Goal: Task Accomplishment & Management: Complete application form

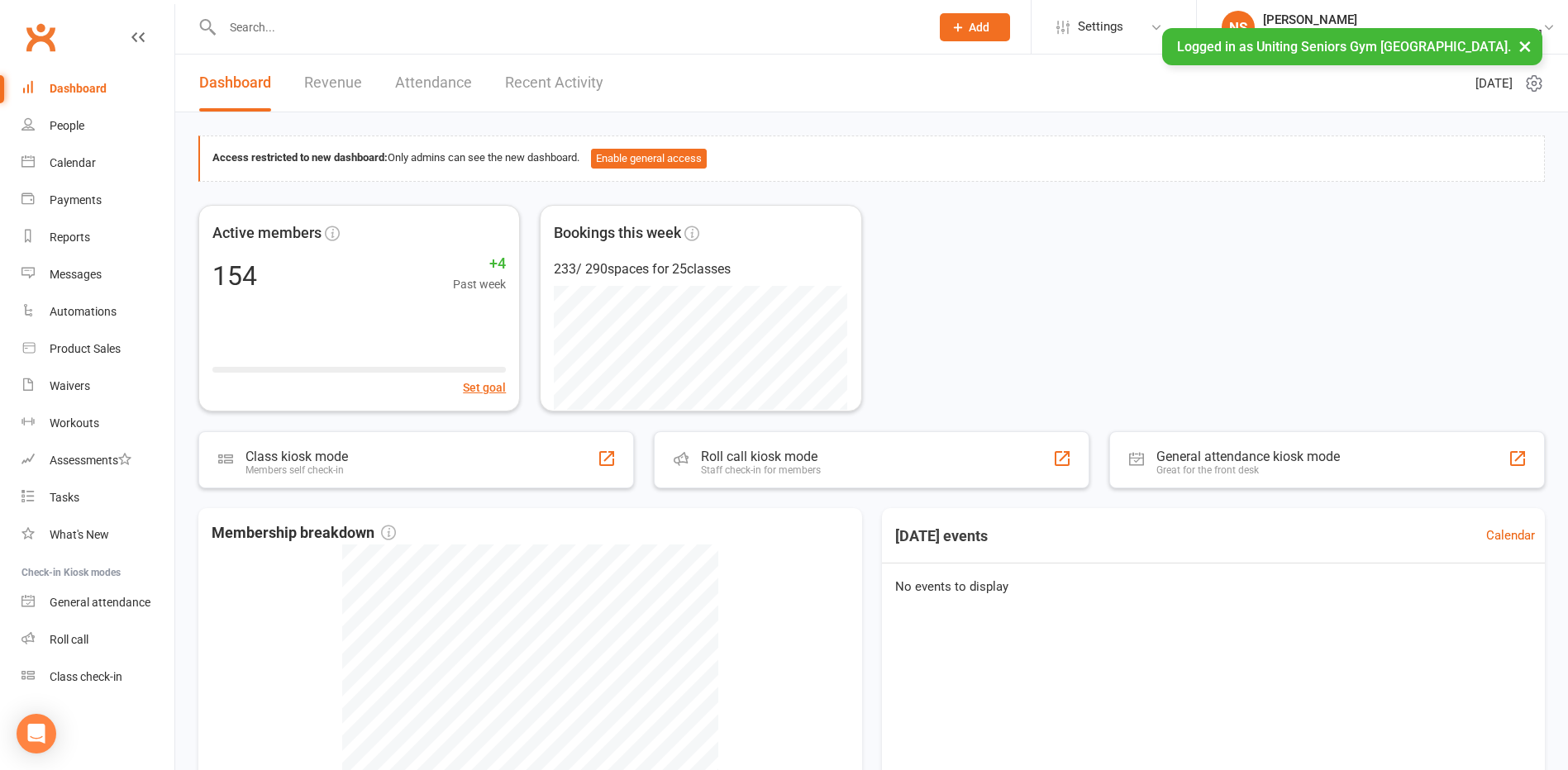
click at [1010, 31] on button "Add" at bounding box center [974, 27] width 70 height 28
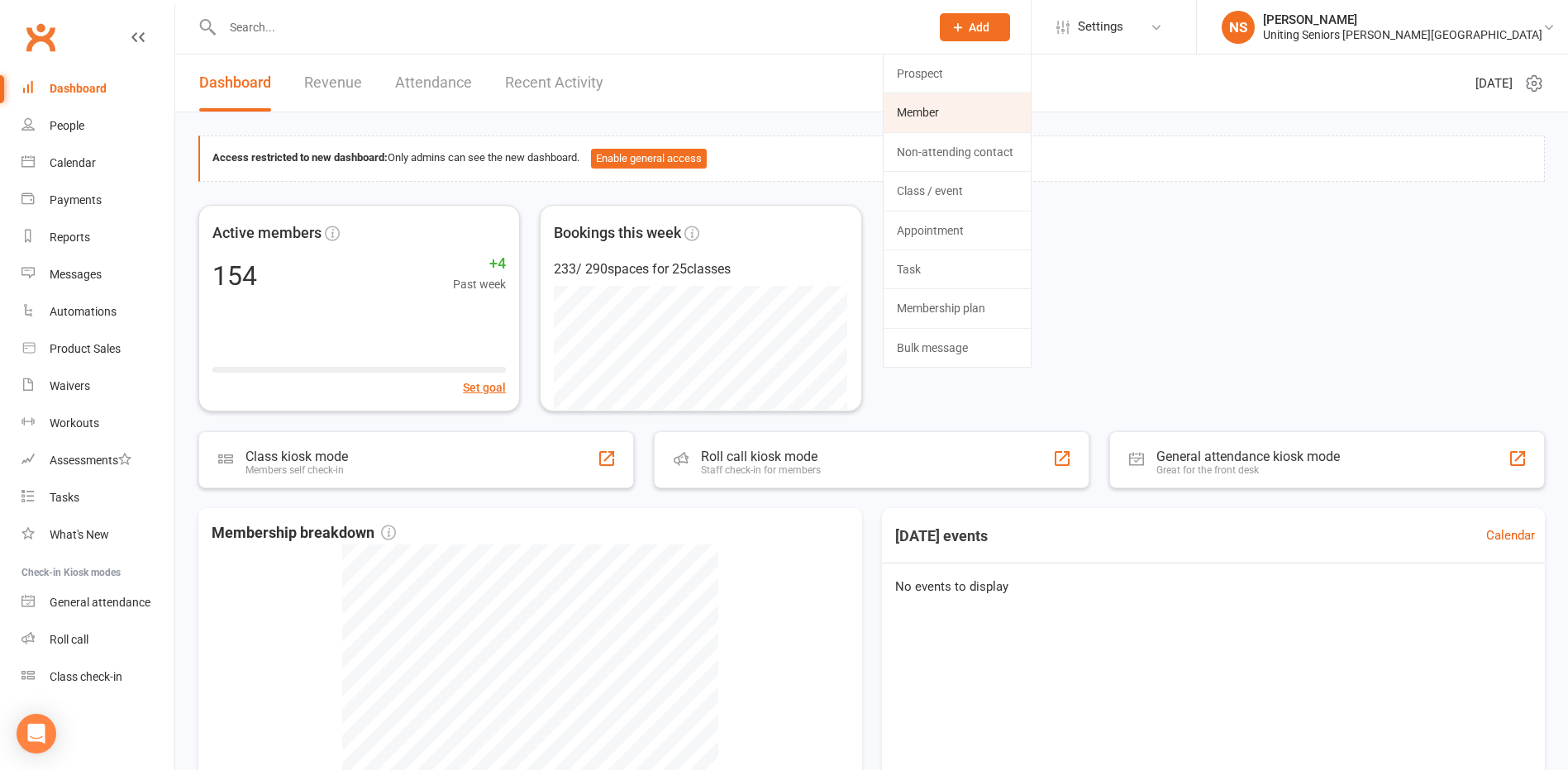
click at [997, 126] on link "Member" at bounding box center [957, 112] width 147 height 38
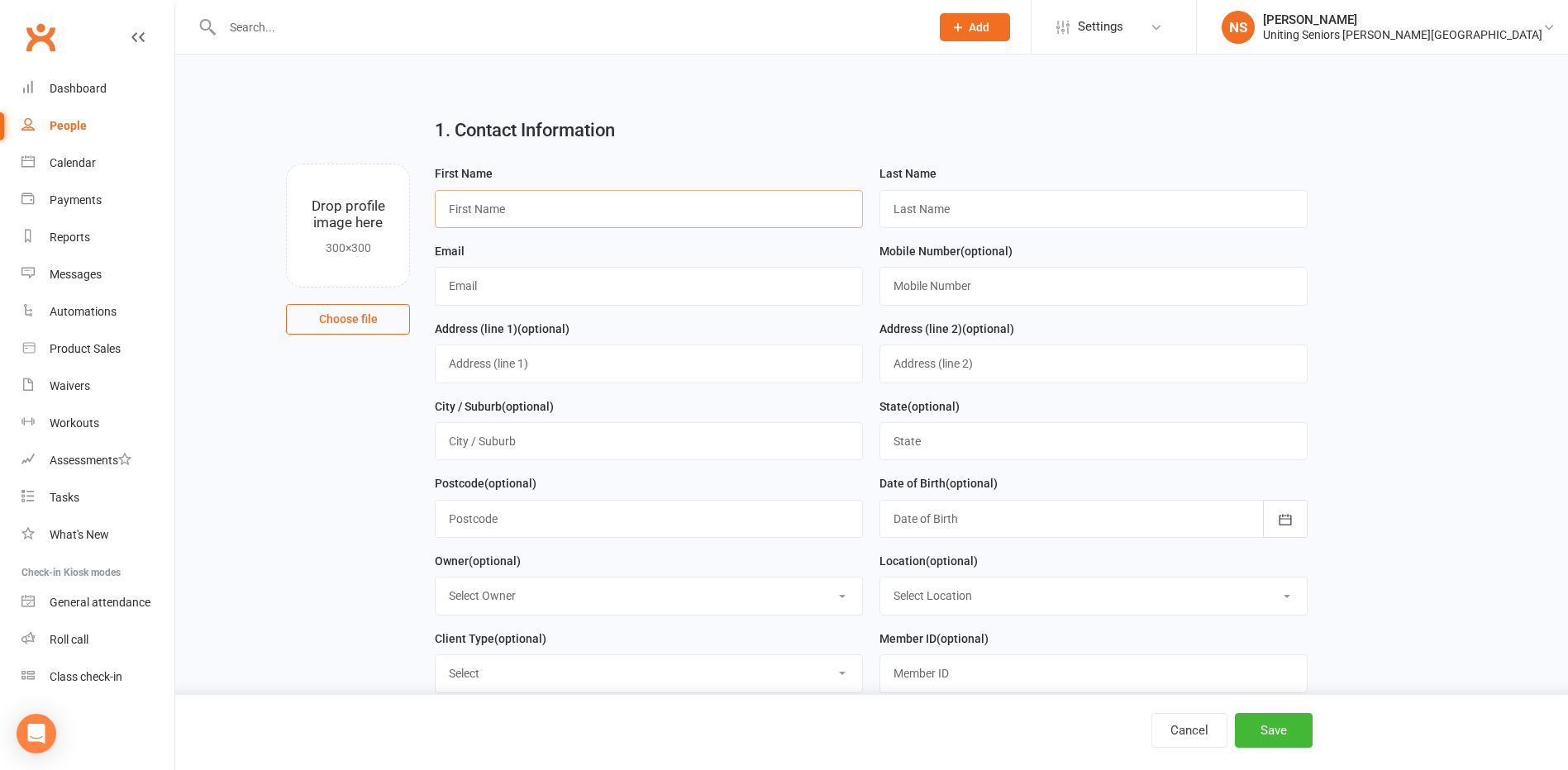
click at [482, 209] on input "text" at bounding box center [648, 209] width 428 height 38
type input "Patricia"
type input "Cummings"
click at [467, 288] on input "text" at bounding box center [648, 286] width 428 height 38
paste input "[EMAIL_ADDRESS][DOMAIN_NAME]"
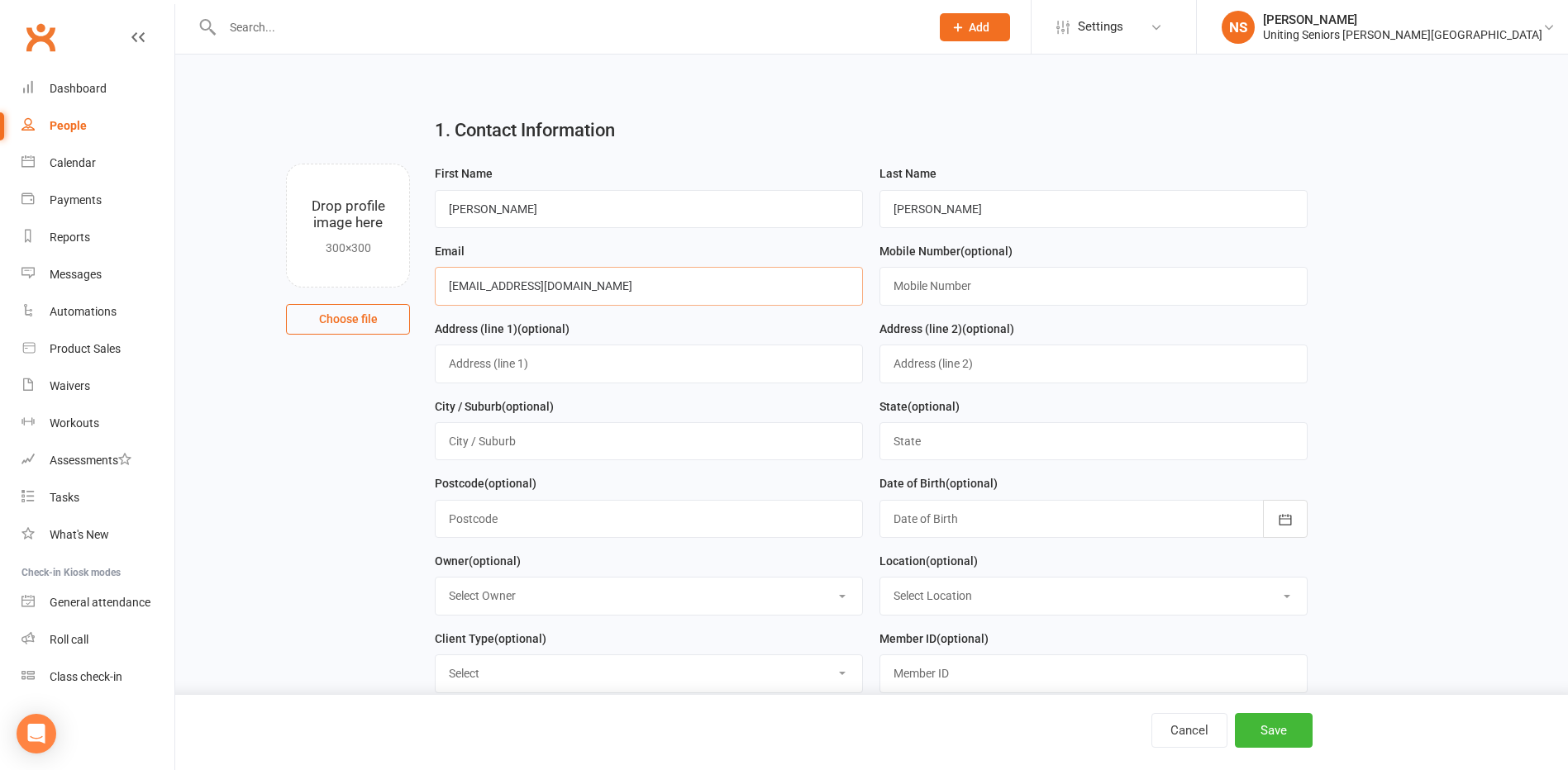
type input "[EMAIL_ADDRESS][DOMAIN_NAME]"
click at [898, 282] on input "text" at bounding box center [1092, 286] width 428 height 38
paste input "412 410 437"
click at [903, 288] on input "0 412 410 437" at bounding box center [1092, 286] width 428 height 38
type input "0412 410 437"
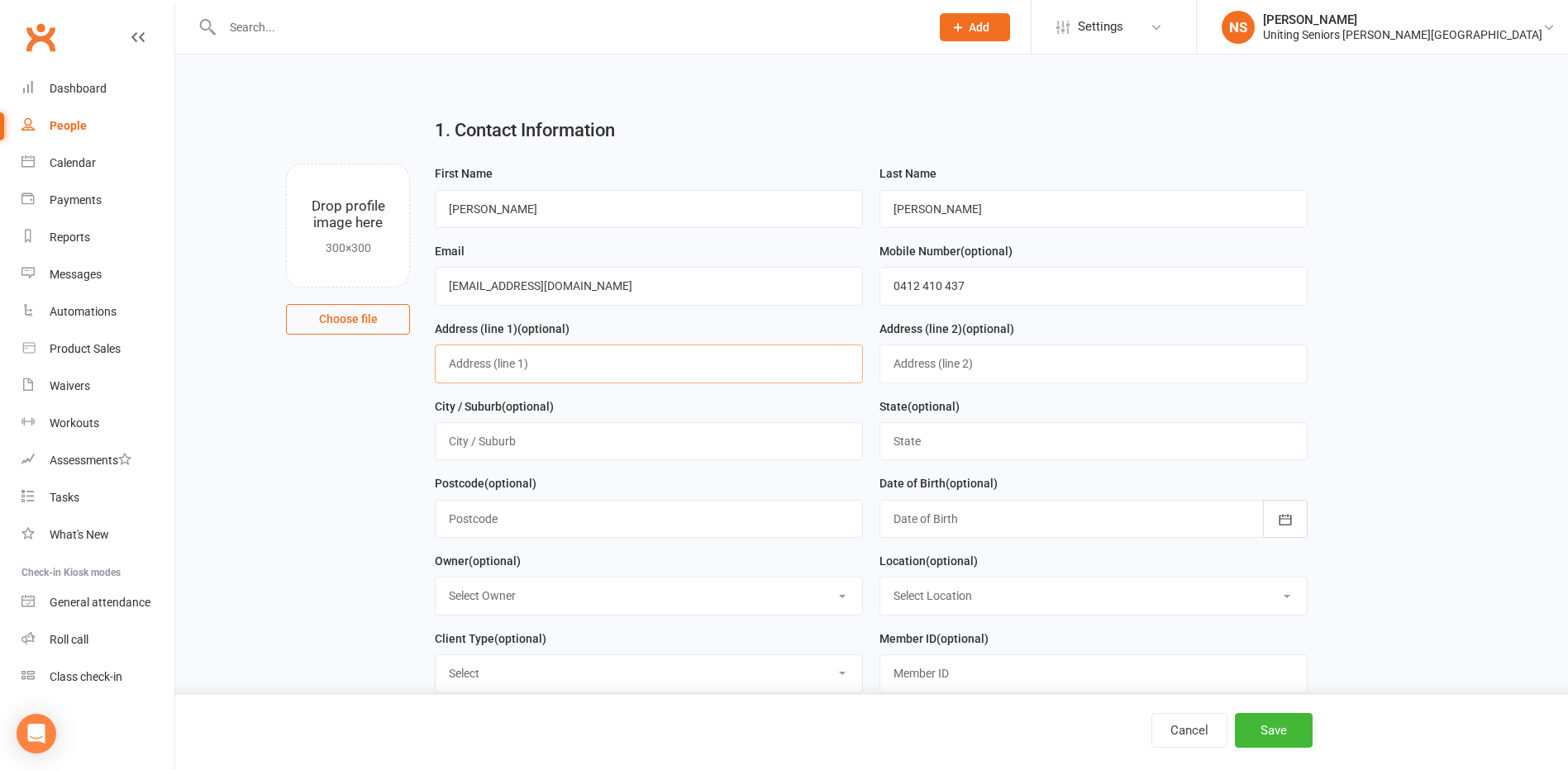
click at [611, 382] on input "text" at bounding box center [648, 363] width 428 height 38
type input "6/49-51 Grandview Street"
type input "Pymble"
drag, startPoint x: 939, startPoint y: 443, endPoint x: 871, endPoint y: 437, distance: 68.3
click at [871, 437] on div "State (optional) 2037" at bounding box center [1093, 435] width 445 height 77
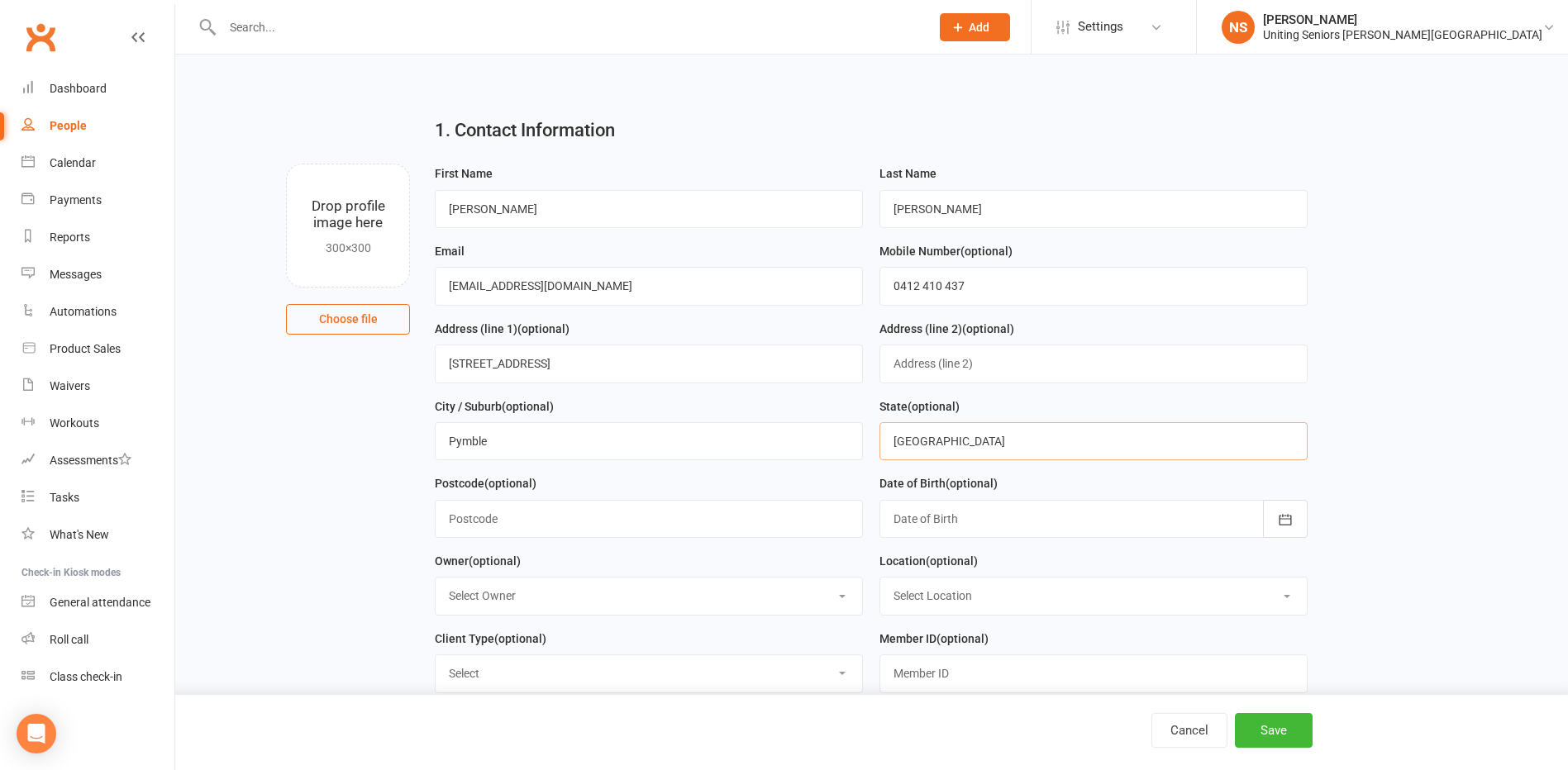
type input "NSW"
click at [591, 527] on input "text" at bounding box center [648, 519] width 428 height 38
type input "2037"
click at [925, 523] on div at bounding box center [1092, 519] width 428 height 38
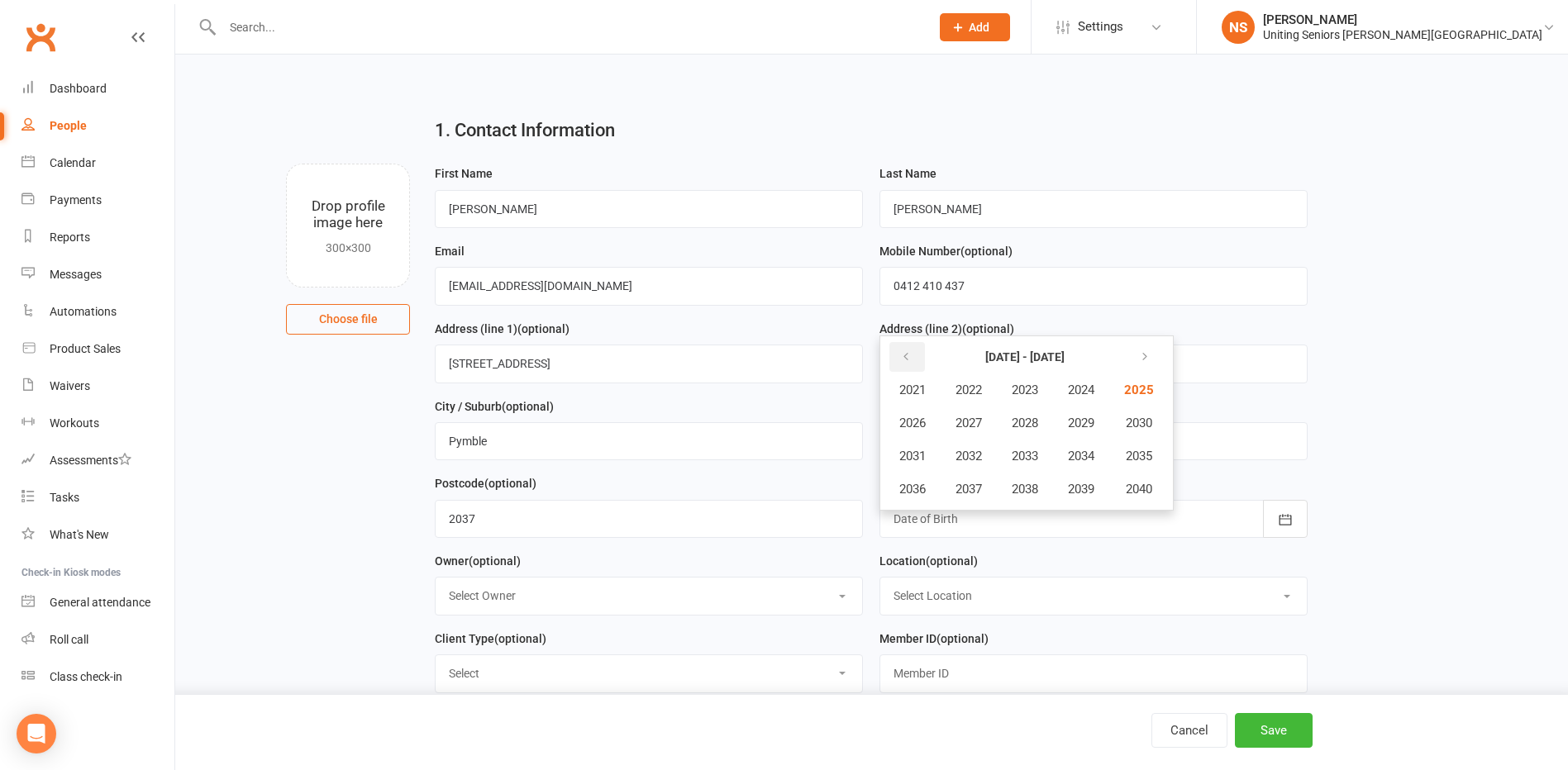
click at [901, 358] on icon "button" at bounding box center [905, 357] width 11 height 13
click at [1084, 390] on span "1944" at bounding box center [1081, 390] width 26 height 15
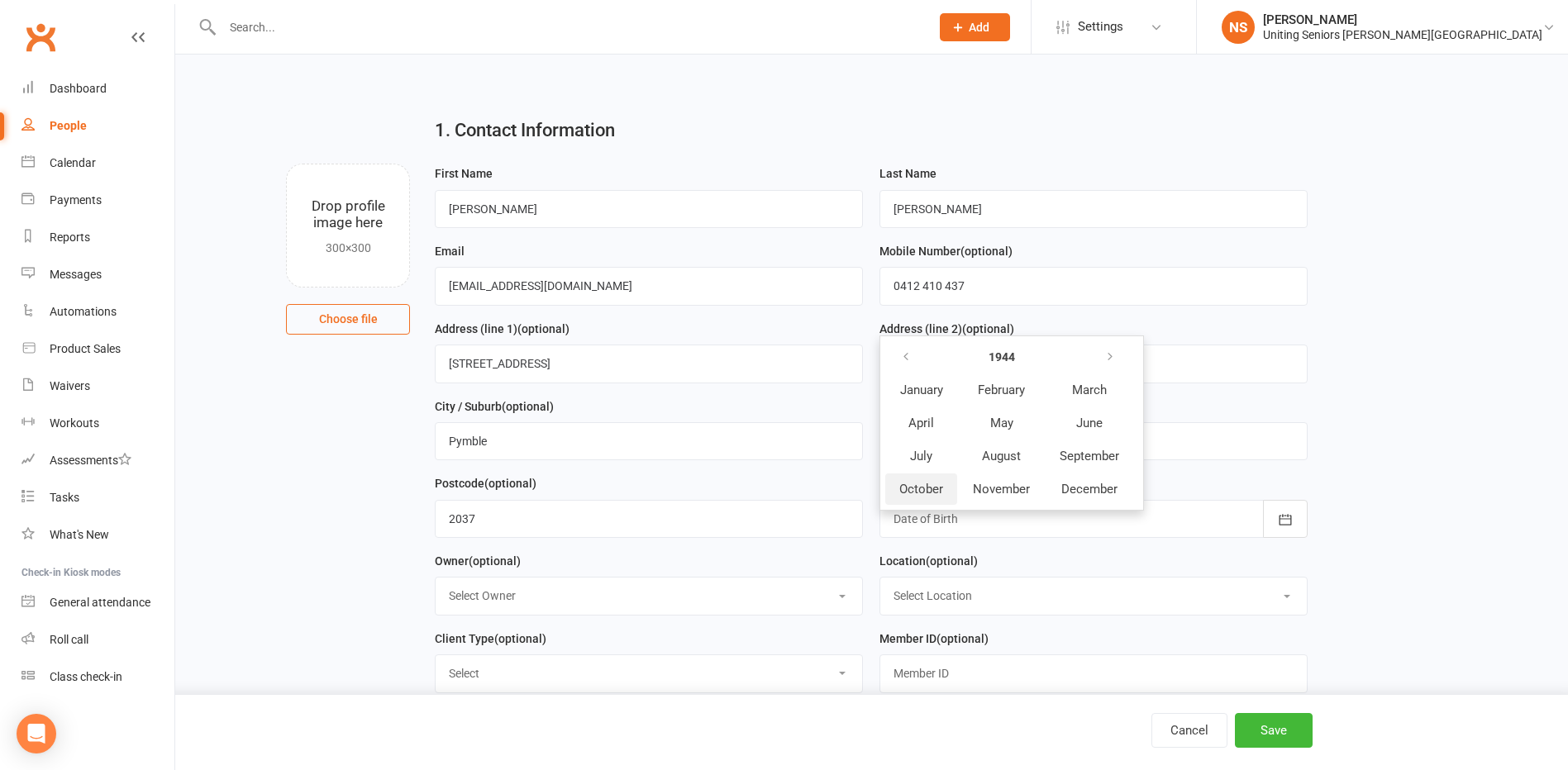
click at [925, 496] on span "October" at bounding box center [920, 489] width 43 height 15
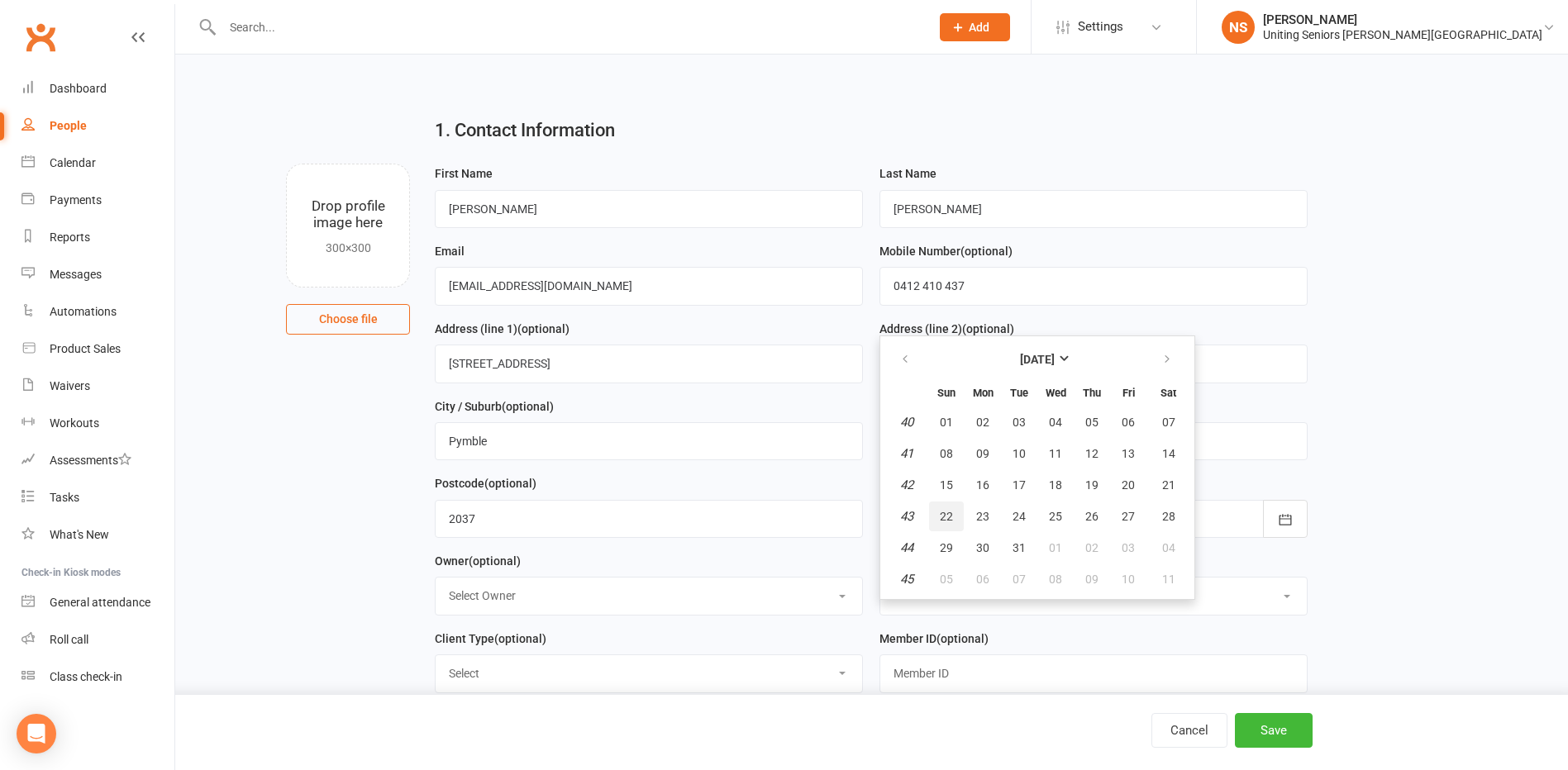
click at [944, 517] on span "22" at bounding box center [946, 516] width 13 height 13
type input "22 Oct 1944"
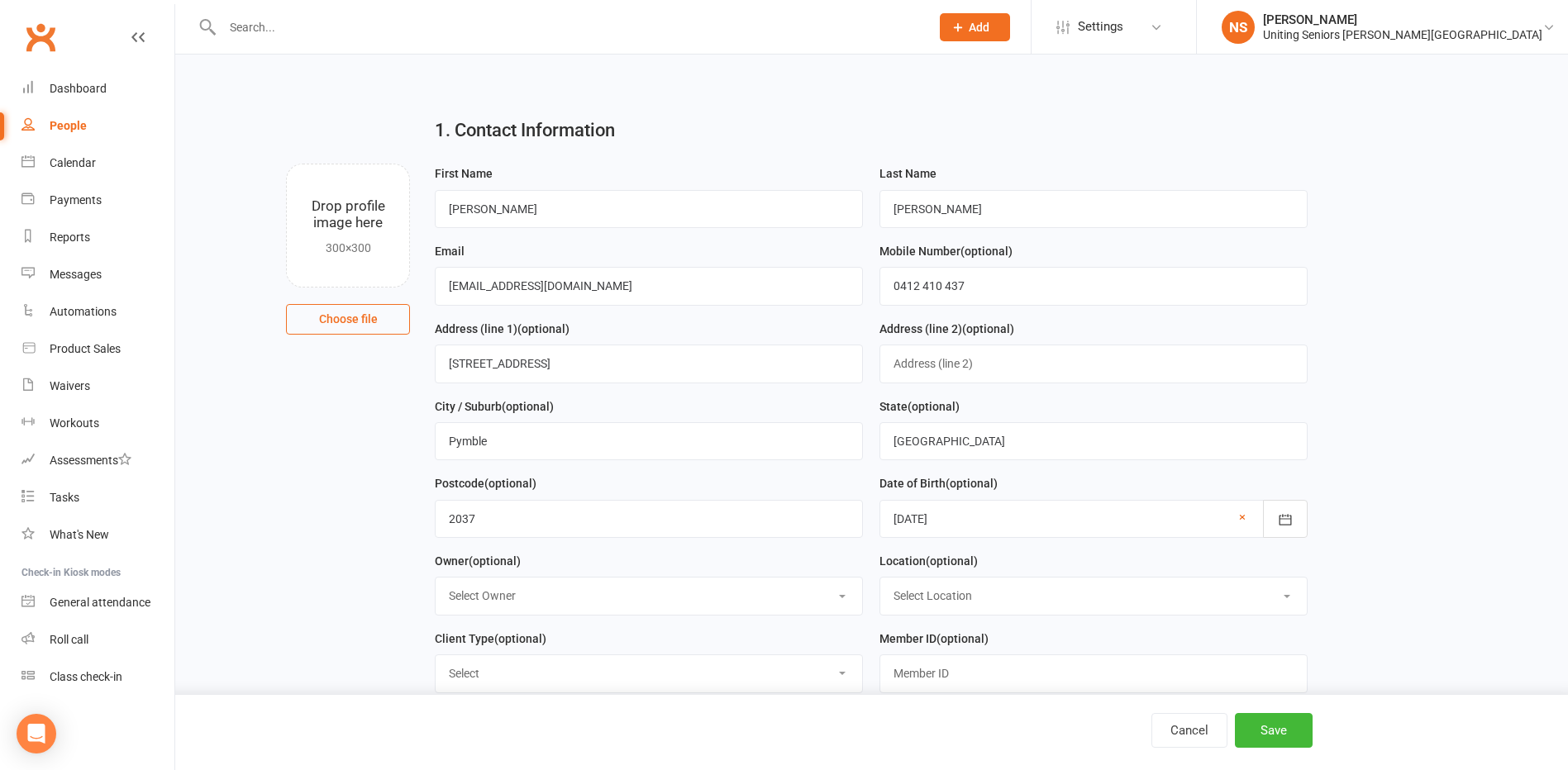
click at [488, 600] on select "Select Owner Cassie Wong Irene Barratt Nicholas Short Andrew Cooper Elly Willia…" at bounding box center [649, 595] width 427 height 37
select select "2"
click at [435, 582] on select "Select Owner Cassie Wong Irene Barratt Nicholas Short Andrew Cooper Elly Willia…" at bounding box center [649, 595] width 427 height 37
click at [900, 609] on select "Select Location Seniors Gym Normanhurst" at bounding box center [1093, 595] width 427 height 37
select select "0"
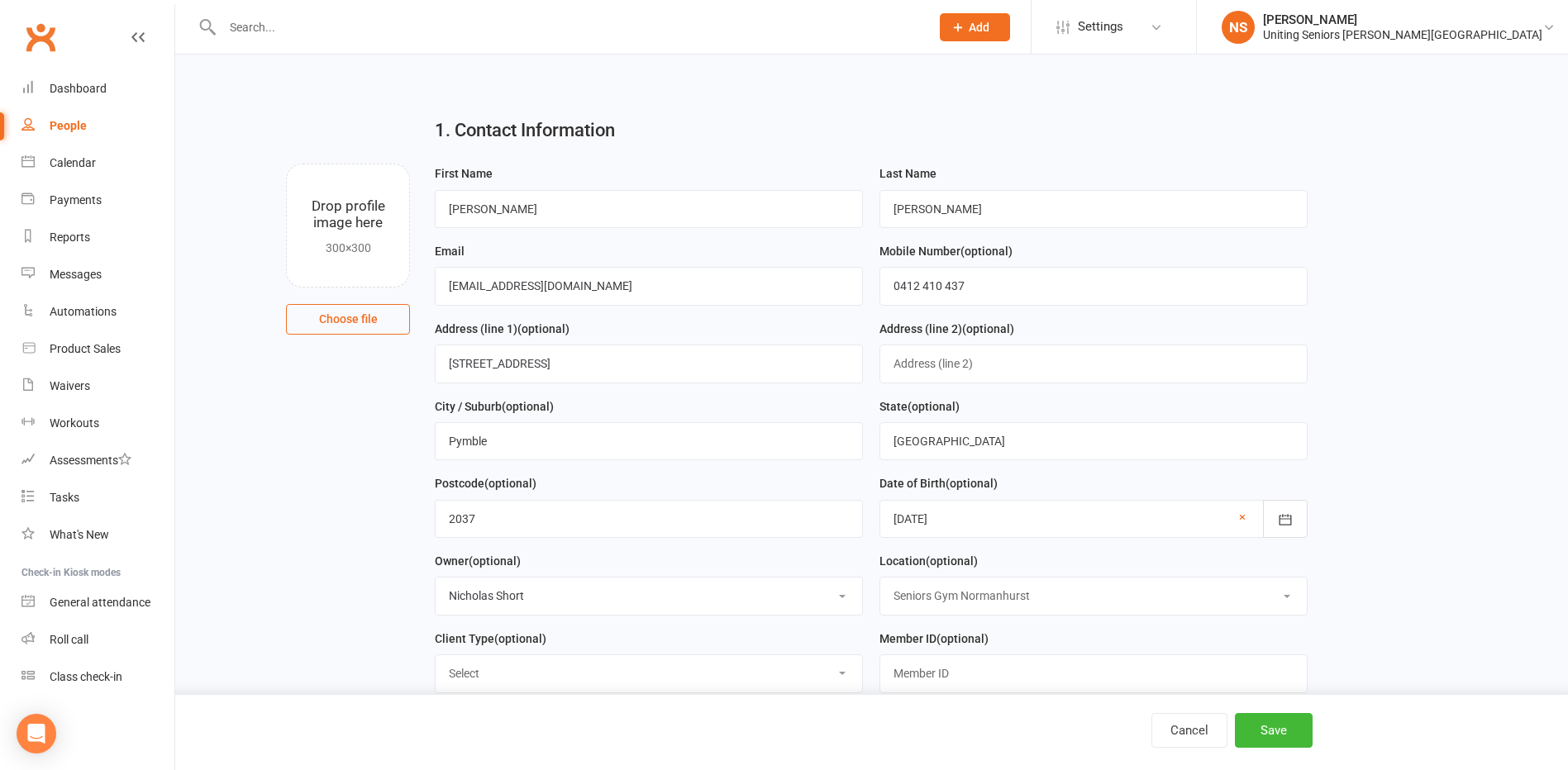
click at [880, 582] on select "Select Location Seniors Gym Normanhurst" at bounding box center [1093, 595] width 427 height 37
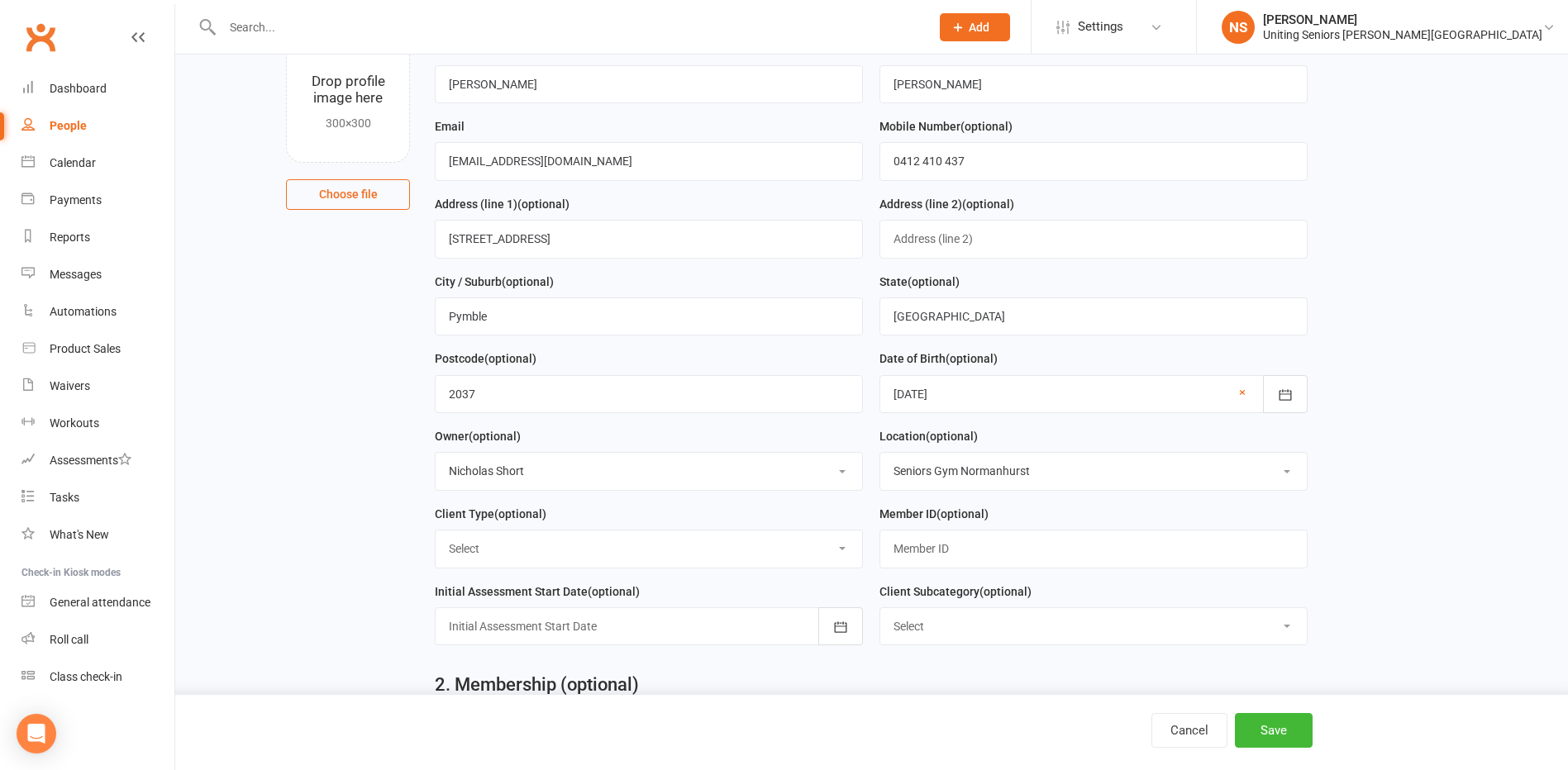
scroll to position [248, 0]
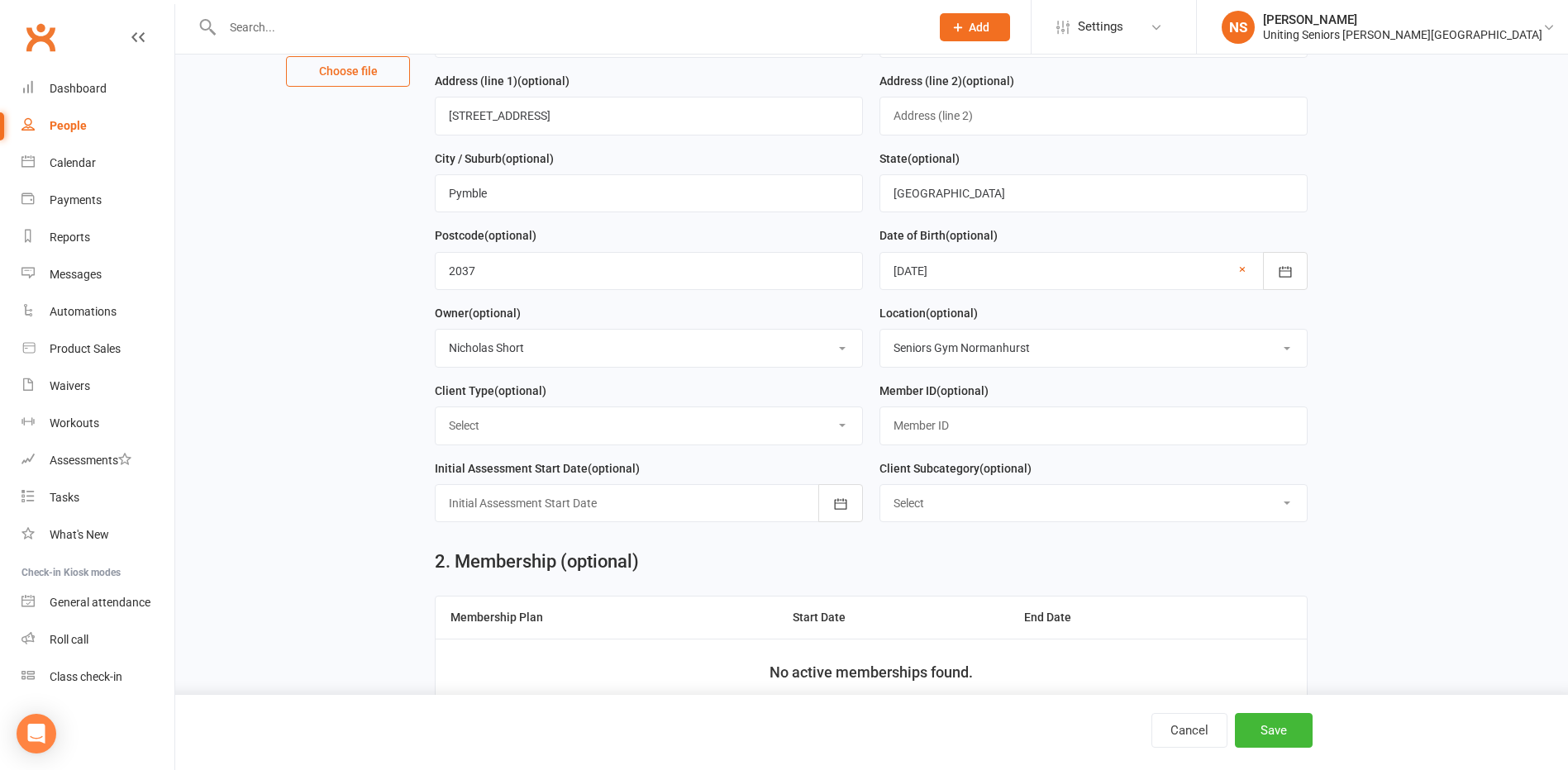
click at [502, 435] on select "Select Funded (CHSP) Foundation & Pensioner (FUP) Self-Funded (Full) DVA Unitin…" at bounding box center [649, 426] width 427 height 37
select select "Foundation & Pensioner (FUP)"
click at [435, 413] on select "Select Funded (CHSP) Foundation & Pensioner (FUP) Self-Funded (Full) DVA Unitin…" at bounding box center [649, 426] width 427 height 37
click at [932, 511] on select "Select ILU Community" at bounding box center [1093, 503] width 427 height 37
select select "Community"
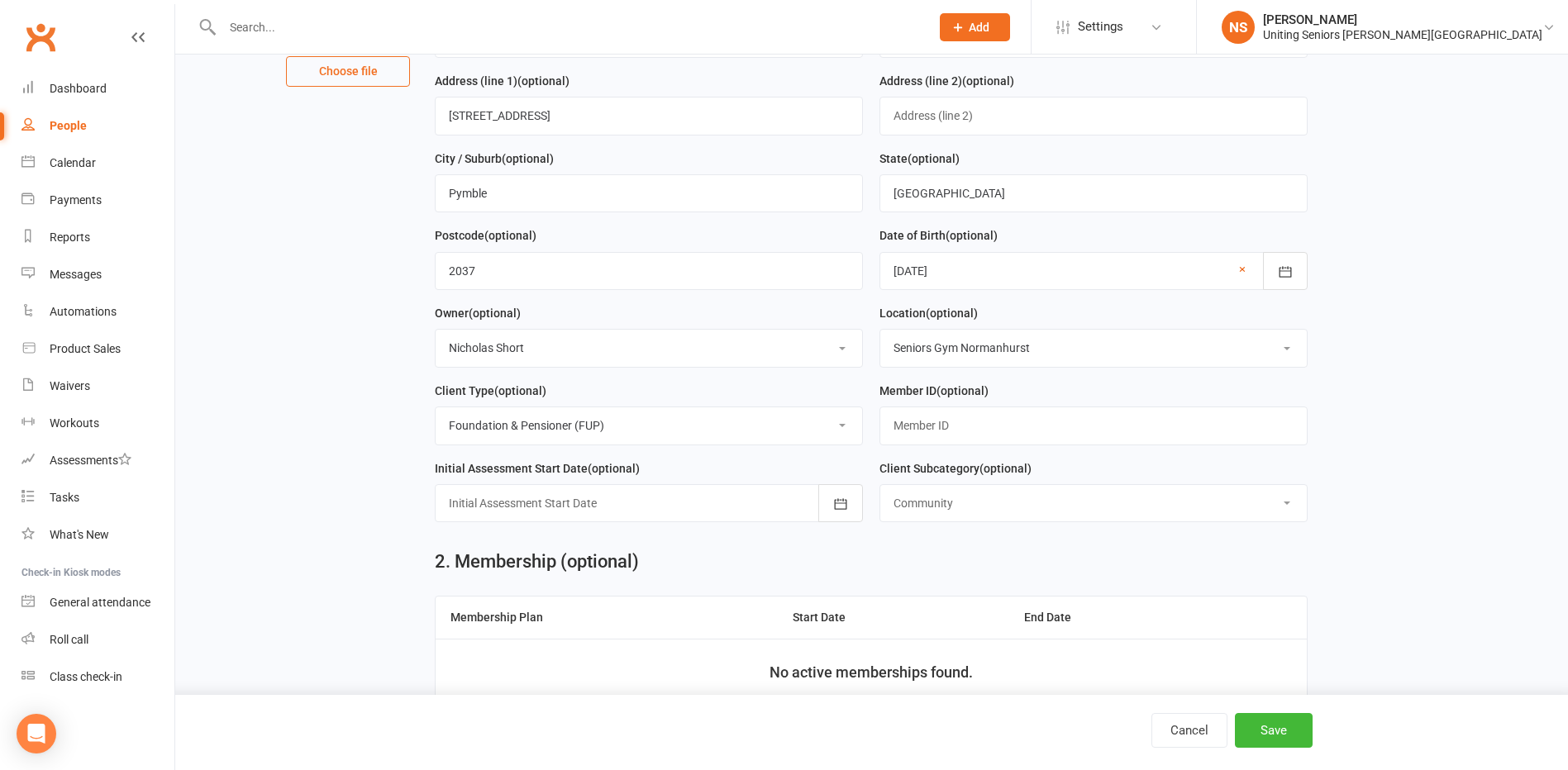
click at [880, 492] on select "Select ILU Community" at bounding box center [1093, 503] width 427 height 37
click at [565, 511] on div at bounding box center [648, 503] width 428 height 38
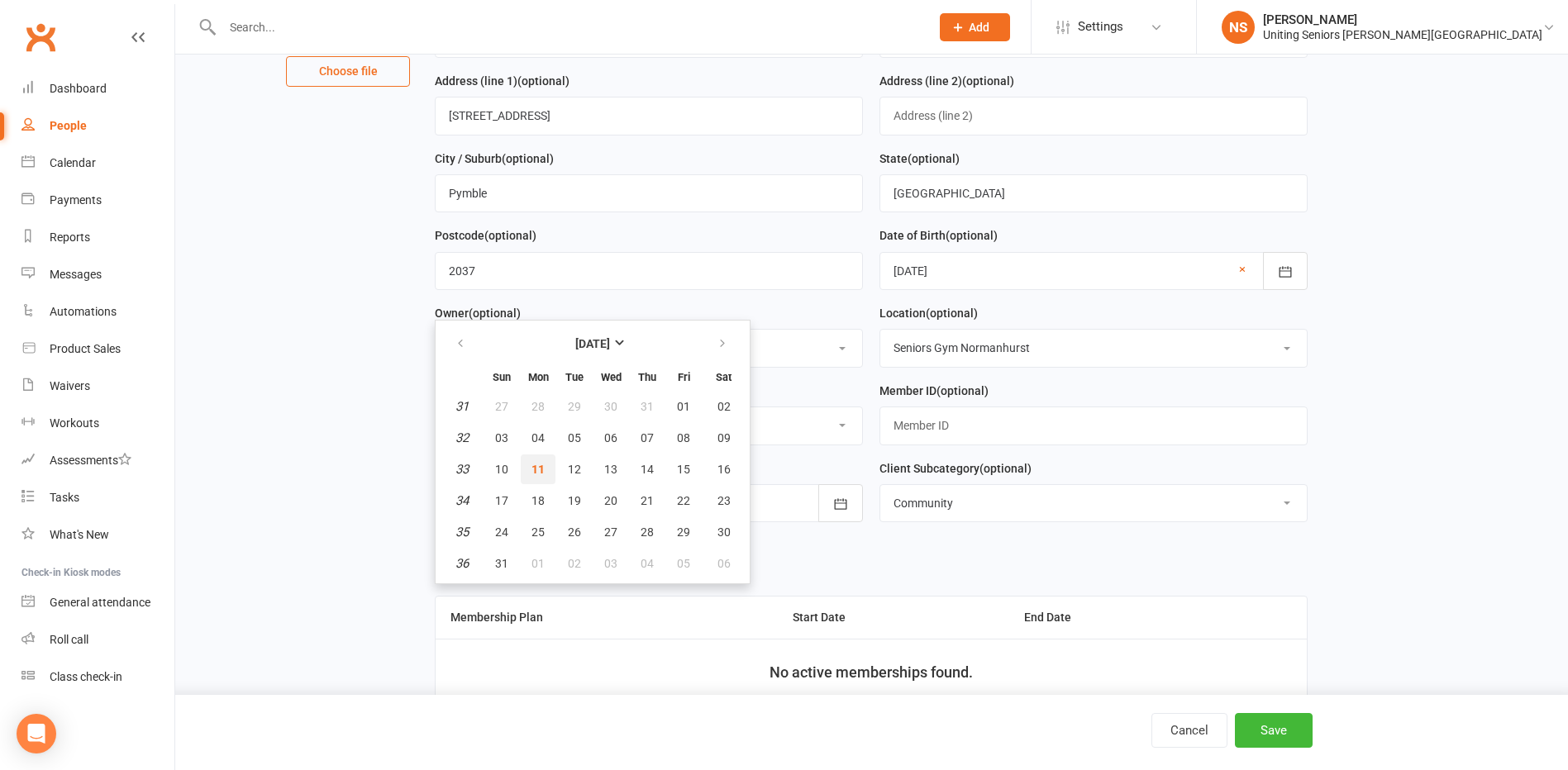
drag, startPoint x: 541, startPoint y: 473, endPoint x: 459, endPoint y: 480, distance: 82.3
click at [539, 472] on span "11" at bounding box center [538, 469] width 13 height 13
type input "11 Aug 2025"
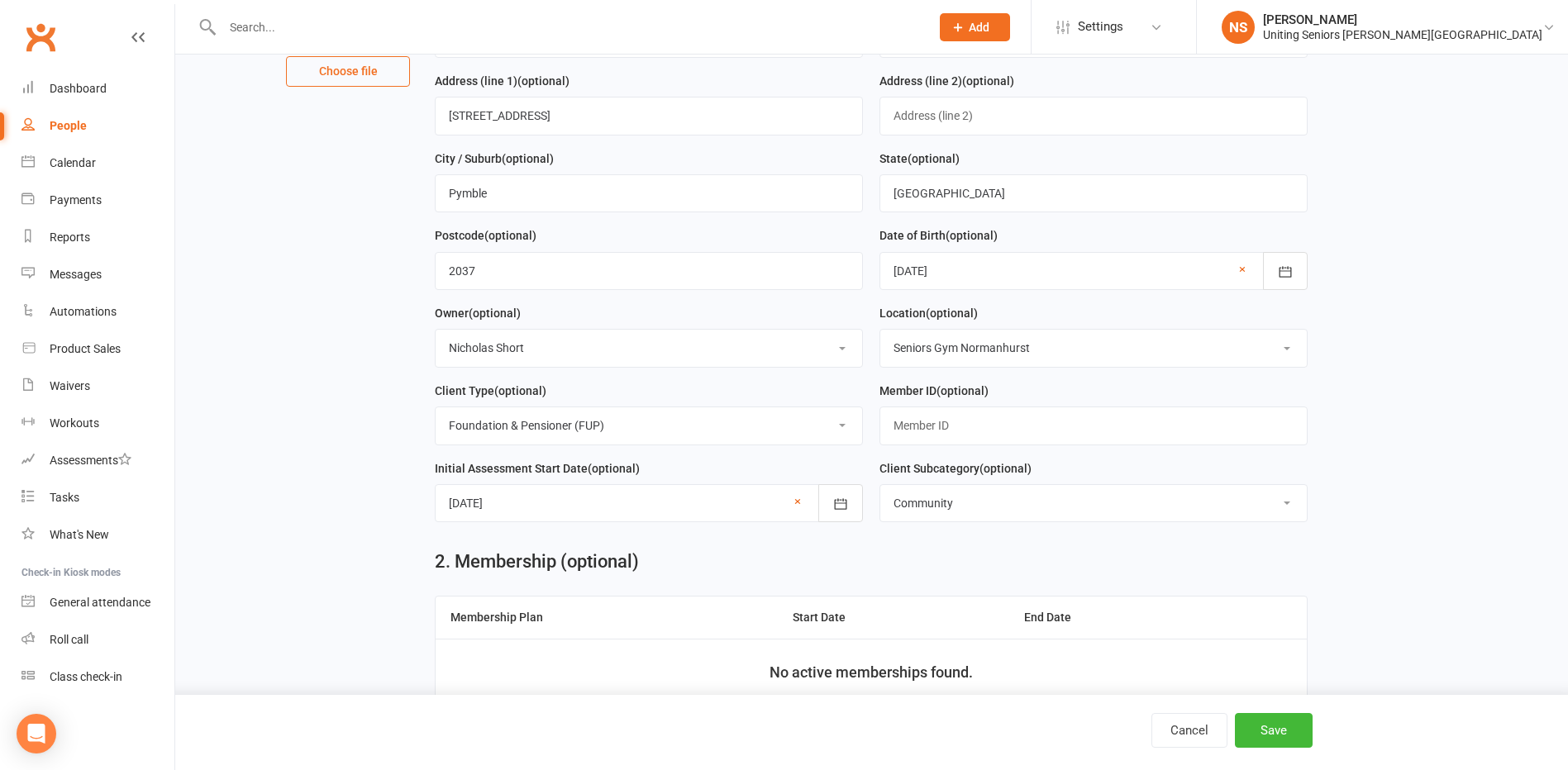
click at [345, 468] on main "1. Contact Information Drop profile image here 300×300 Choose file First Name P…" at bounding box center [871, 422] width 1346 height 1131
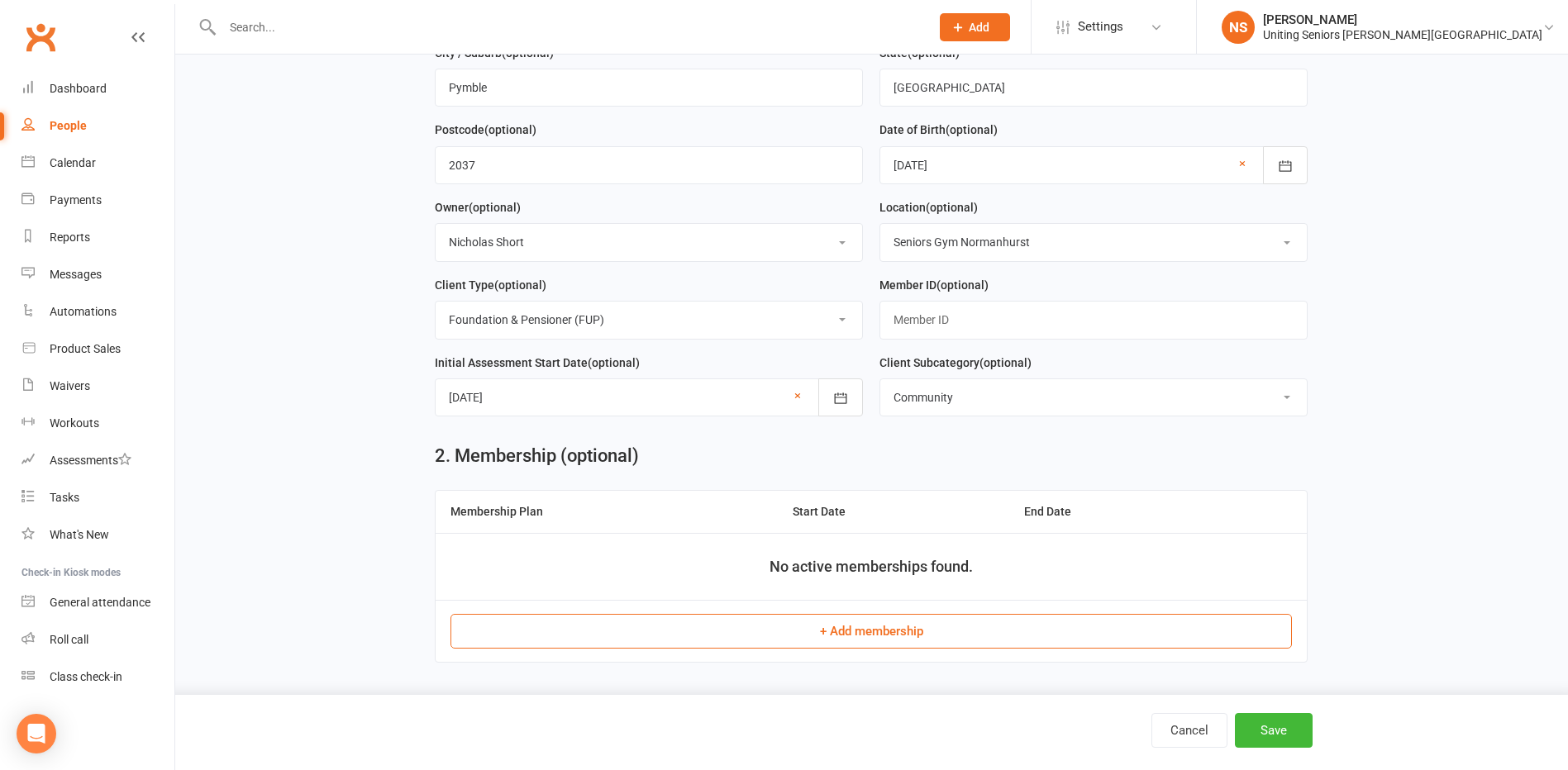
scroll to position [495, 0]
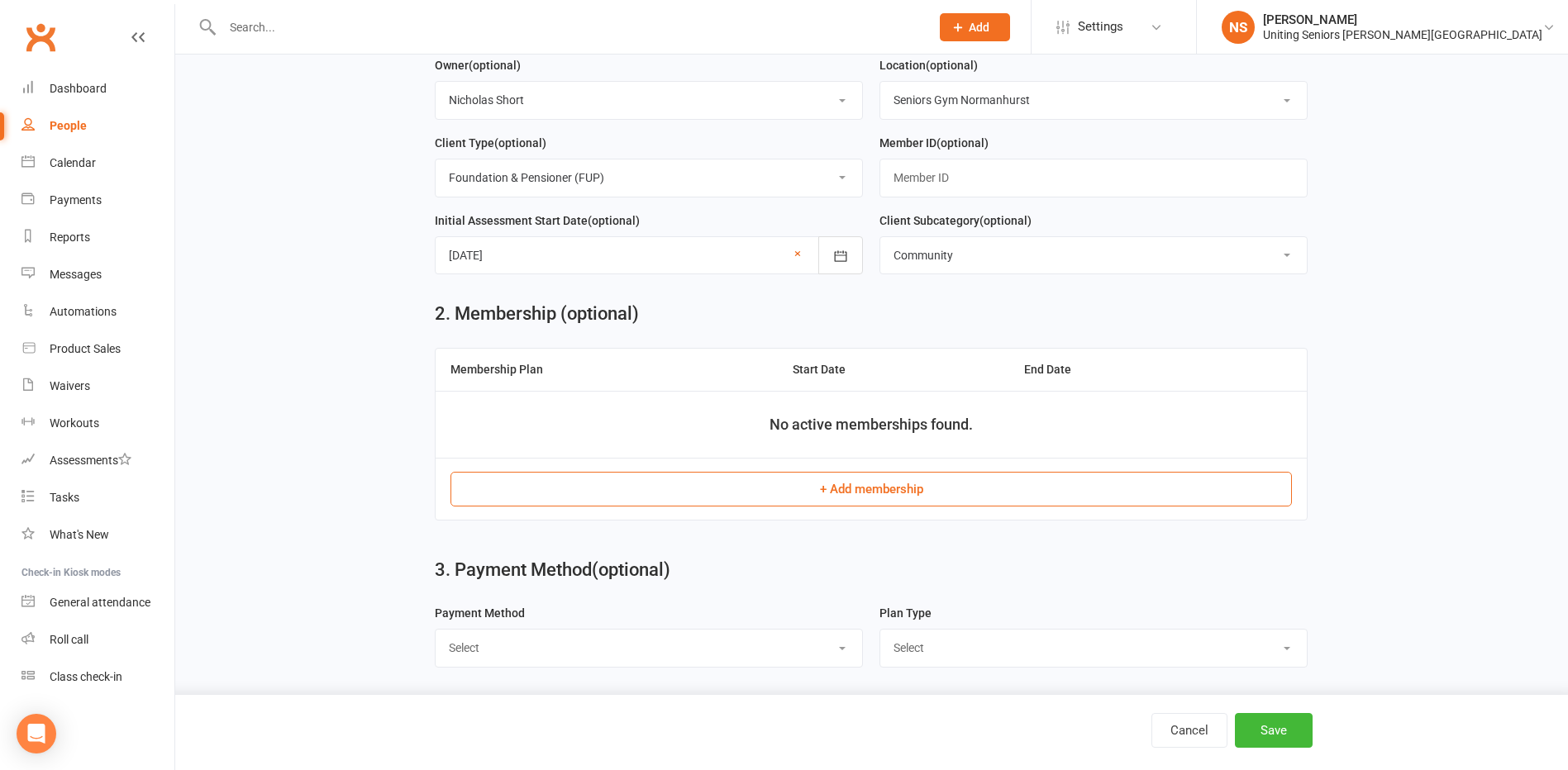
click at [818, 498] on button "+ Add membership" at bounding box center [870, 489] width 841 height 35
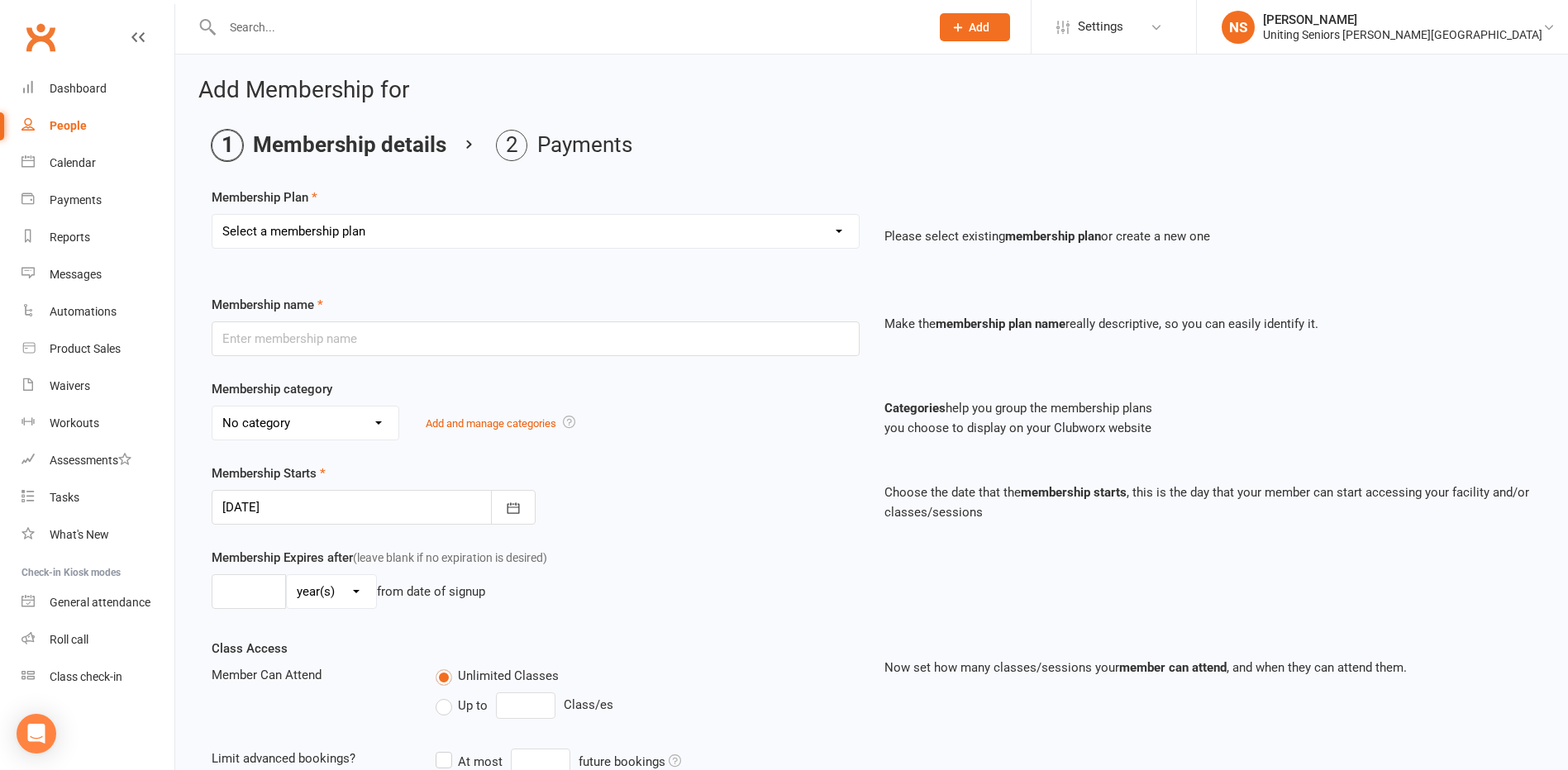
click at [281, 228] on select "Select a membership plan Create new Membership Plan Initial Assessment + Set Up…" at bounding box center [535, 231] width 647 height 33
select select "2"
click at [212, 215] on select "Select a membership plan Create new Membership Plan Initial Assessment + Set Up…" at bounding box center [535, 231] width 647 height 33
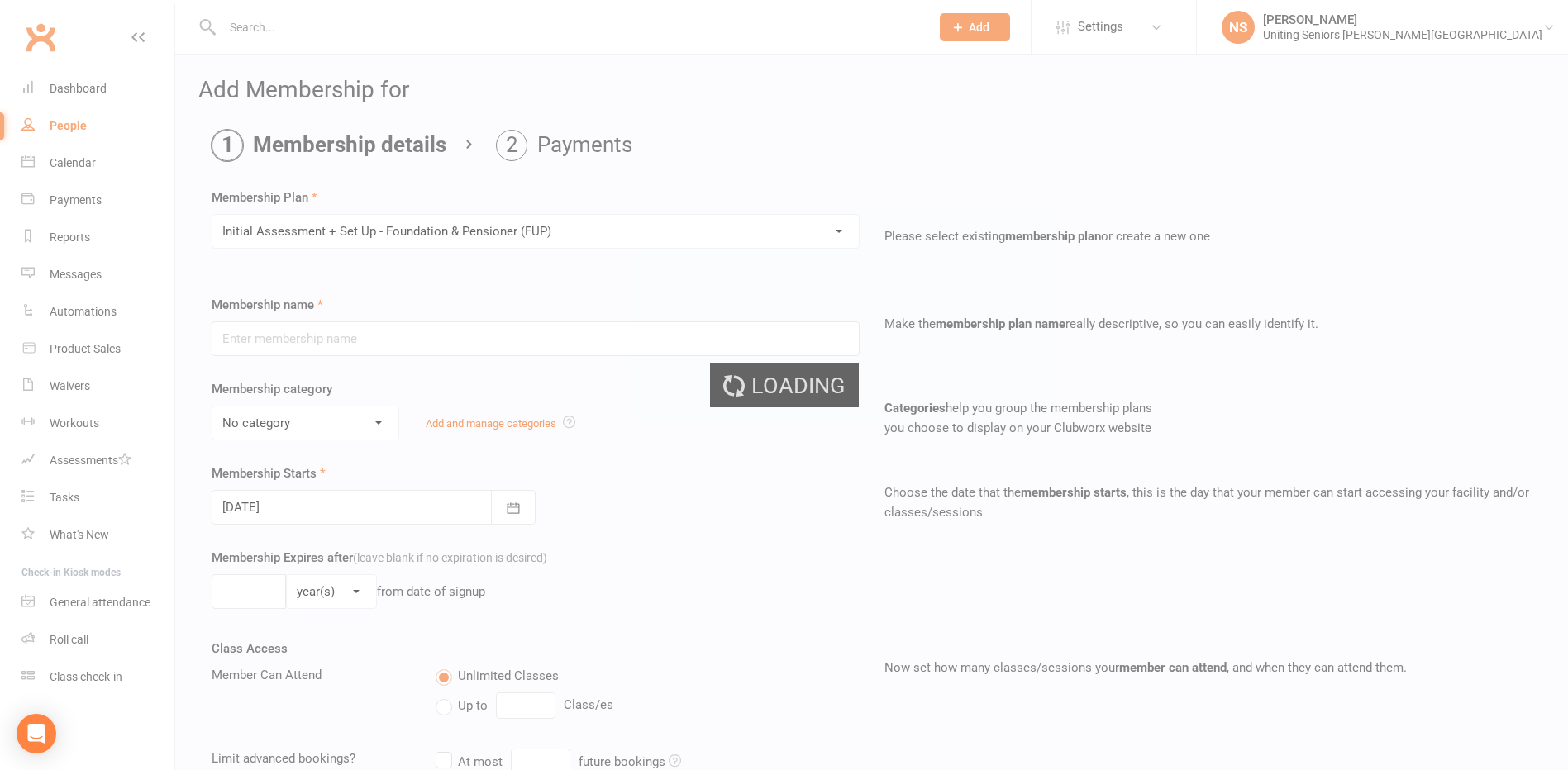
type input "Initial Assessment + Set Up - Foundation & Pensioner (FUP)"
select select "5"
type input "3"
select select "2"
type input "5"
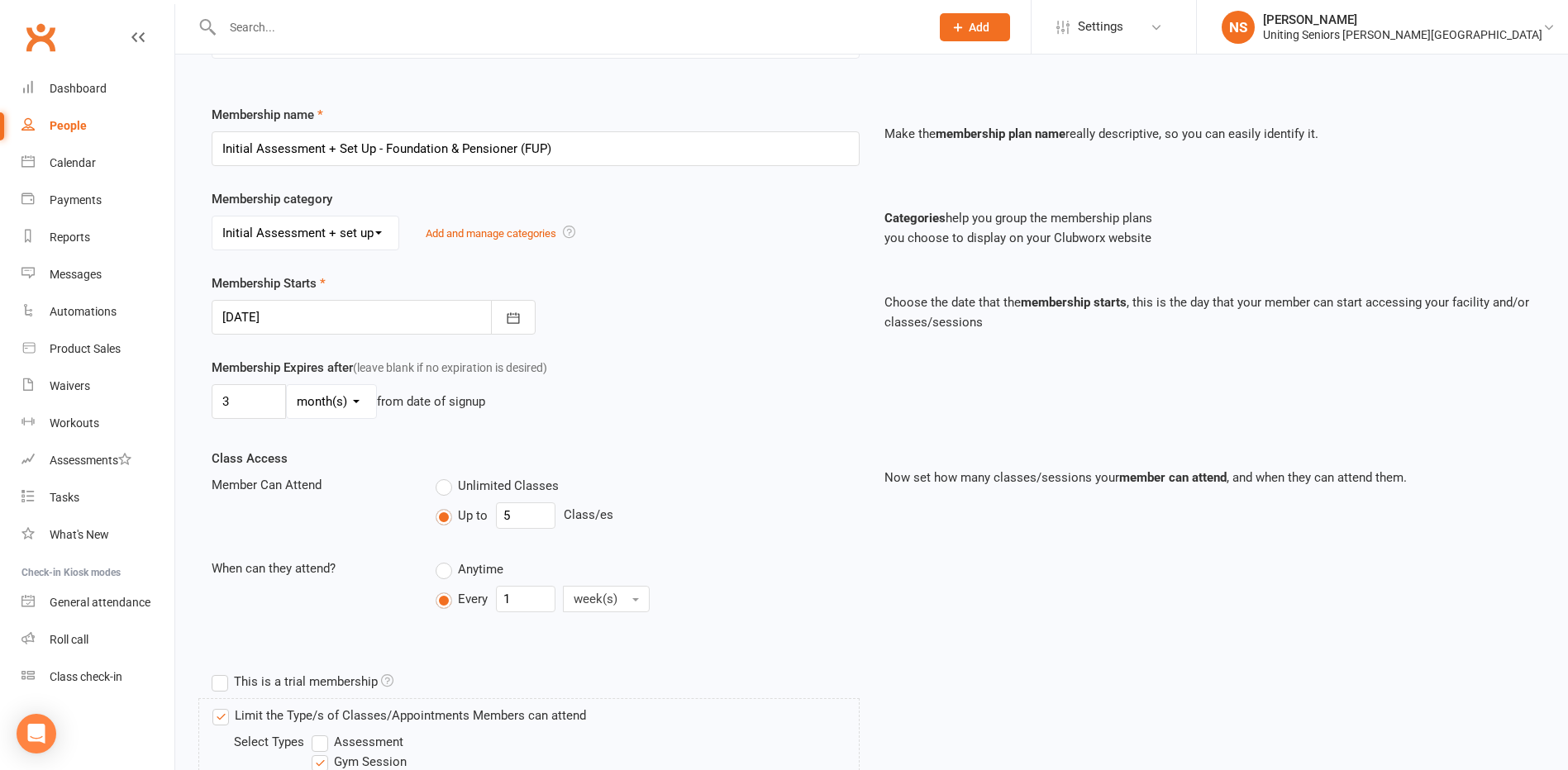
scroll to position [462, 0]
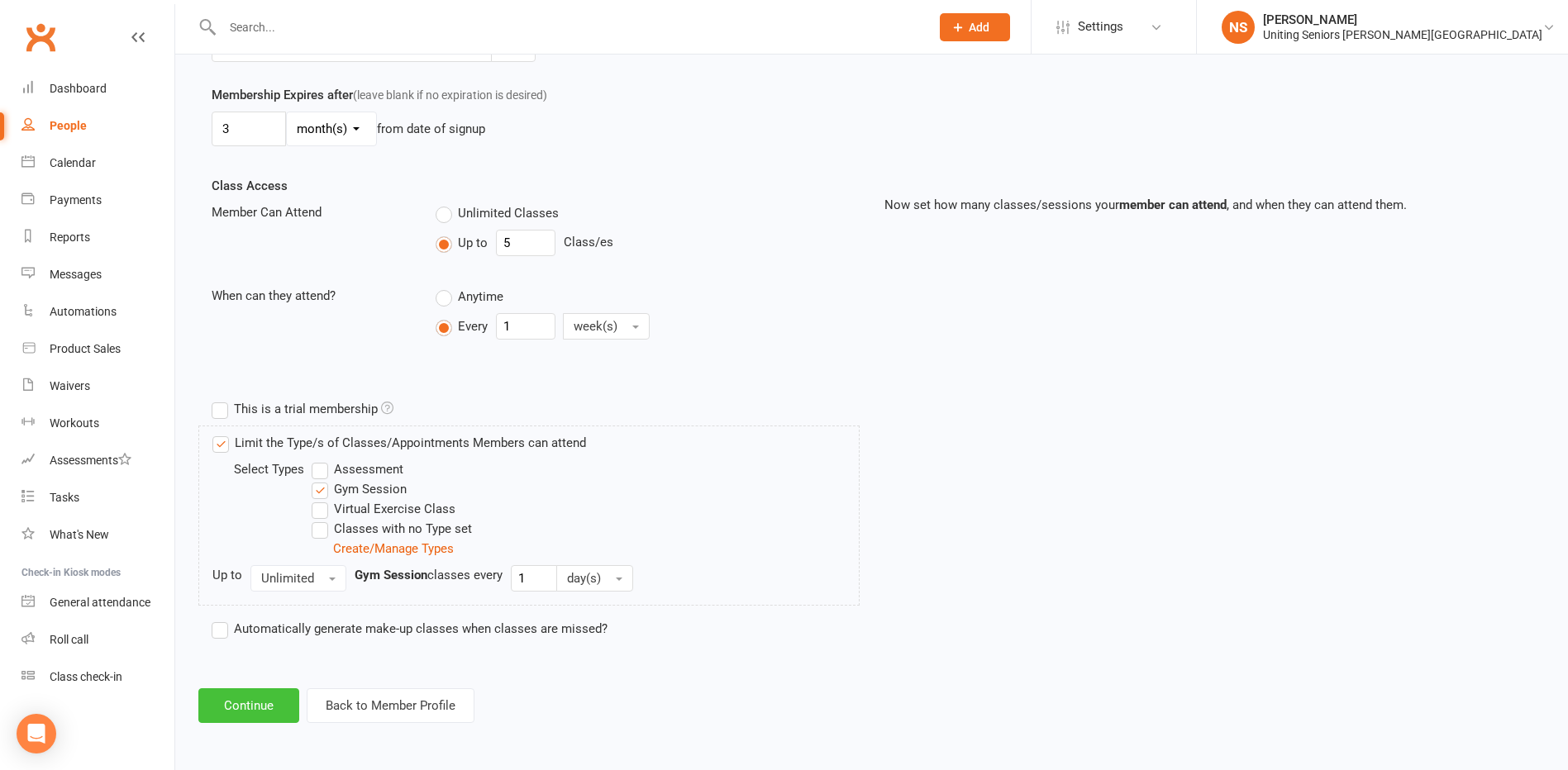
click at [279, 712] on button "Continue" at bounding box center [248, 705] width 101 height 35
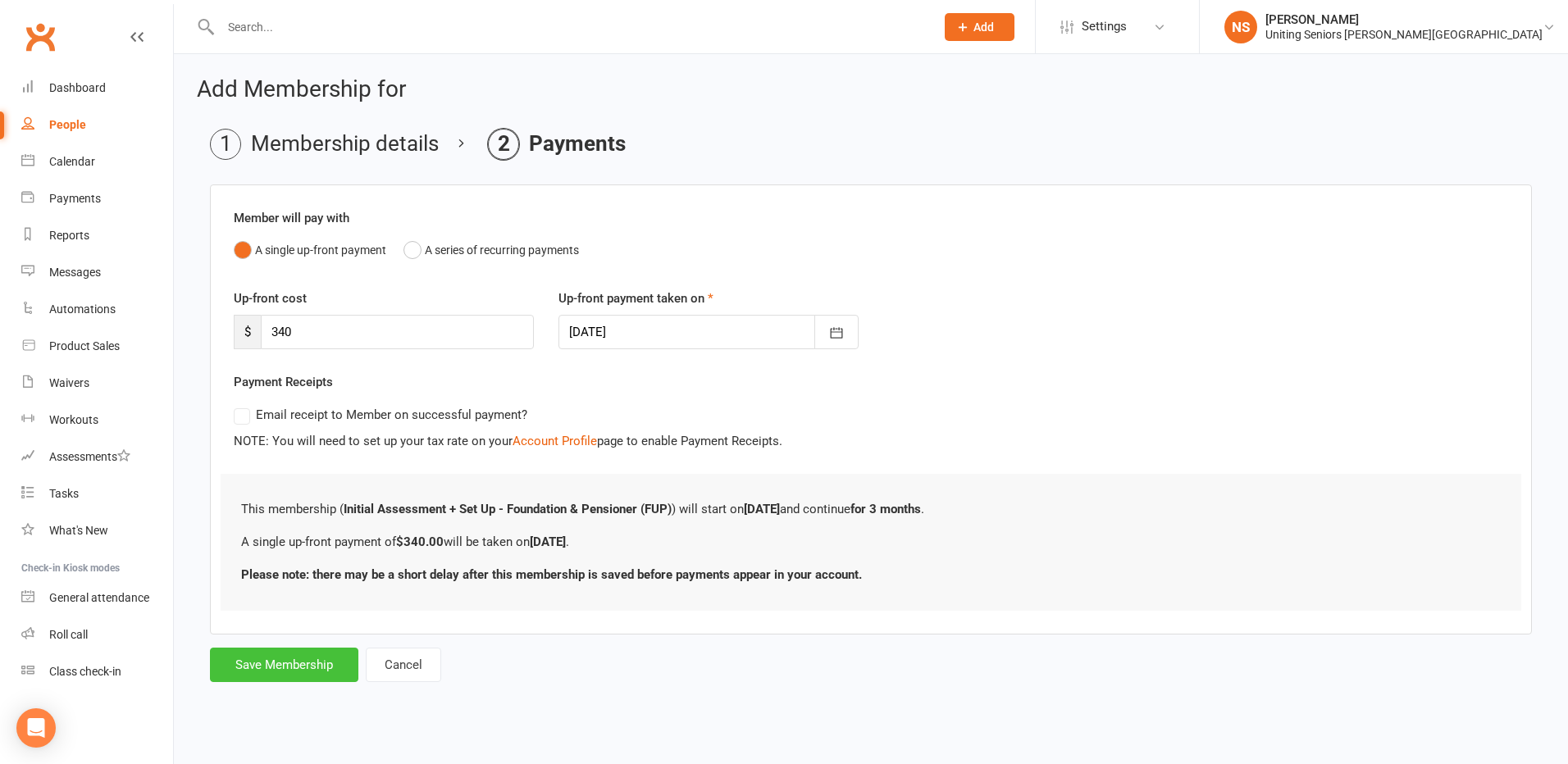
click at [253, 677] on button "Save Membership" at bounding box center [284, 665] width 148 height 35
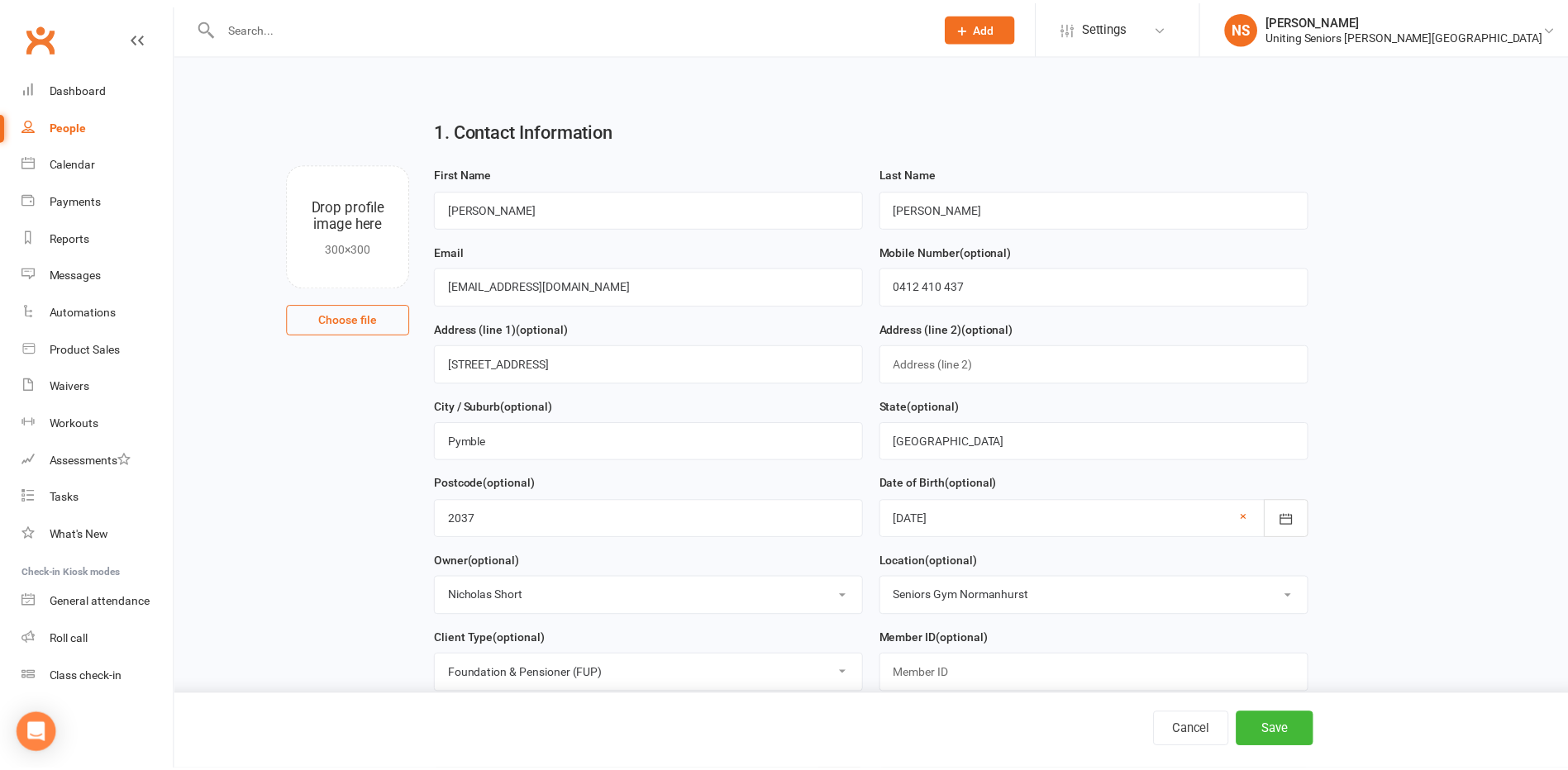
scroll to position [790, 0]
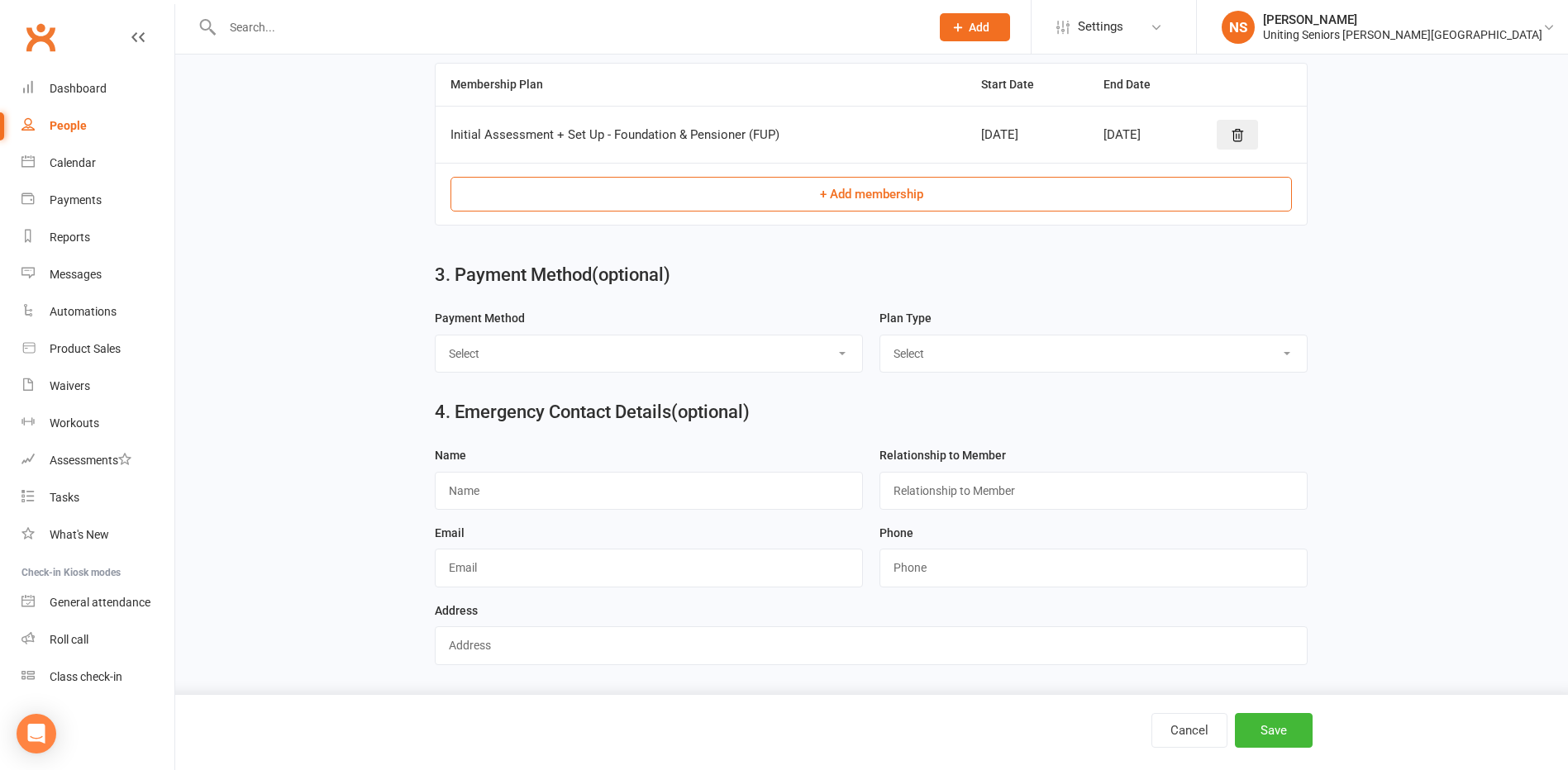
click at [485, 328] on div "Payment Method Select Direct Debit Direct Deposit / Bank Transfer Cheque BPay C…" at bounding box center [648, 341] width 428 height 64
click at [480, 347] on select "Select Direct Debit Direct Deposit / Bank Transfer Cheque BPay Credit Card Rost…" at bounding box center [649, 353] width 427 height 37
select select "Direct Deposit / Bank Transfer"
click at [435, 335] on select "Select Direct Debit Direct Deposit / Bank Transfer Cheque BPay Credit Card Rost…" at bounding box center [649, 353] width 427 height 37
click at [902, 351] on select "Select Ongoing Single-Service" at bounding box center [1093, 353] width 427 height 37
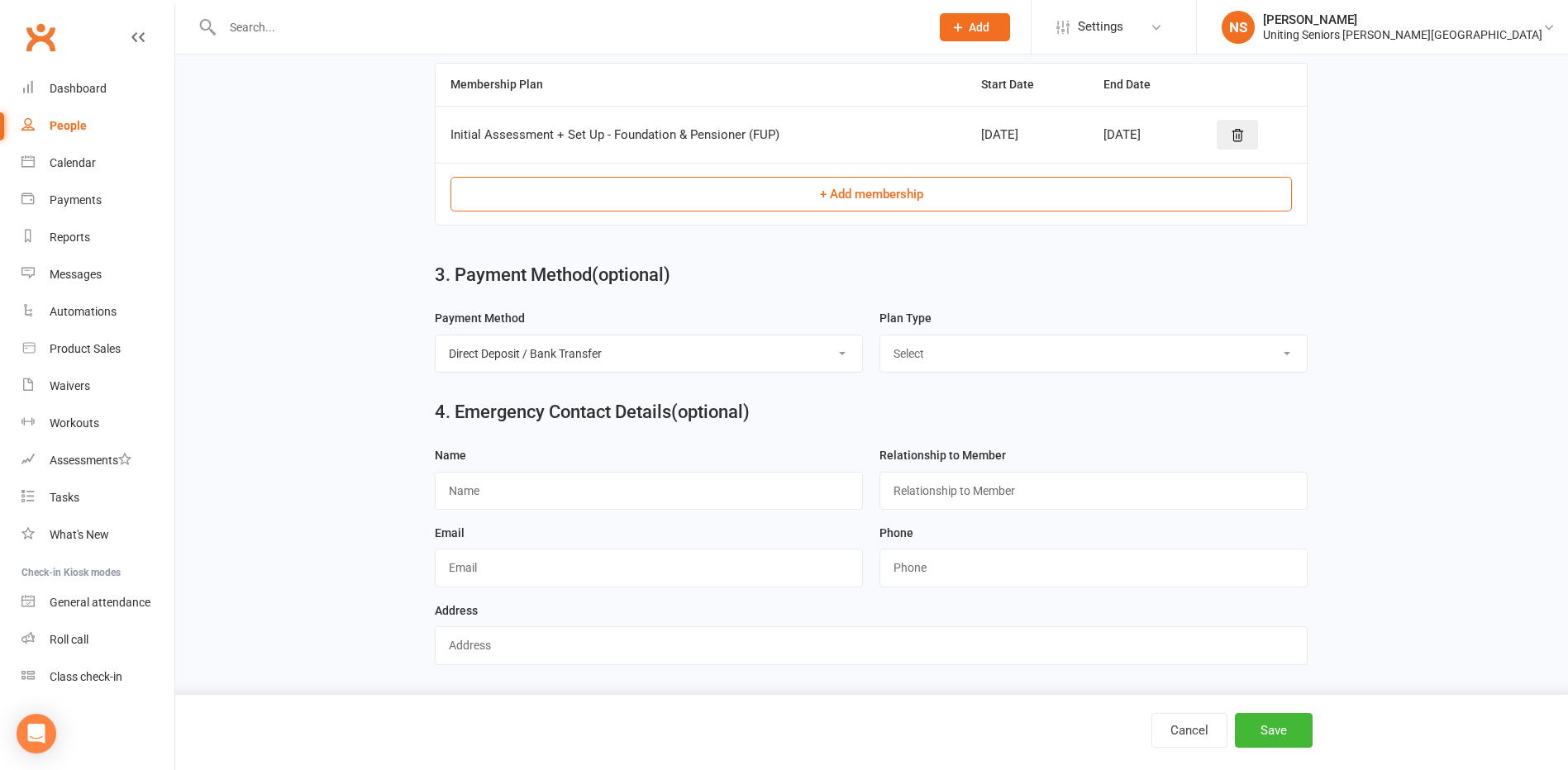
select select "Single-Service"
click at [880, 335] on select "Select Ongoing Single-Service" at bounding box center [1093, 353] width 427 height 37
click at [1264, 721] on button "Save" at bounding box center [1273, 729] width 77 height 35
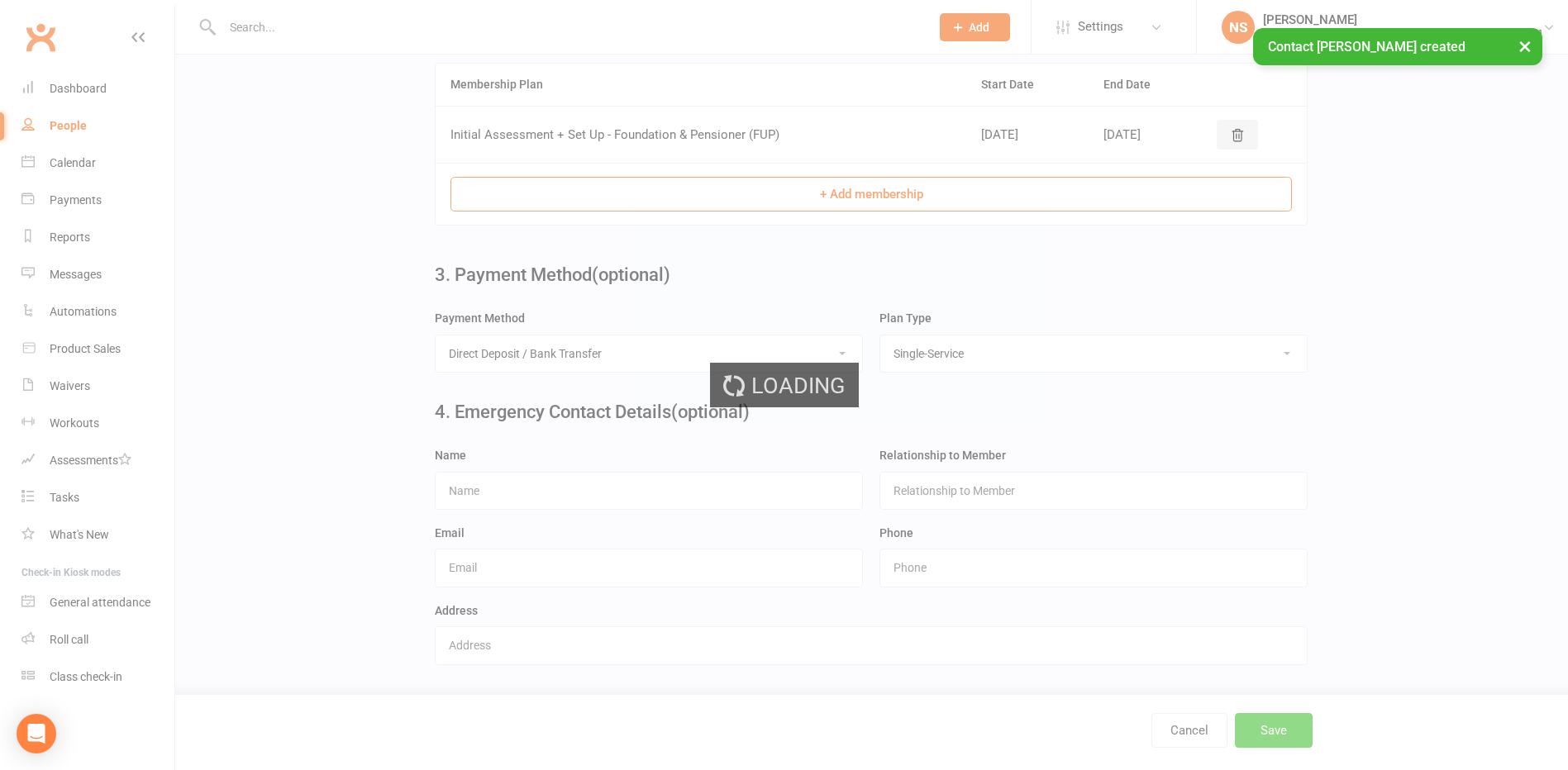
scroll to position [0, 0]
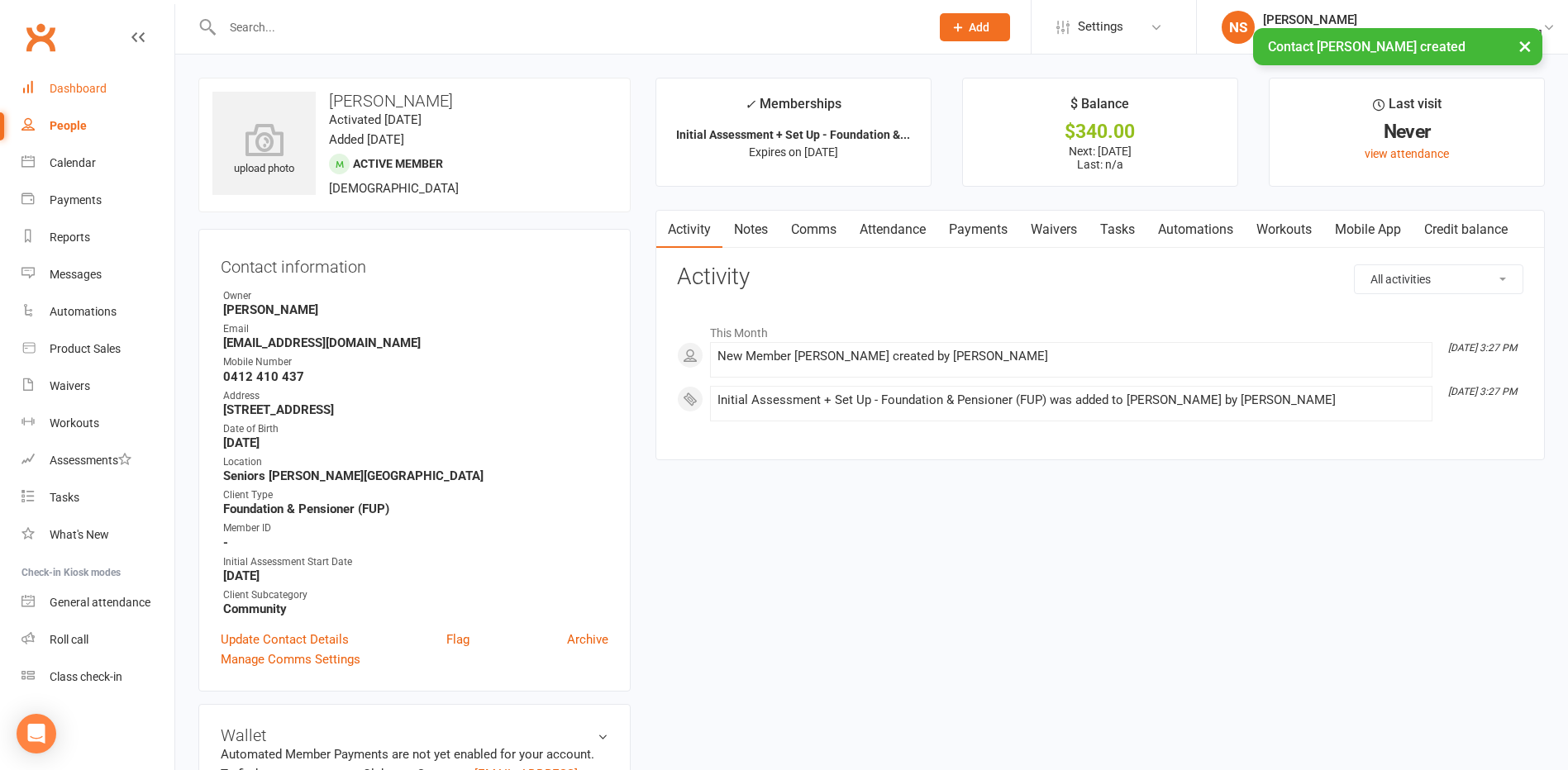
click at [80, 90] on div "Dashboard" at bounding box center [78, 89] width 57 height 13
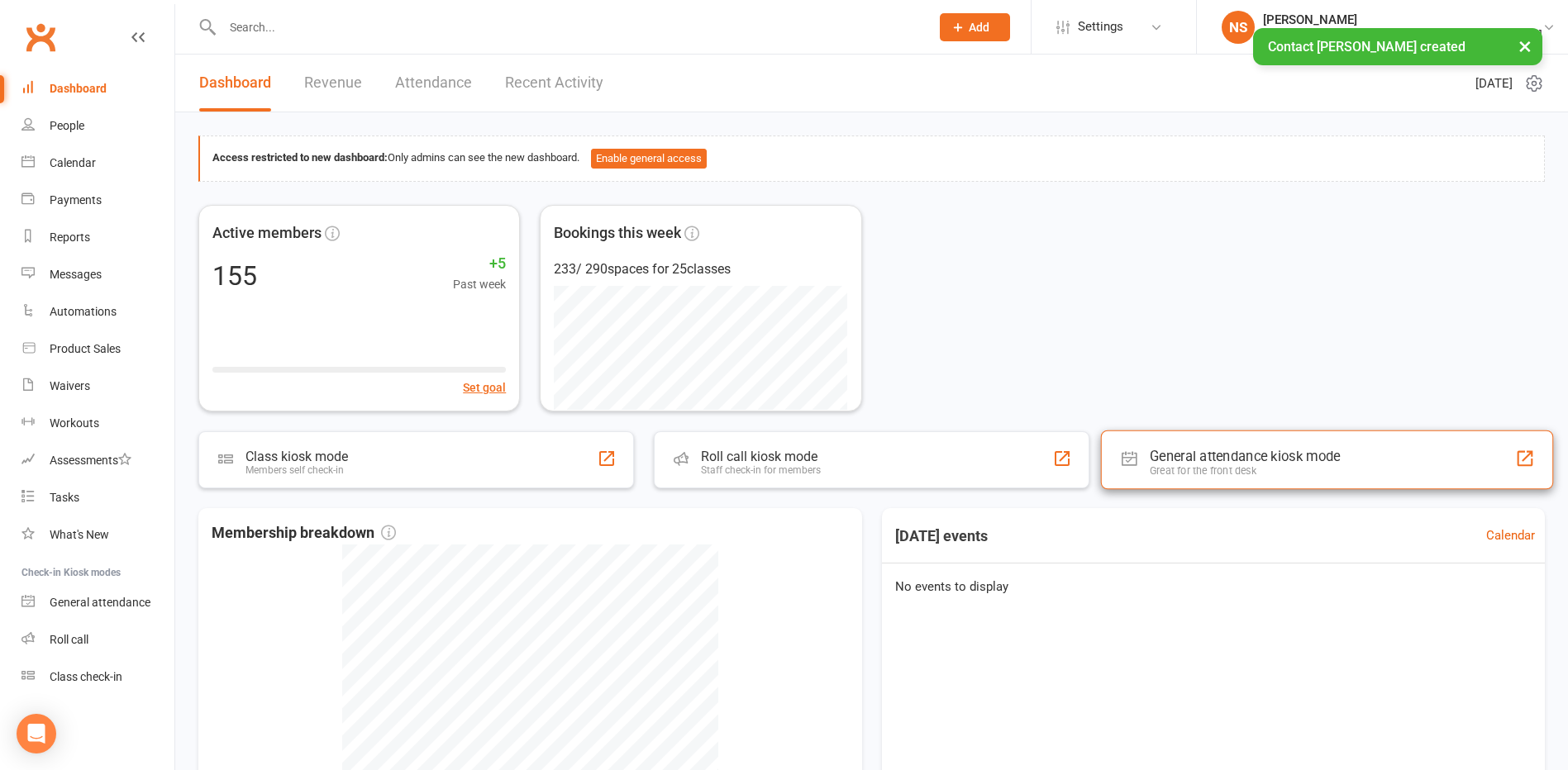
click at [1199, 460] on div "General attendance kiosk mode" at bounding box center [1245, 456] width 191 height 17
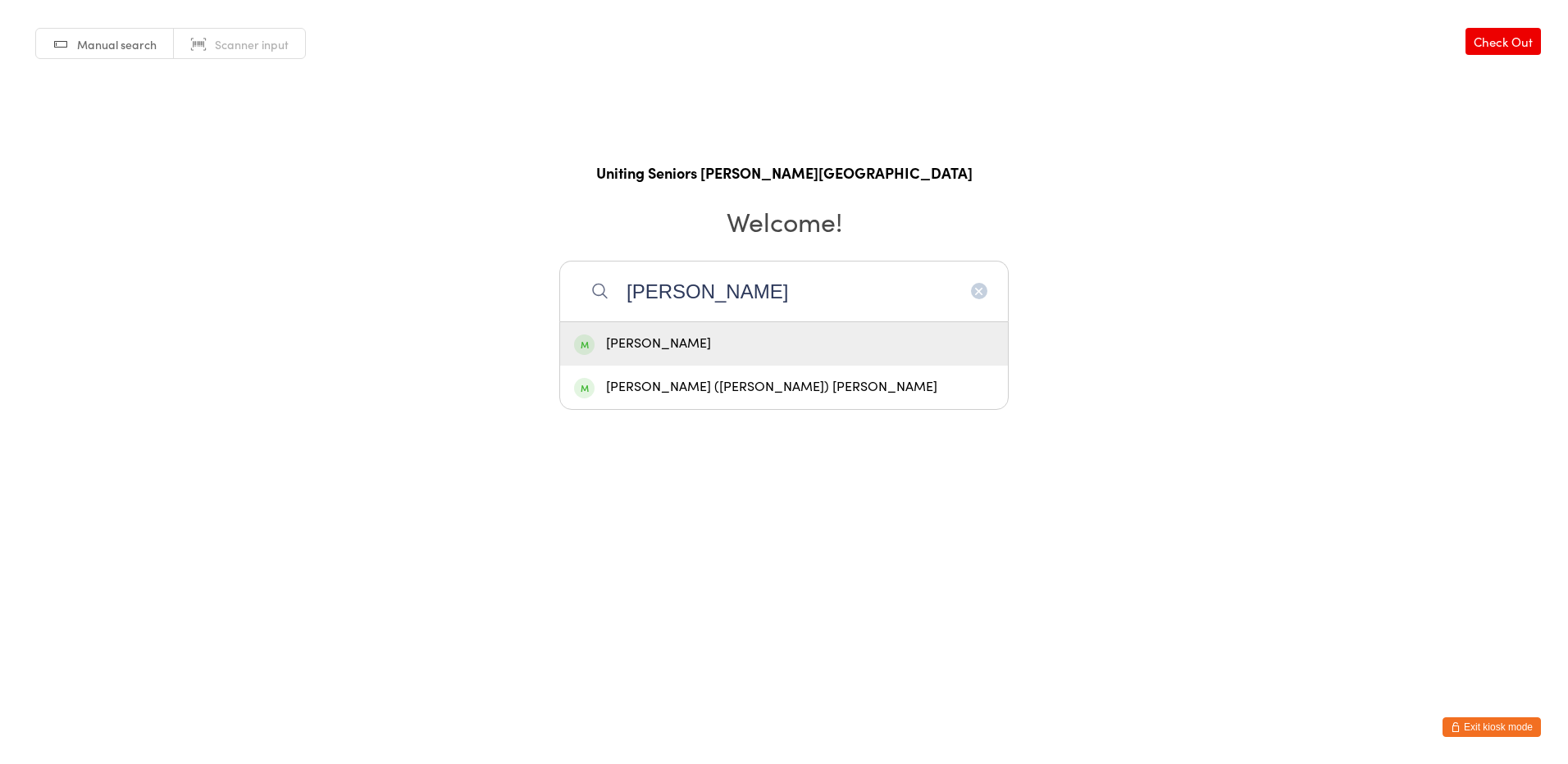
type input "patricia cumm"
click at [654, 345] on div "[PERSON_NAME]" at bounding box center [784, 344] width 420 height 22
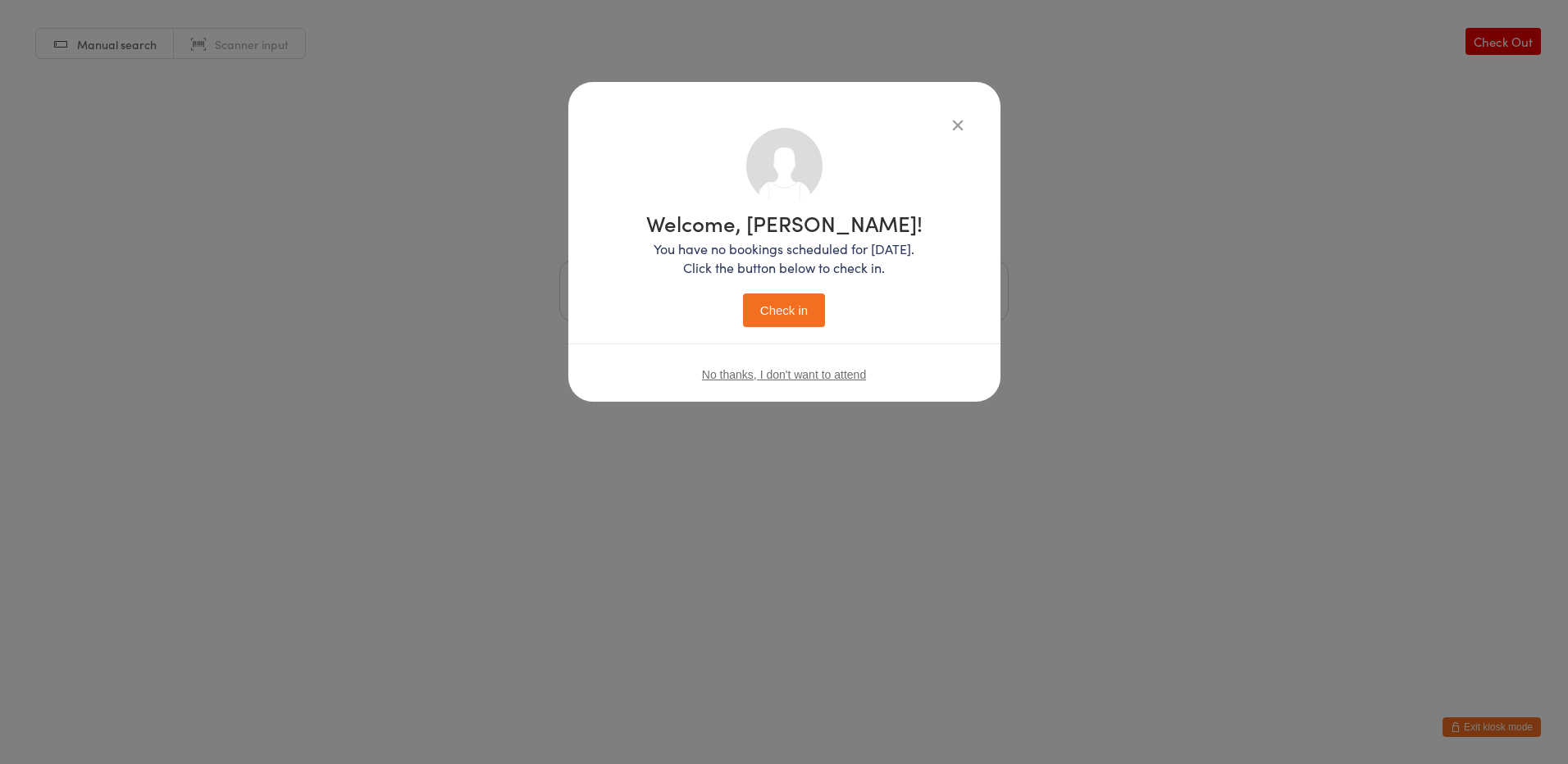
click at [790, 298] on button "Check in" at bounding box center [784, 310] width 82 height 34
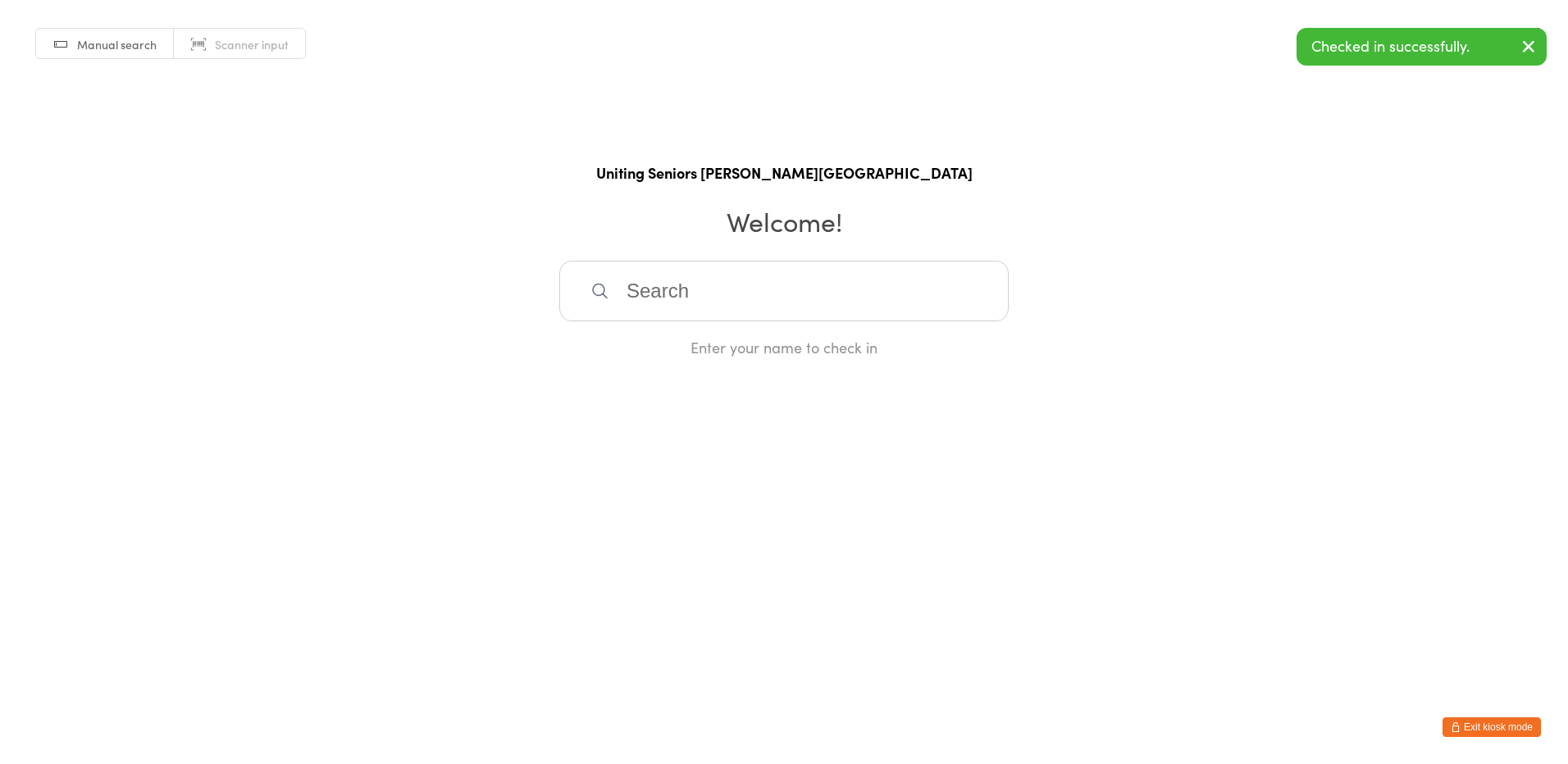
click at [1493, 736] on button "Exit kiosk mode" at bounding box center [1491, 727] width 98 height 20
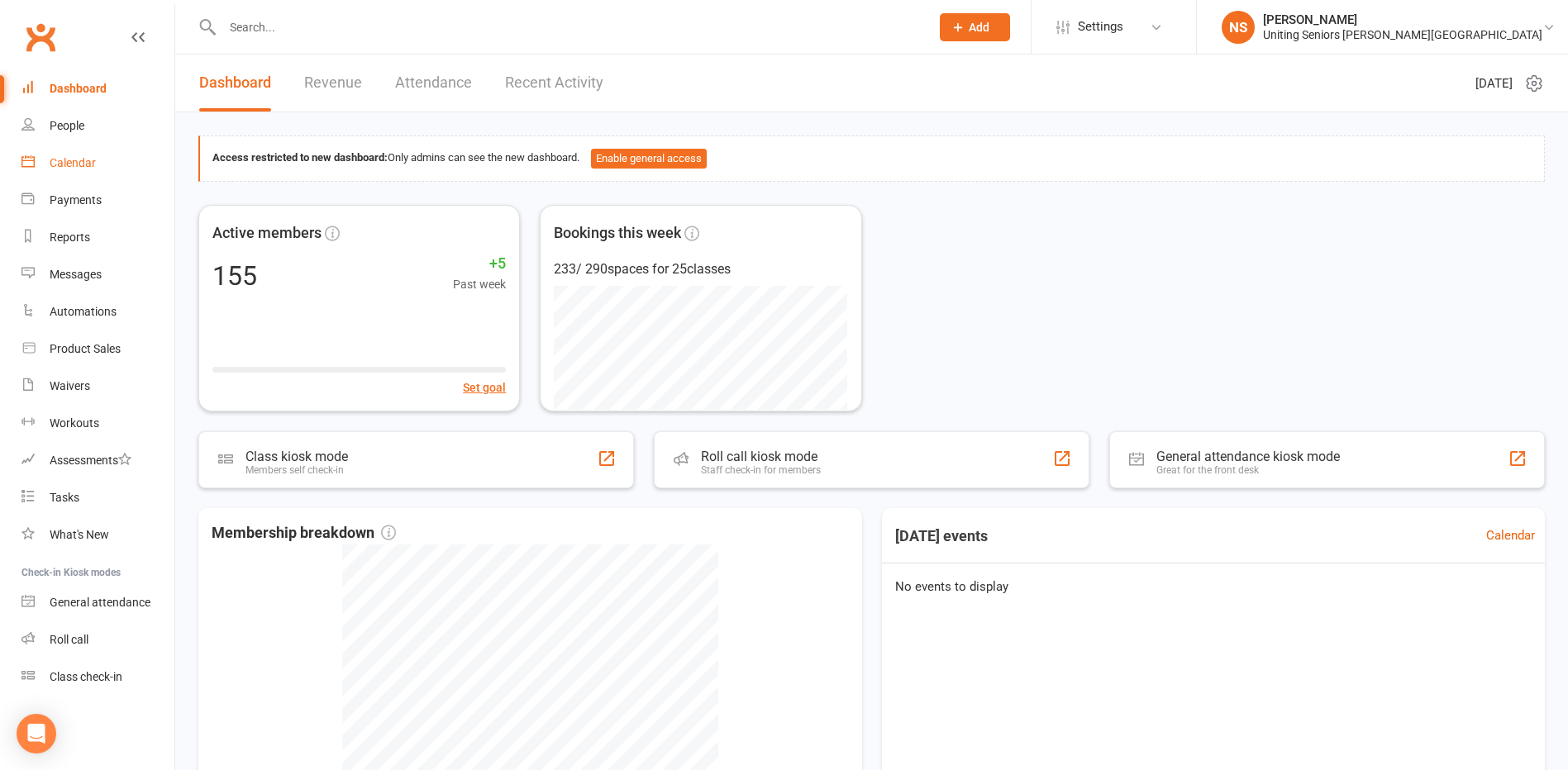
click at [57, 149] on link "Calendar" at bounding box center [98, 162] width 153 height 37
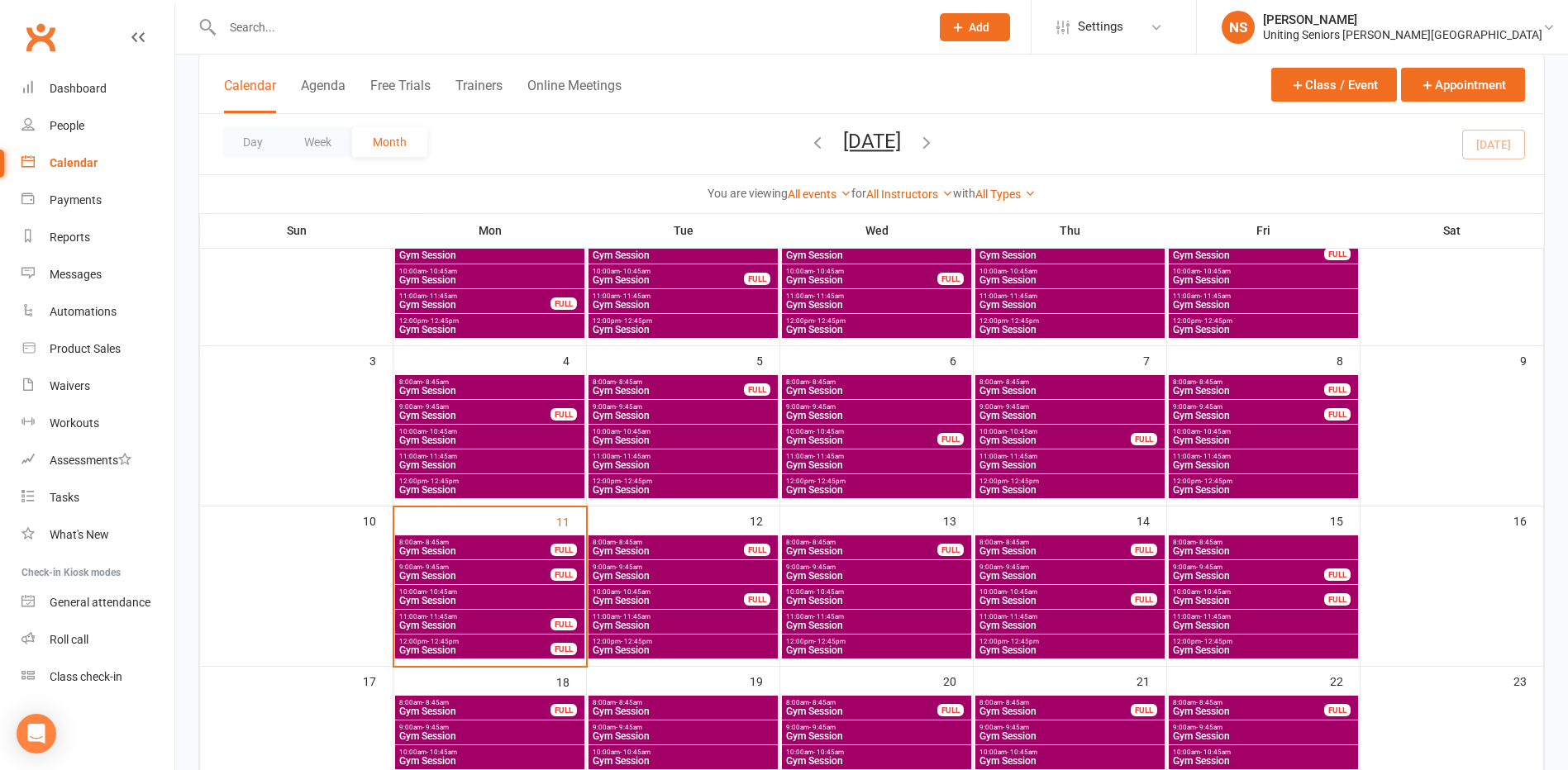
scroll to position [330, 0]
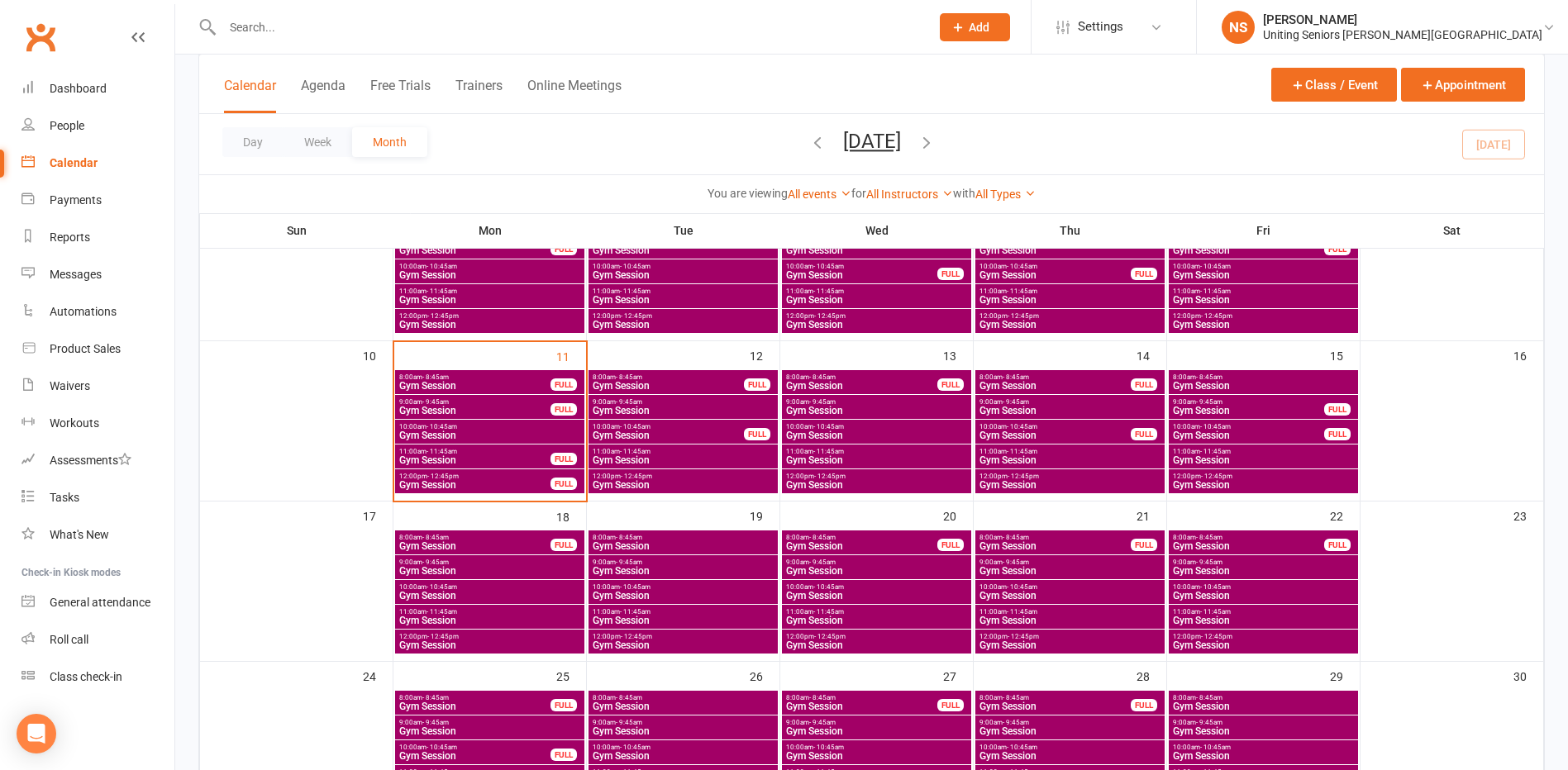
click at [804, 619] on span "Gym Session" at bounding box center [876, 620] width 182 height 10
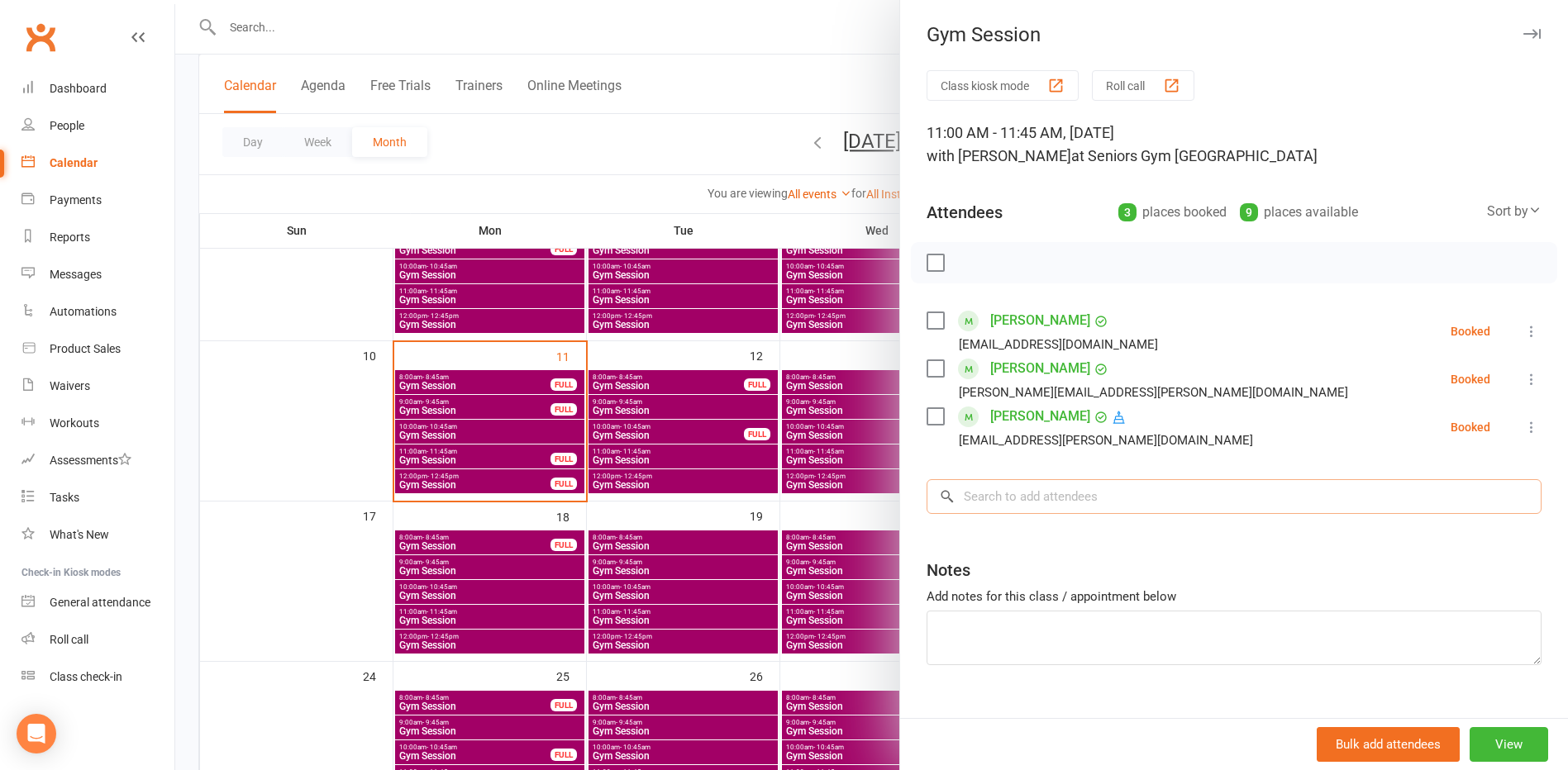
click at [992, 496] on input "search" at bounding box center [1233, 496] width 615 height 35
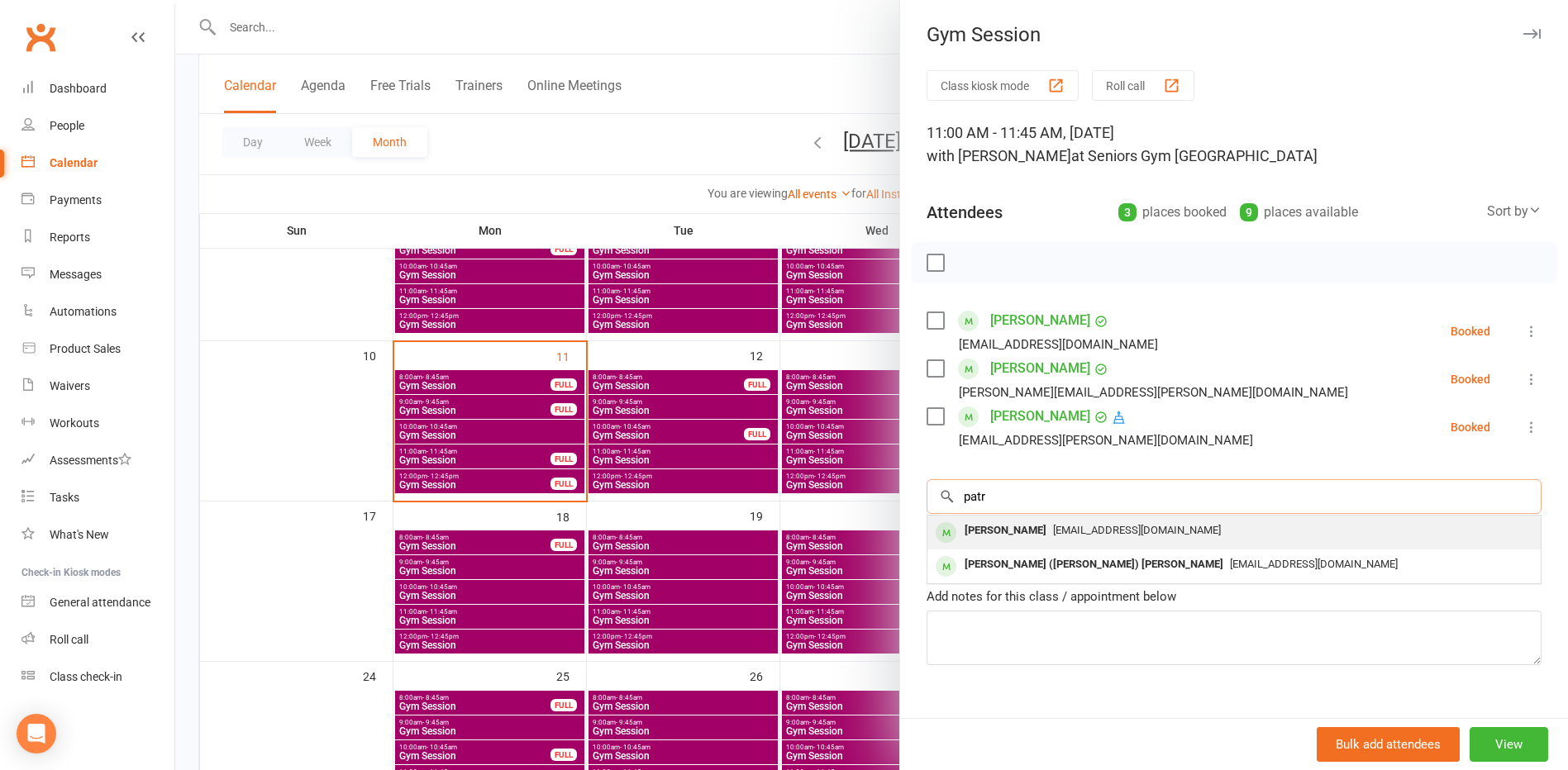
type input "patr"
click at [1004, 533] on div "[PERSON_NAME]" at bounding box center [1005, 530] width 95 height 24
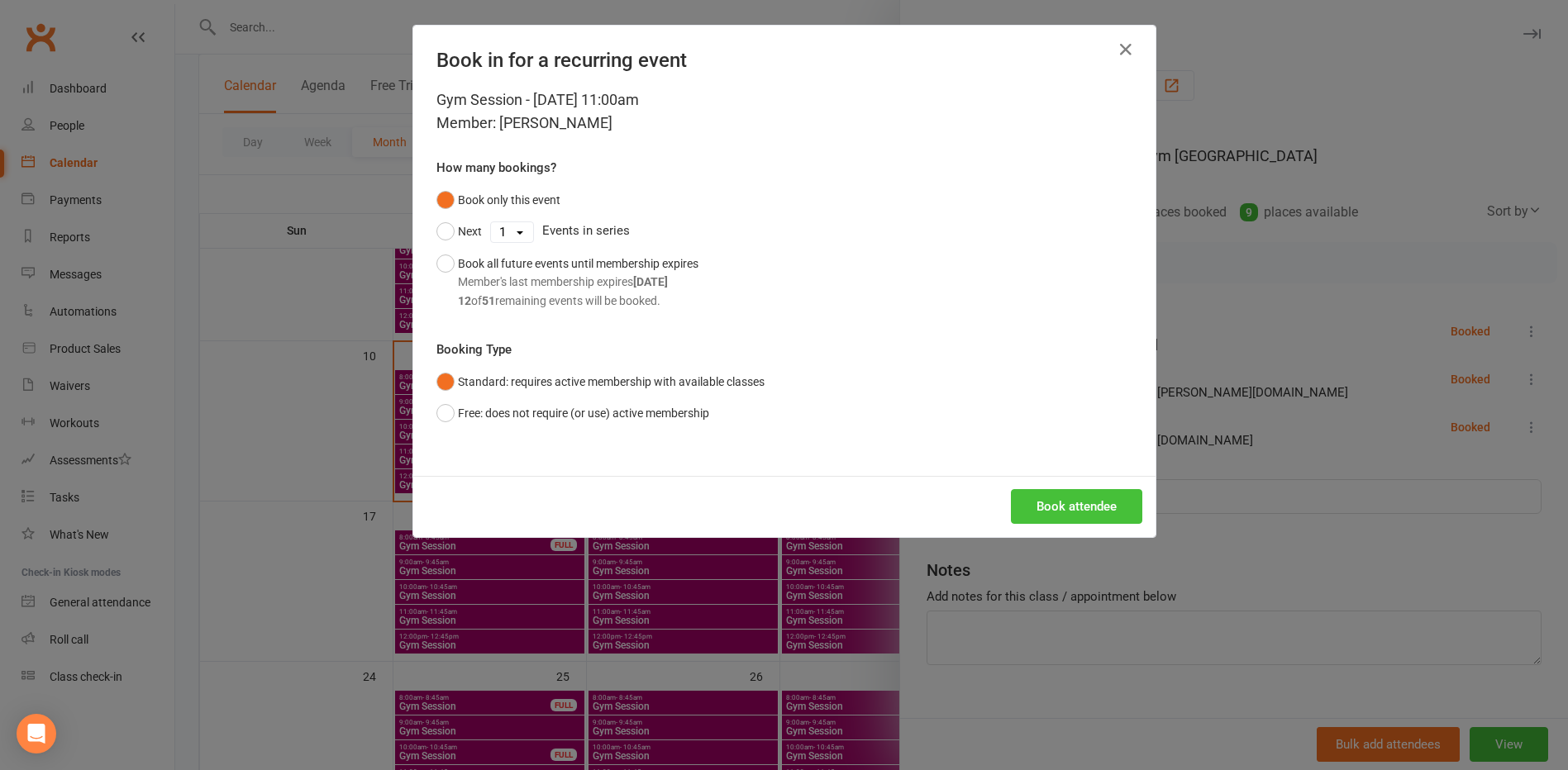
click at [1054, 496] on button "Book attendee" at bounding box center [1076, 506] width 131 height 35
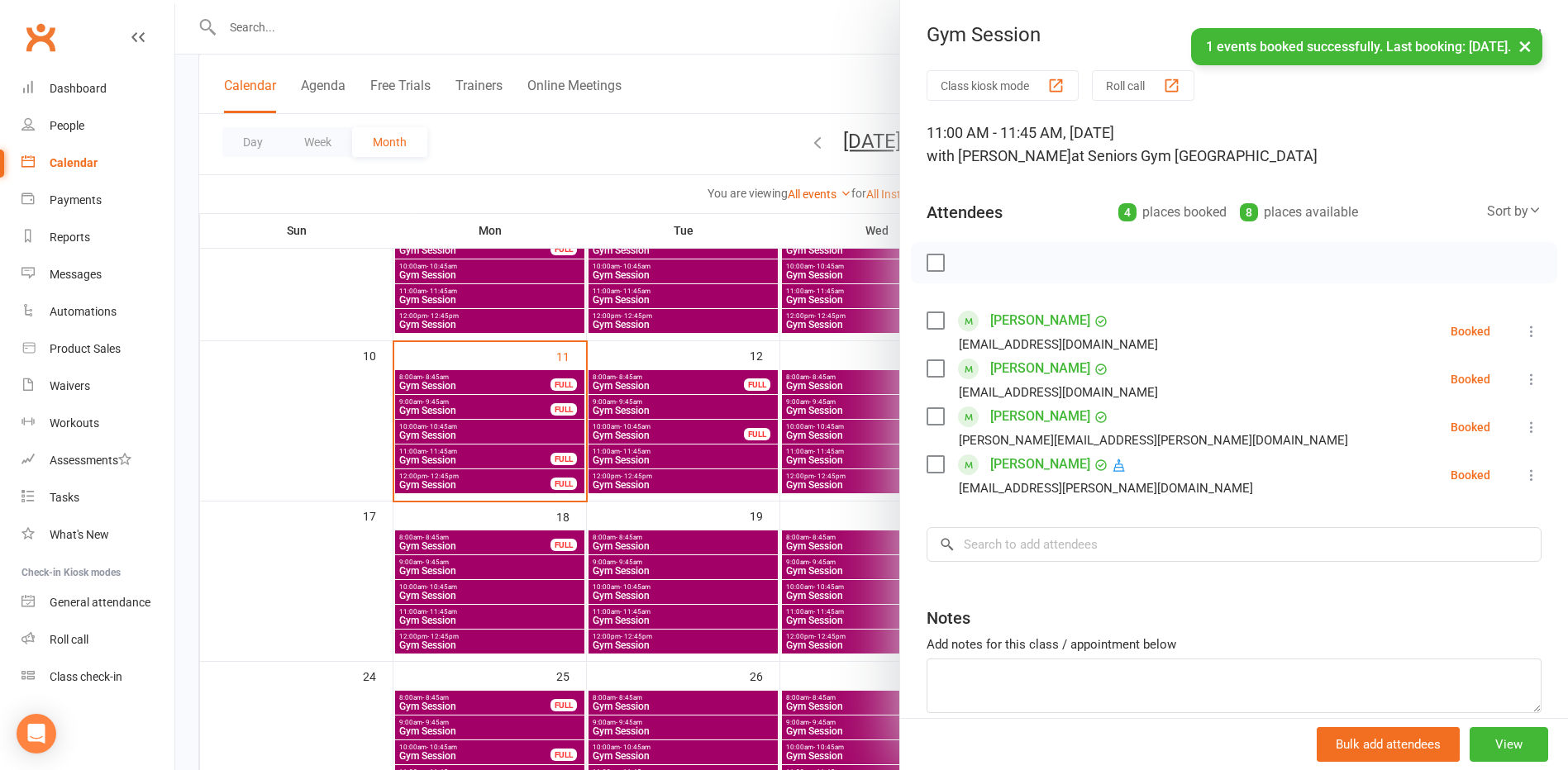
click at [299, 431] on div at bounding box center [871, 385] width 1392 height 770
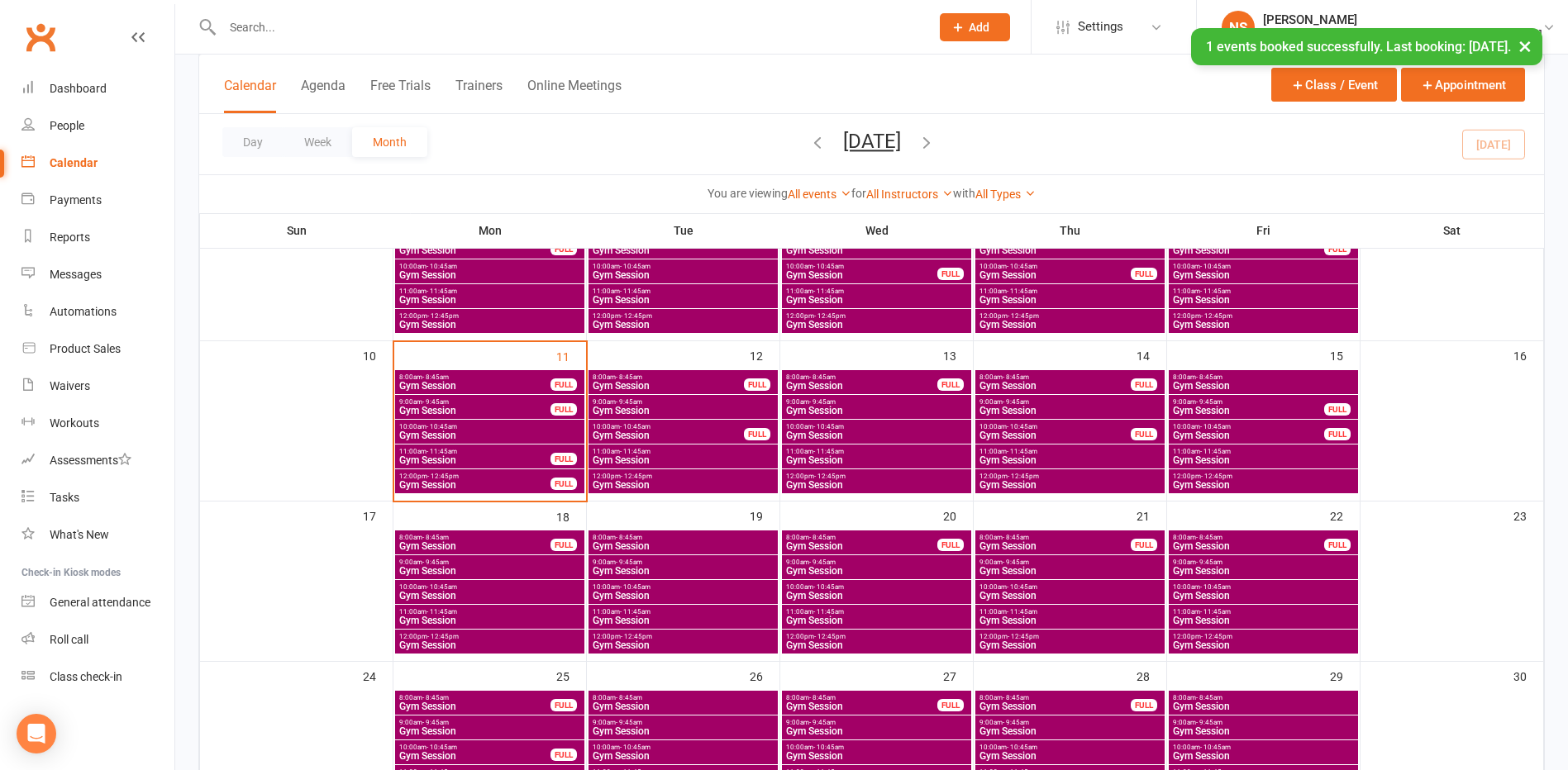
click at [1196, 613] on span "11:00am - 11:45am" at bounding box center [1262, 611] width 182 height 8
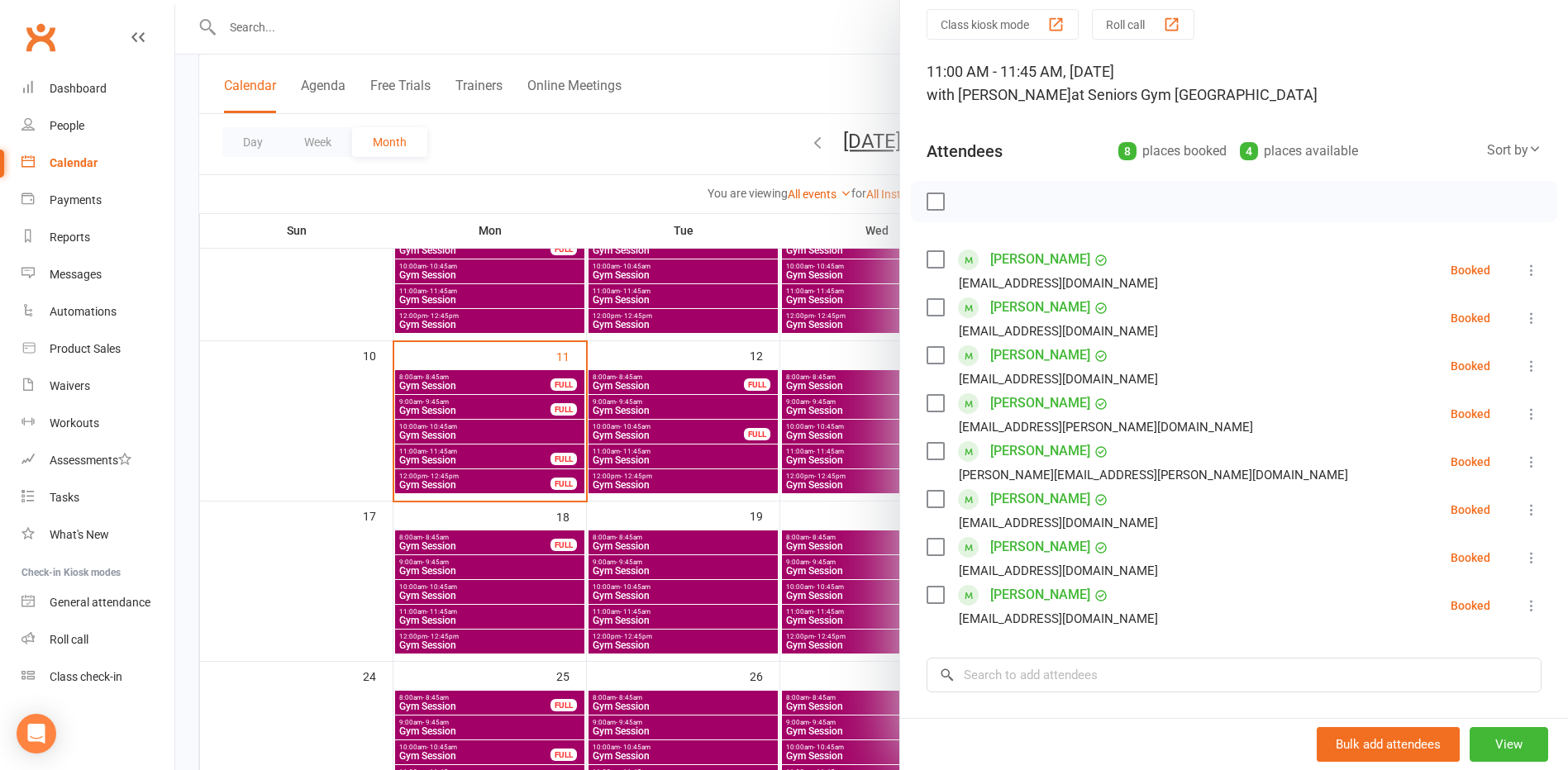
scroll to position [165, 0]
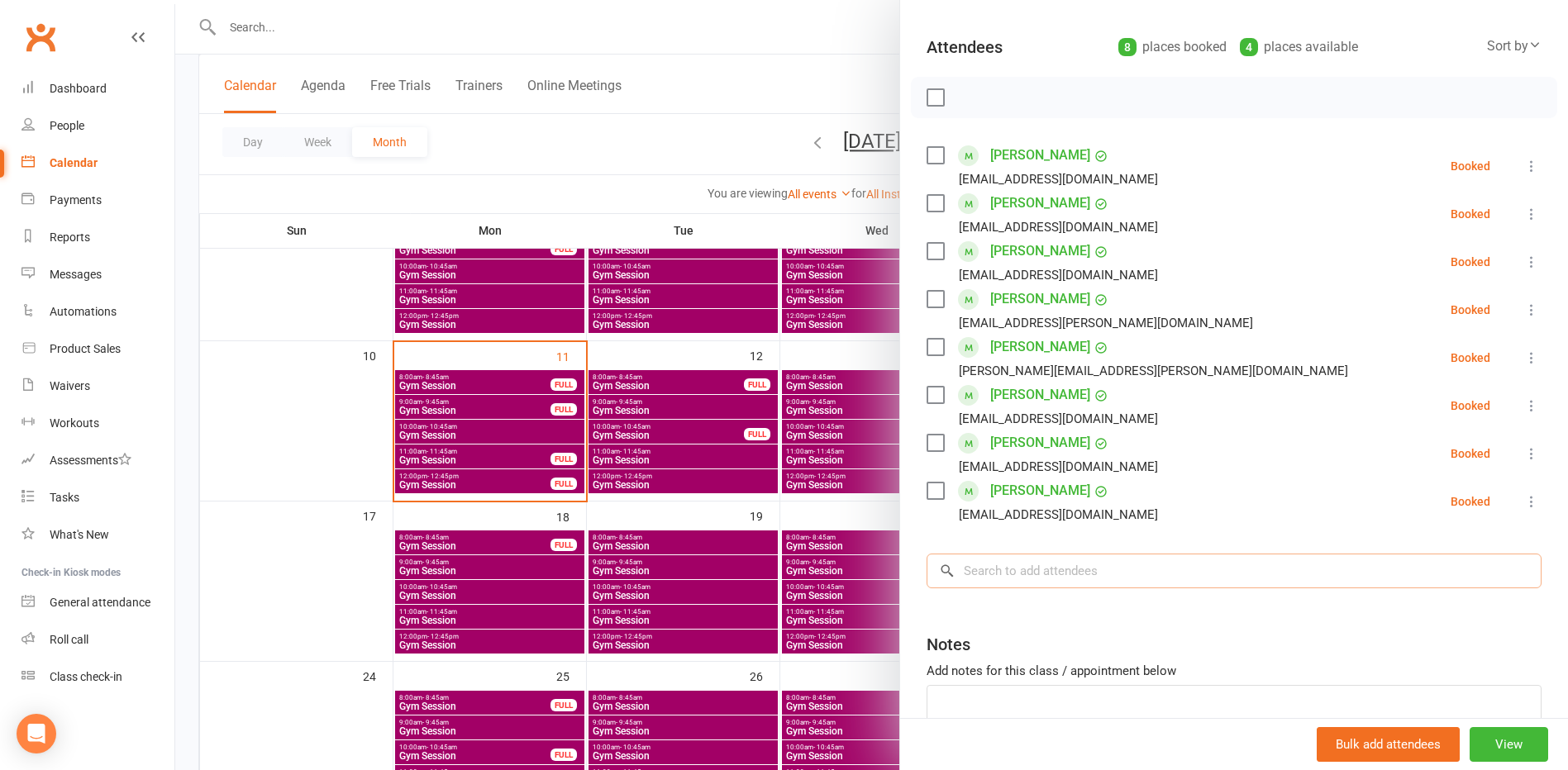
click at [1008, 567] on input "search" at bounding box center [1233, 570] width 615 height 35
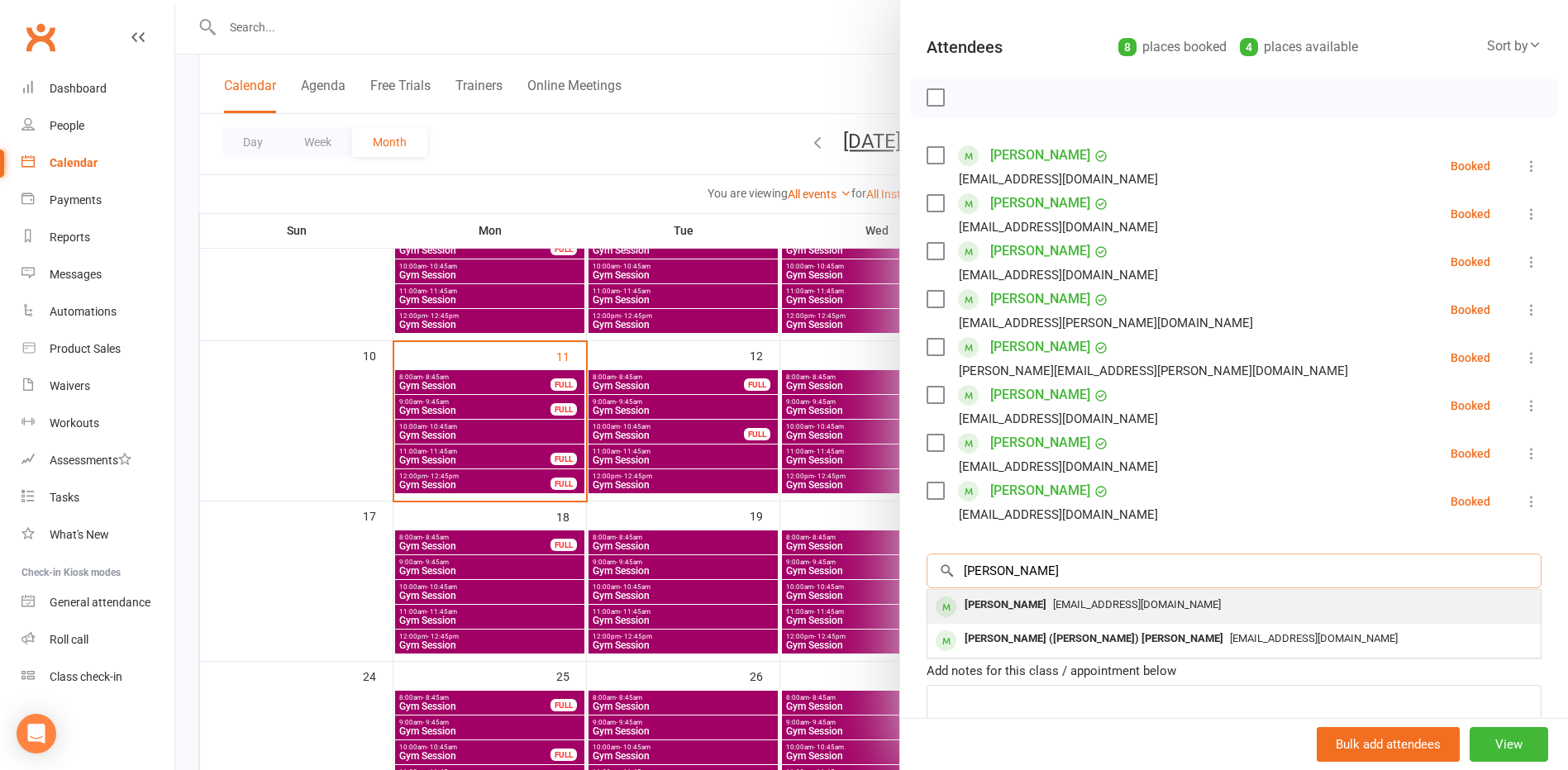
type input "[PERSON_NAME]"
click at [1011, 609] on div "[PERSON_NAME]" at bounding box center [1005, 604] width 95 height 24
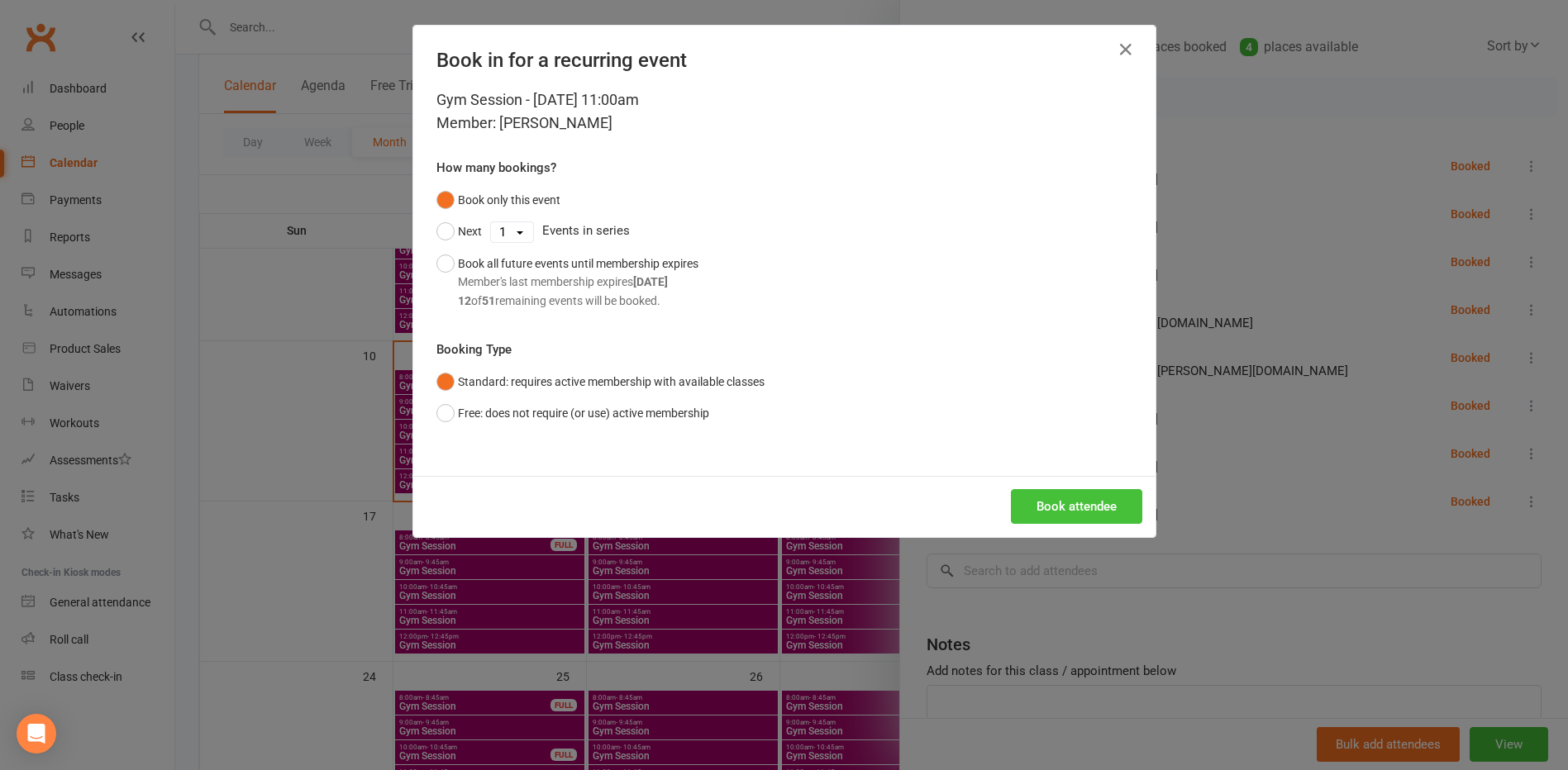
click at [1032, 513] on button "Book attendee" at bounding box center [1076, 506] width 131 height 35
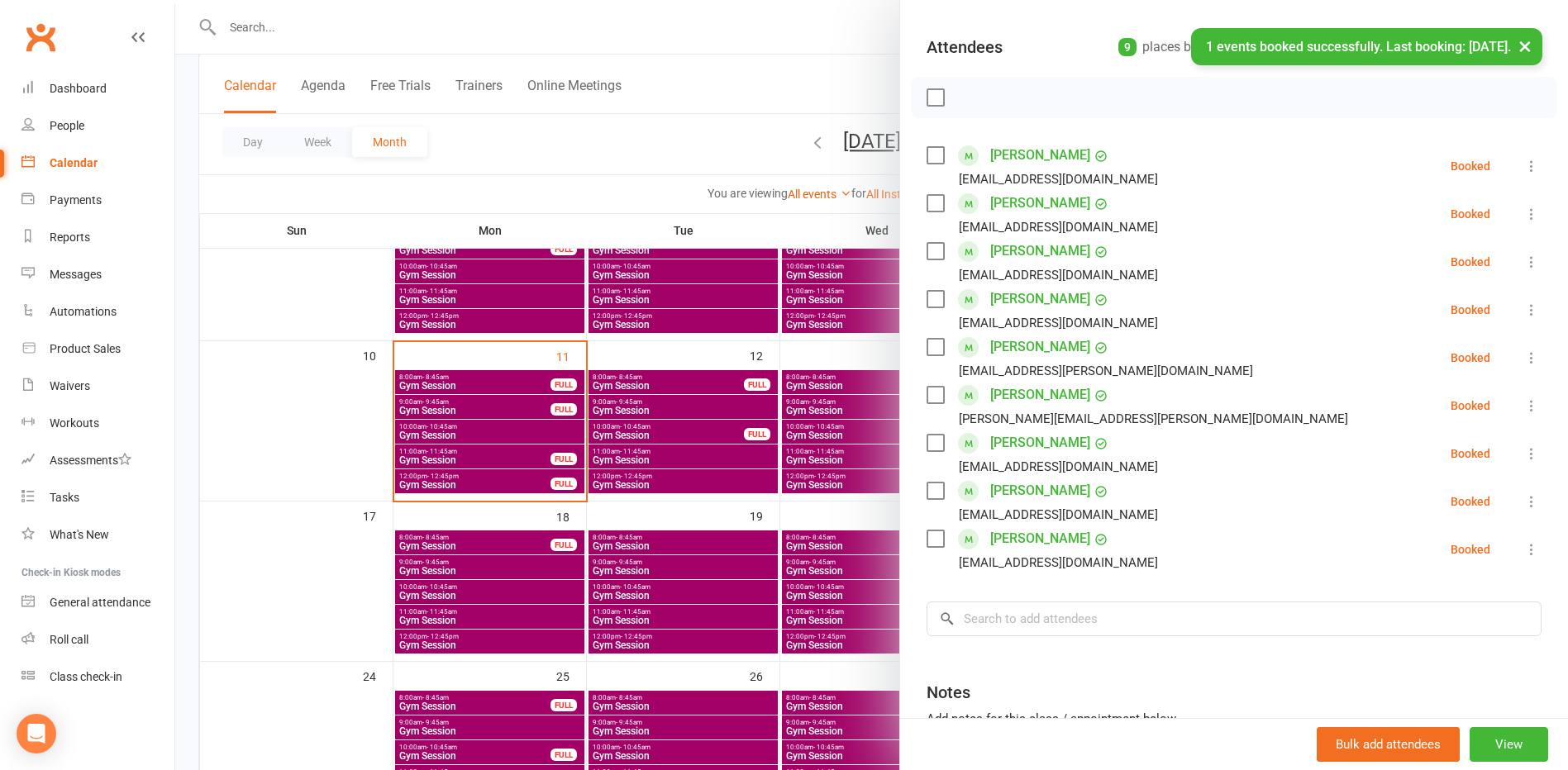
click at [267, 598] on div at bounding box center [871, 385] width 1392 height 770
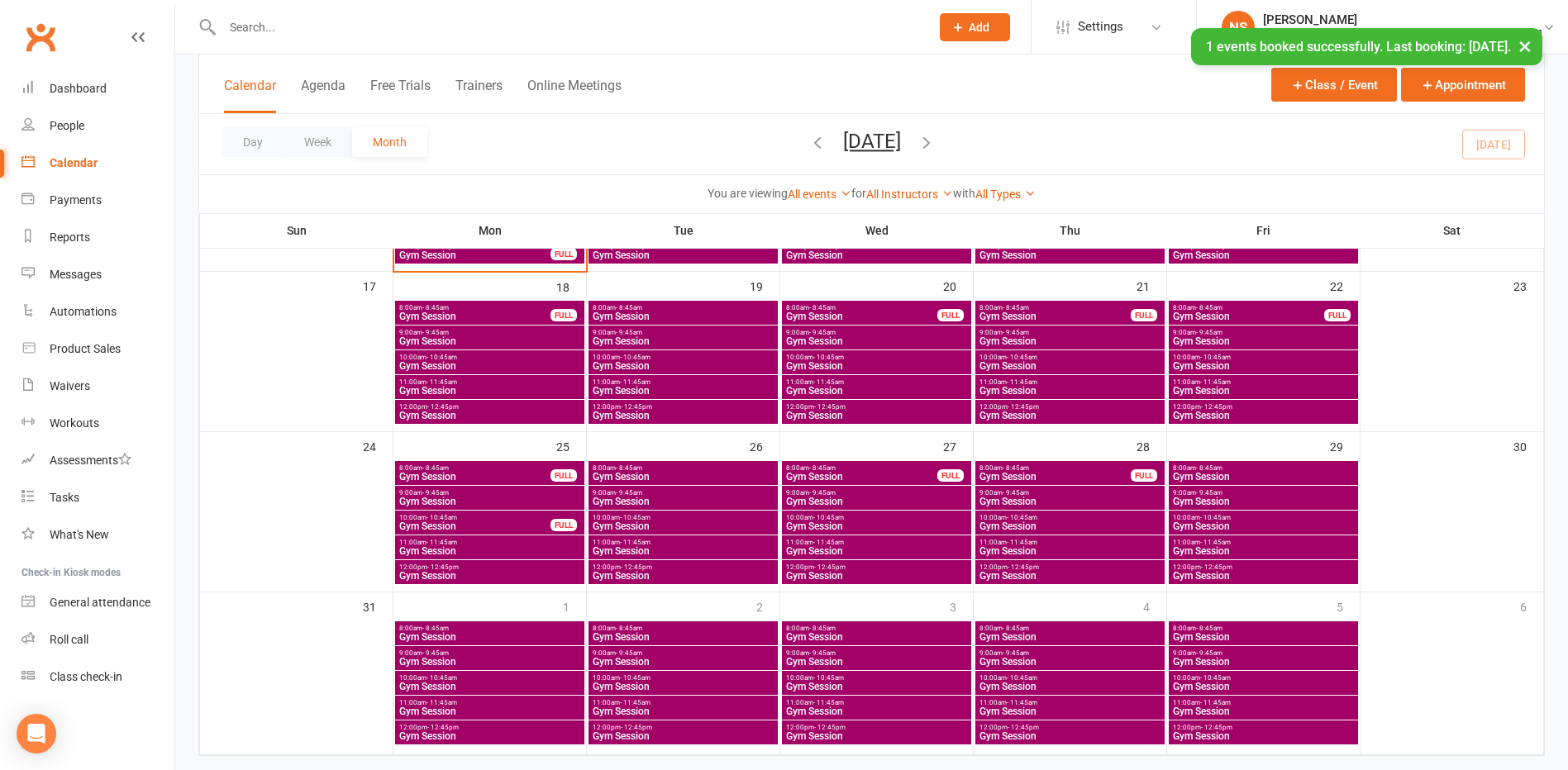
scroll to position [578, 0]
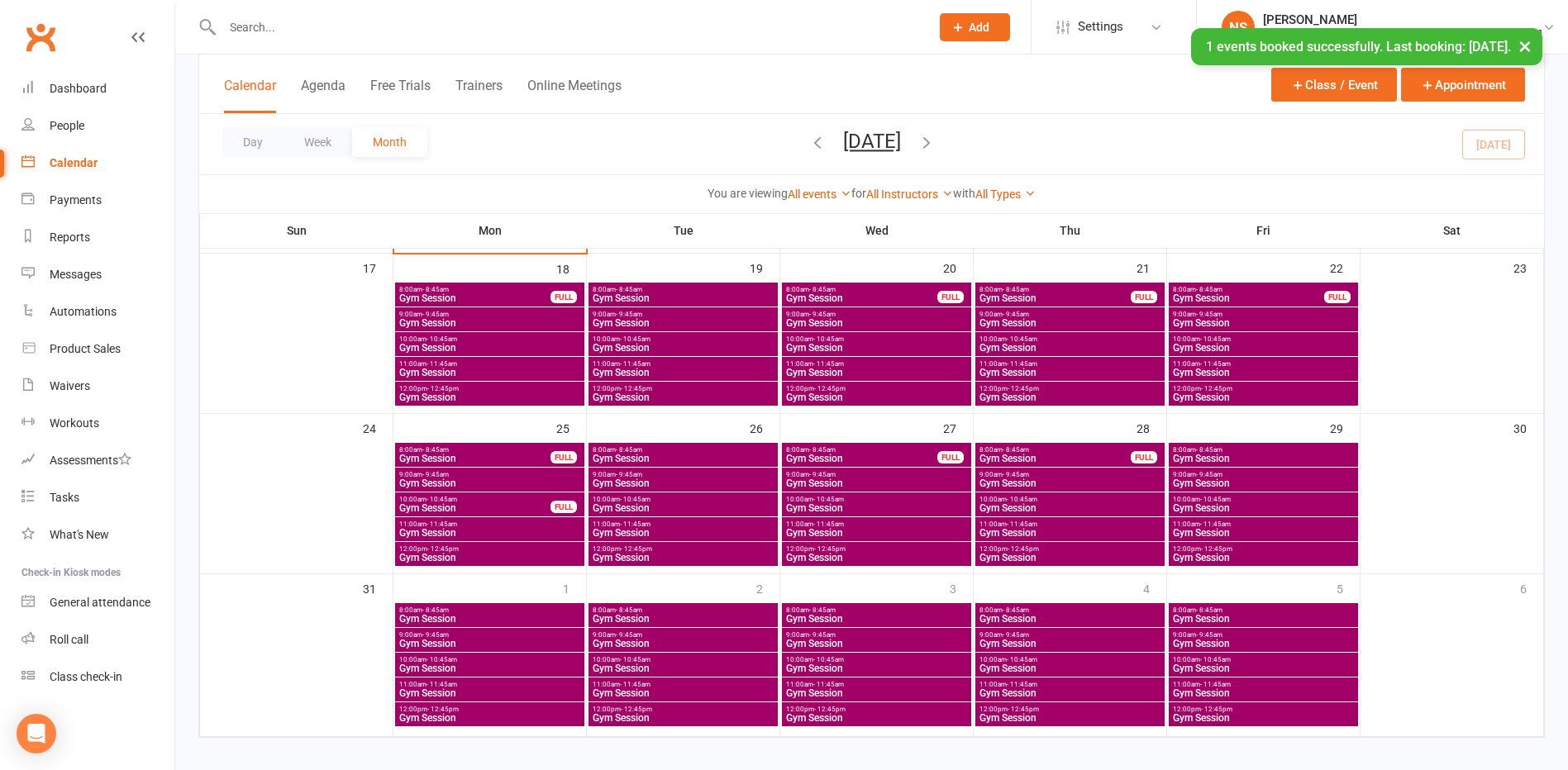
click at [805, 535] on span "Gym Session" at bounding box center [876, 532] width 182 height 10
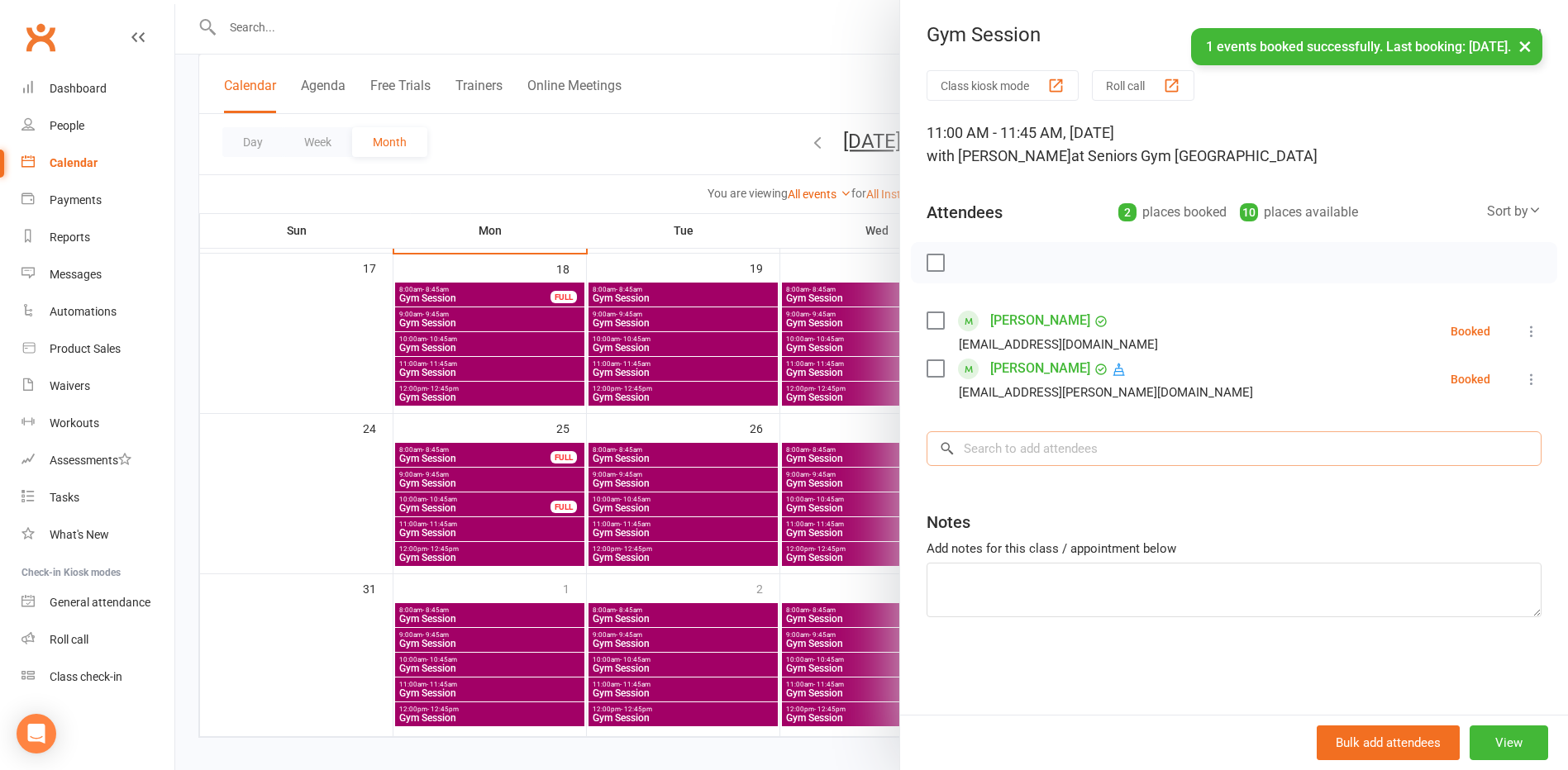
click at [985, 449] on input "search" at bounding box center [1233, 448] width 615 height 35
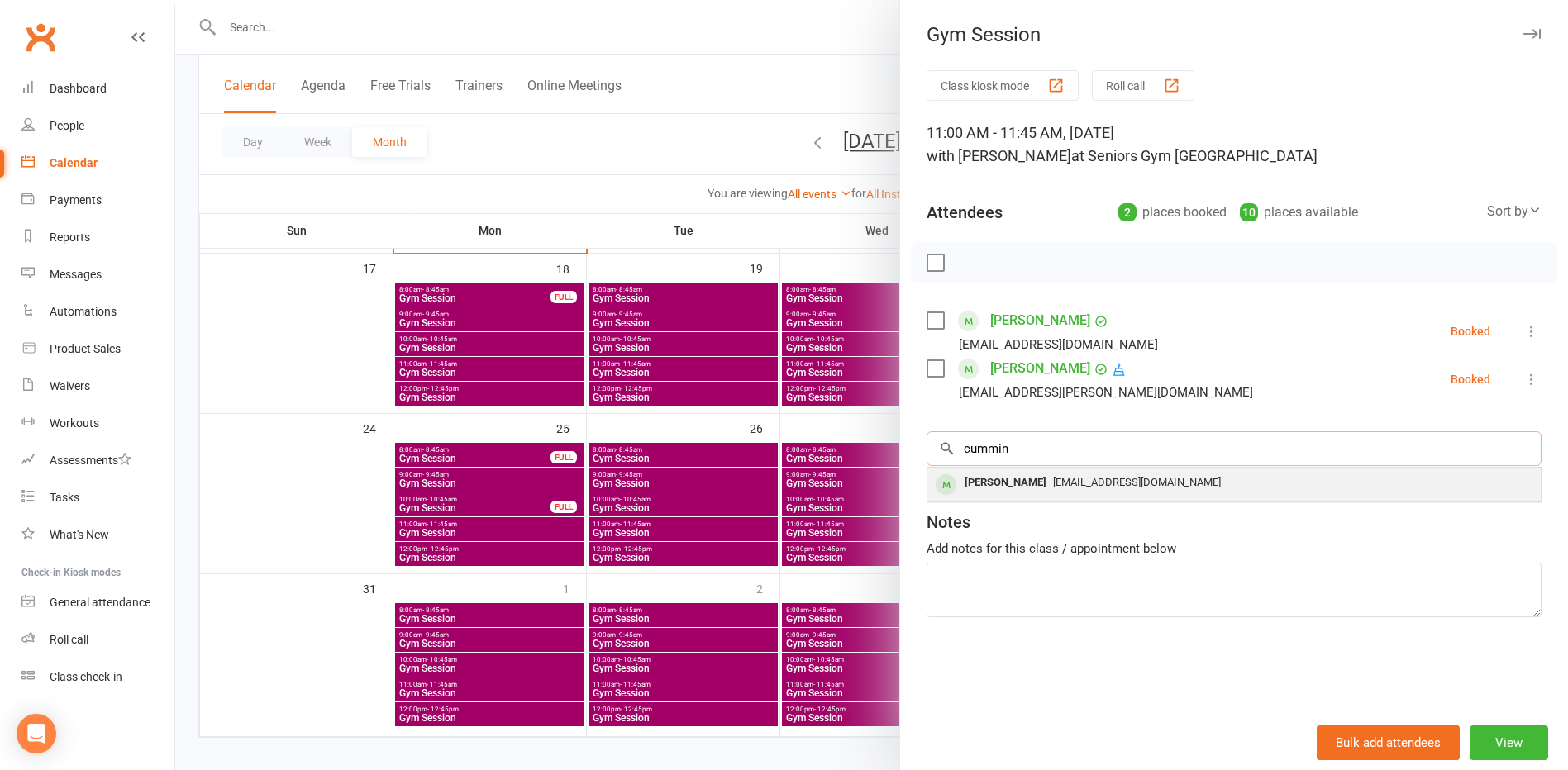
type input "cummin"
click at [1022, 480] on div "[PERSON_NAME]" at bounding box center [1005, 482] width 95 height 24
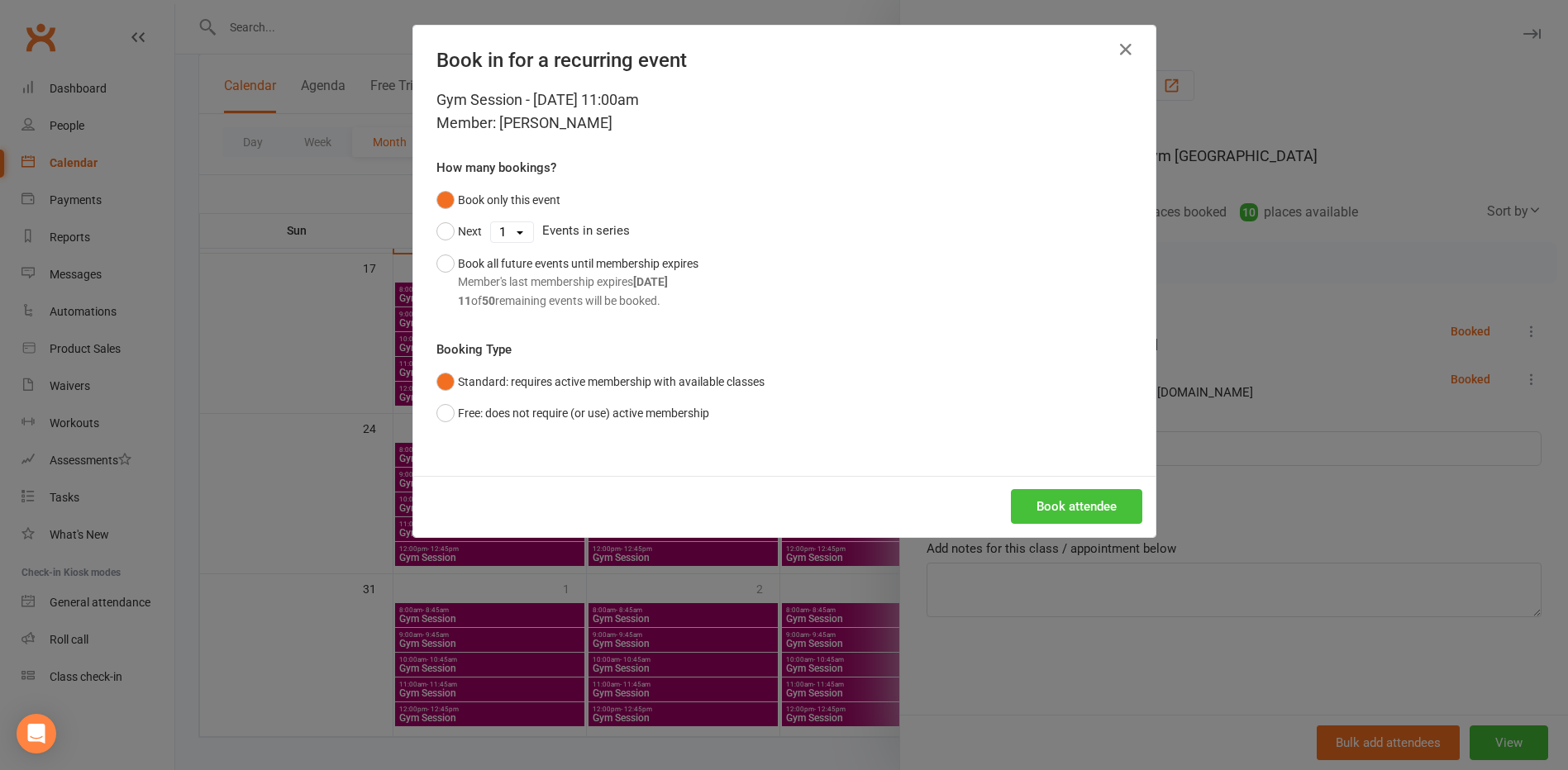
click at [1065, 499] on button "Book attendee" at bounding box center [1076, 506] width 131 height 35
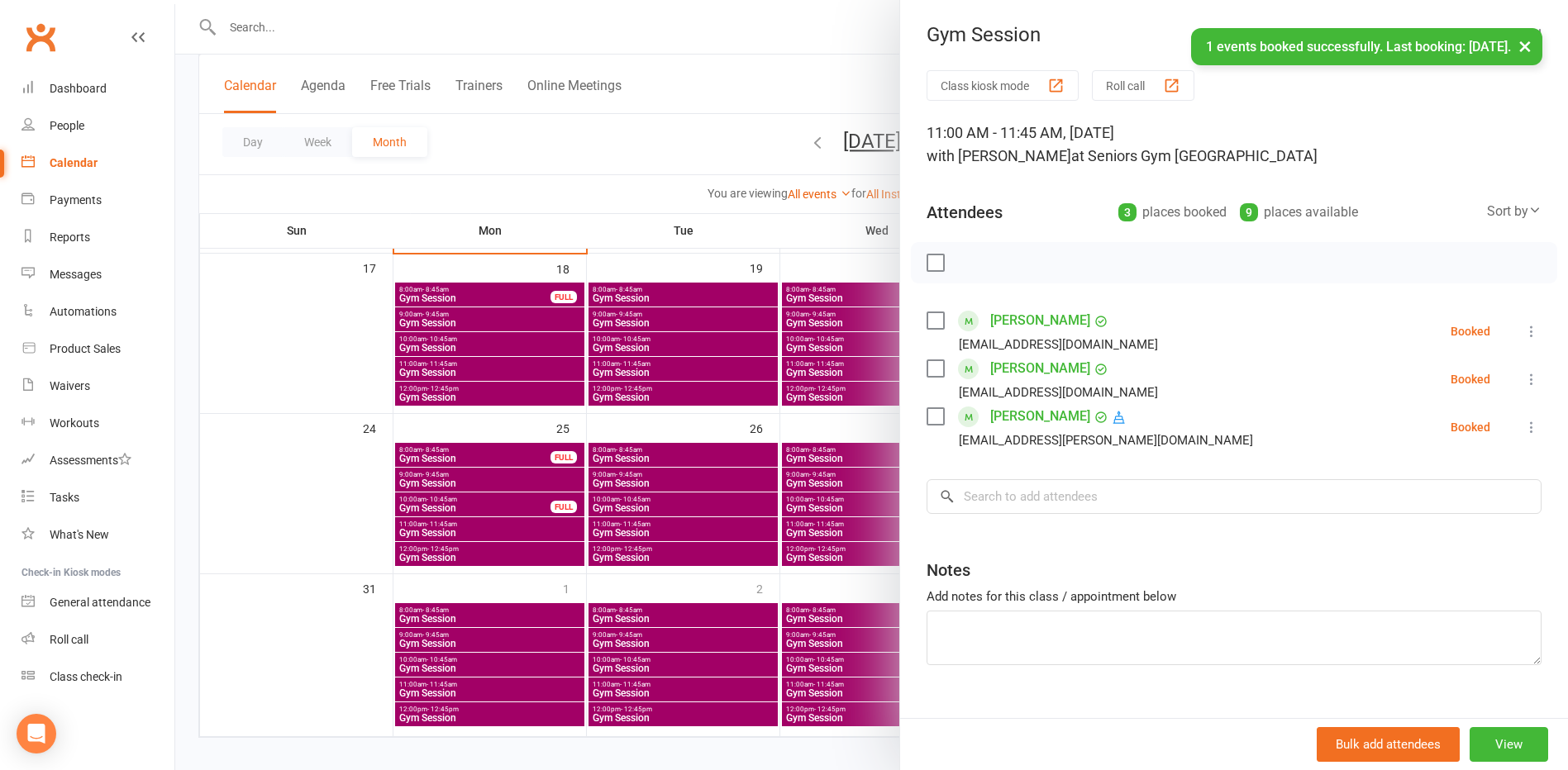
click at [281, 527] on div at bounding box center [871, 385] width 1392 height 770
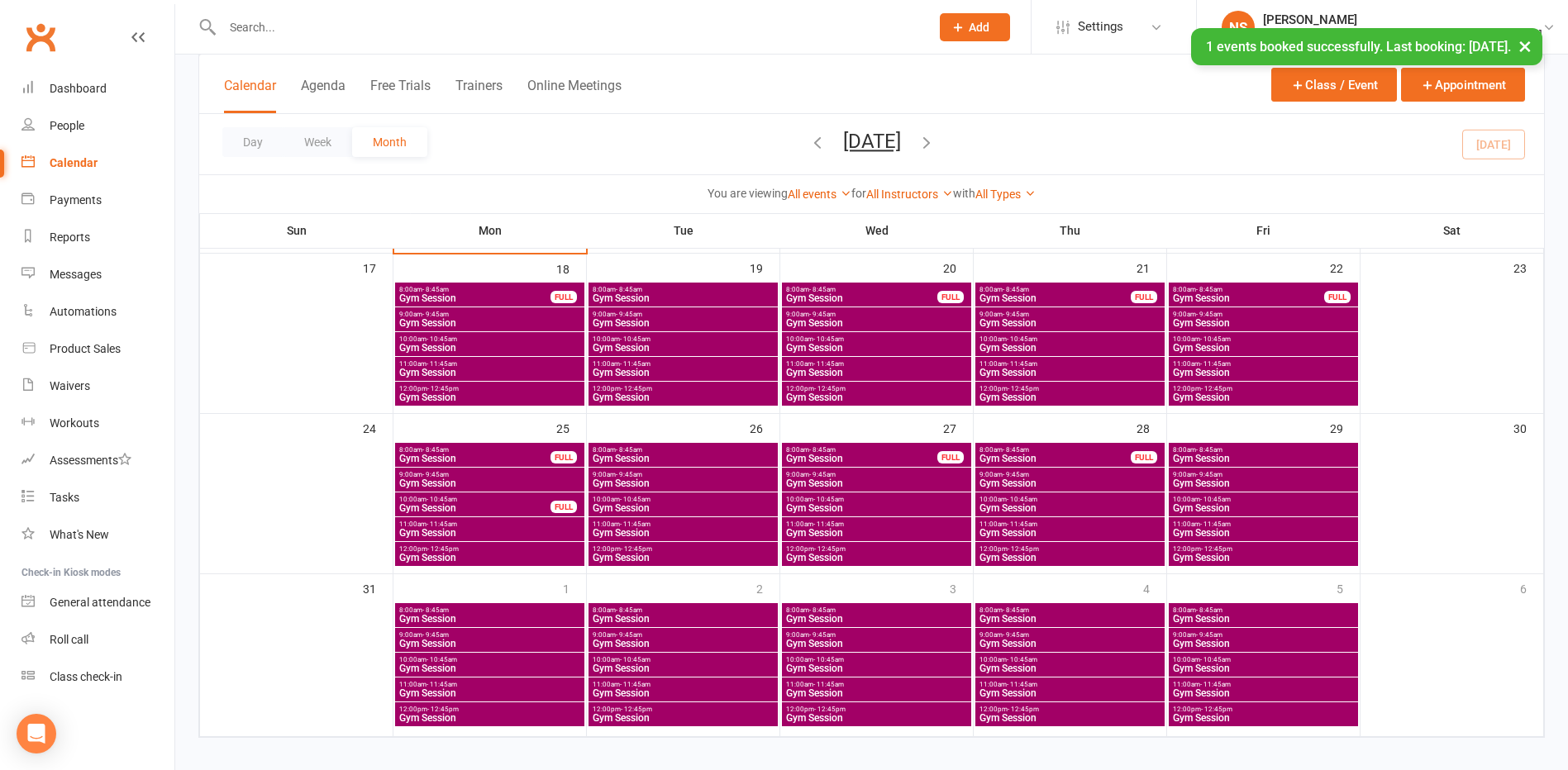
click at [1232, 527] on span "Gym Session" at bounding box center [1262, 532] width 182 height 10
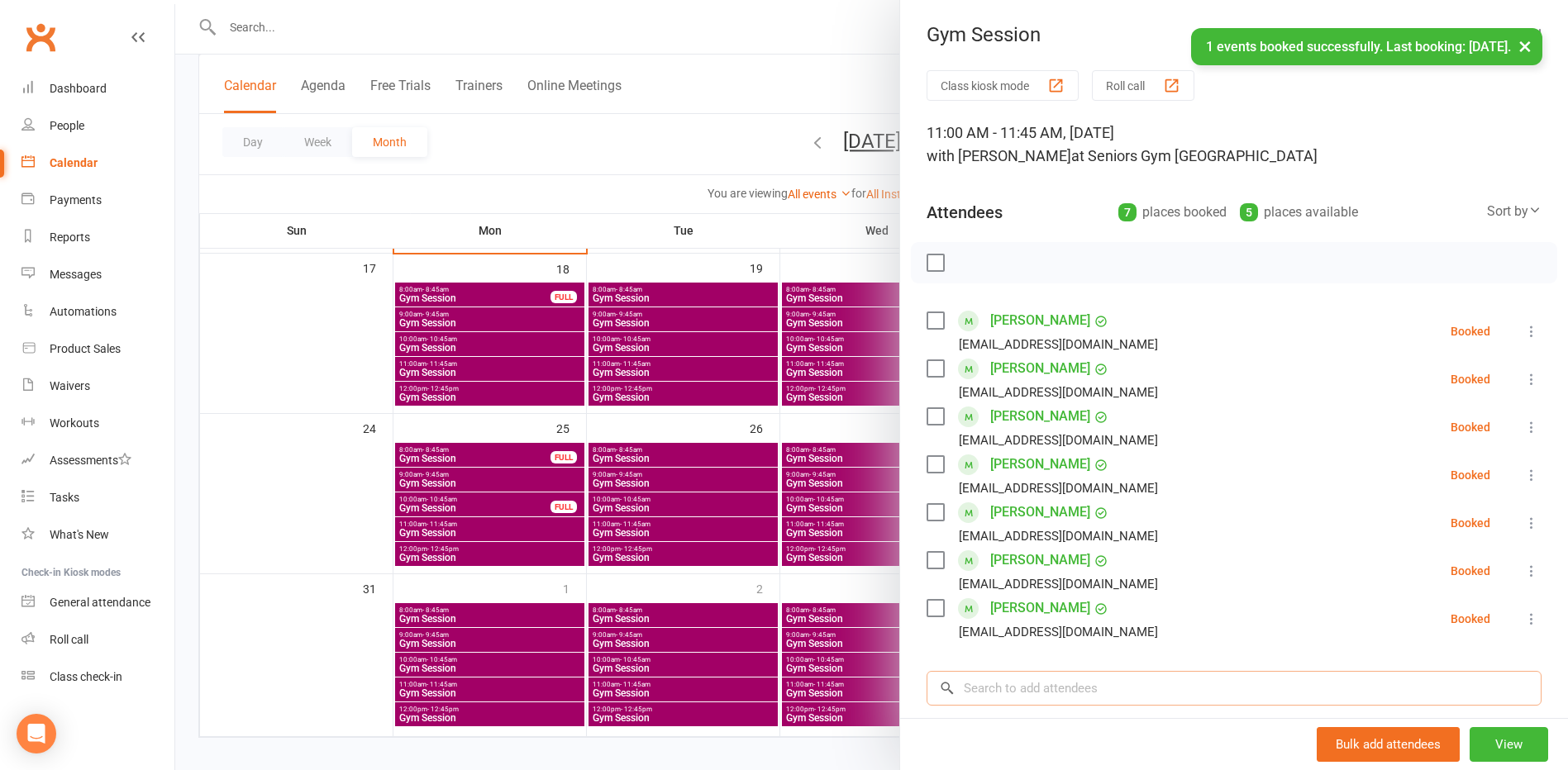
click at [982, 681] on input "search" at bounding box center [1233, 688] width 615 height 35
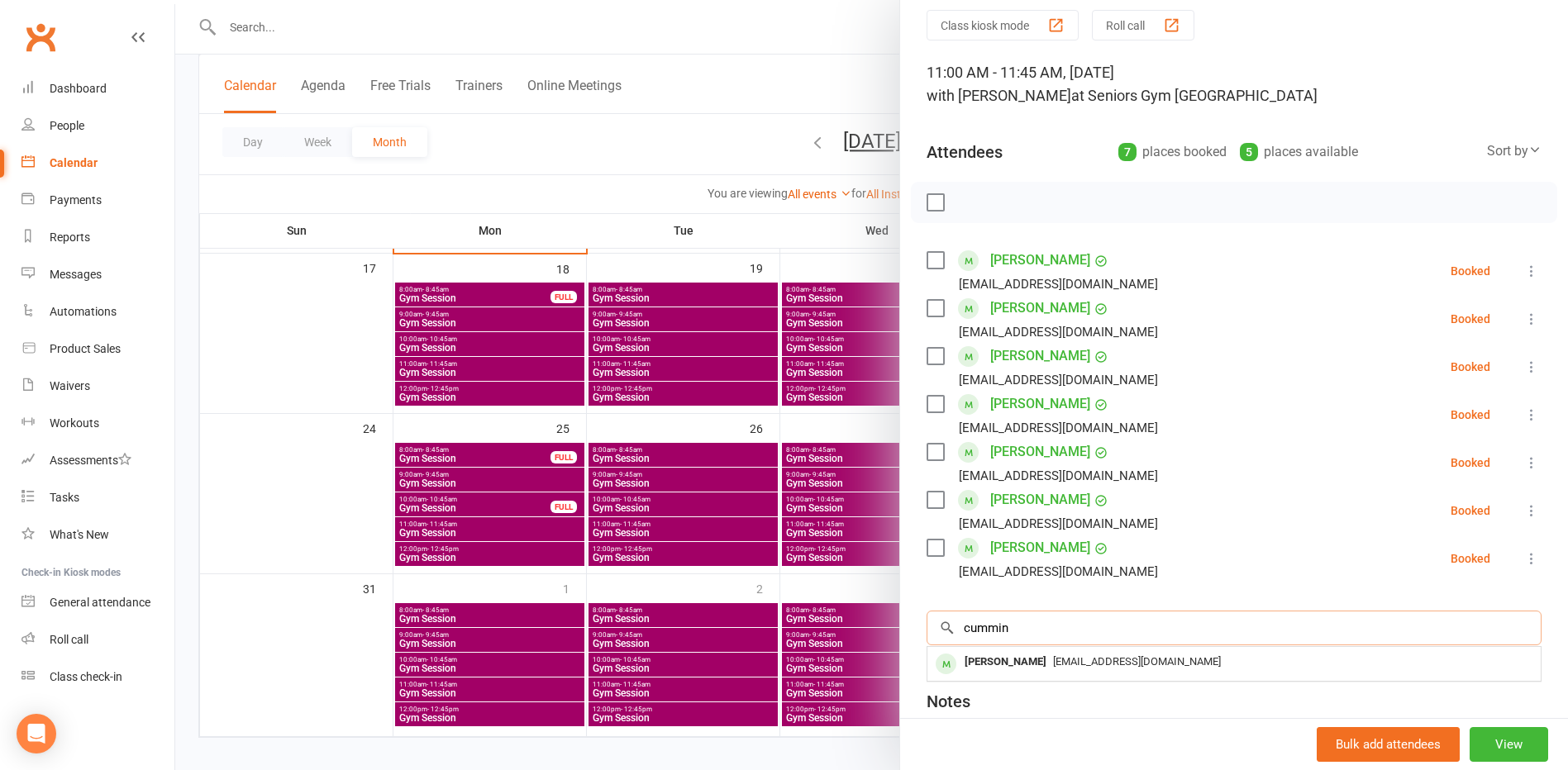
scroll to position [165, 0]
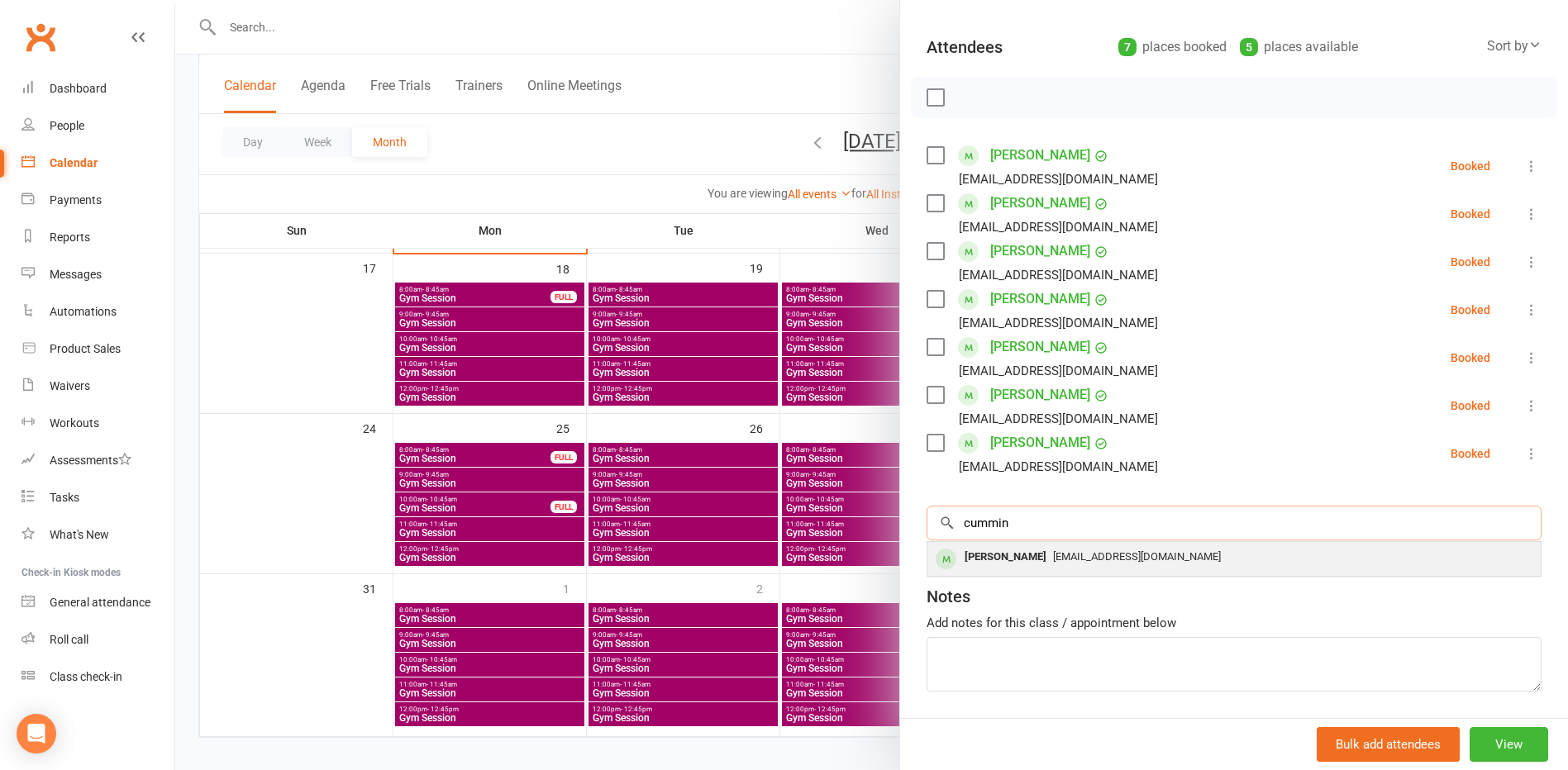
type input "cummin"
click at [971, 558] on div "[PERSON_NAME]" at bounding box center [1005, 557] width 95 height 24
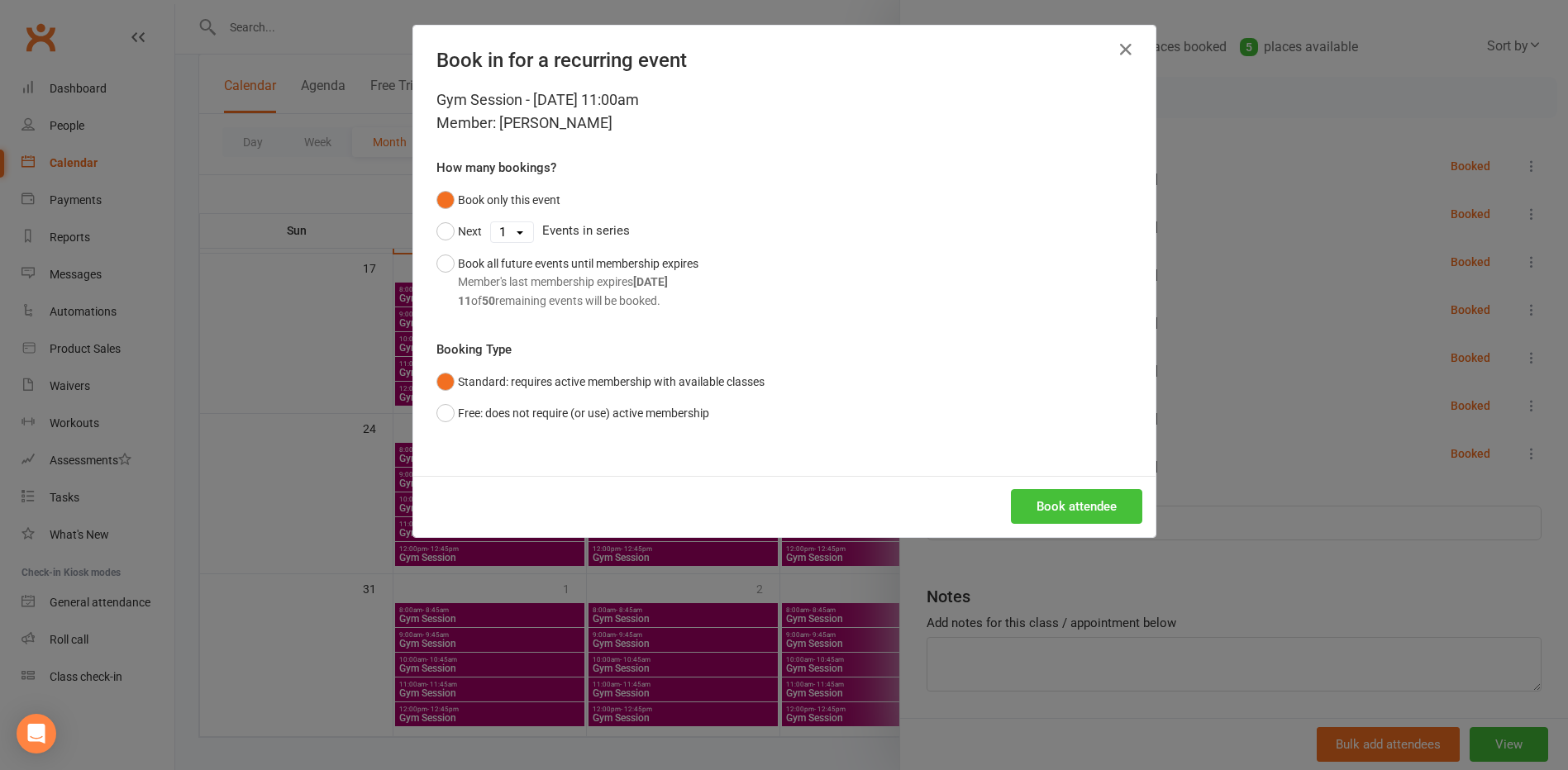
click at [1038, 512] on button "Book attendee" at bounding box center [1076, 506] width 131 height 35
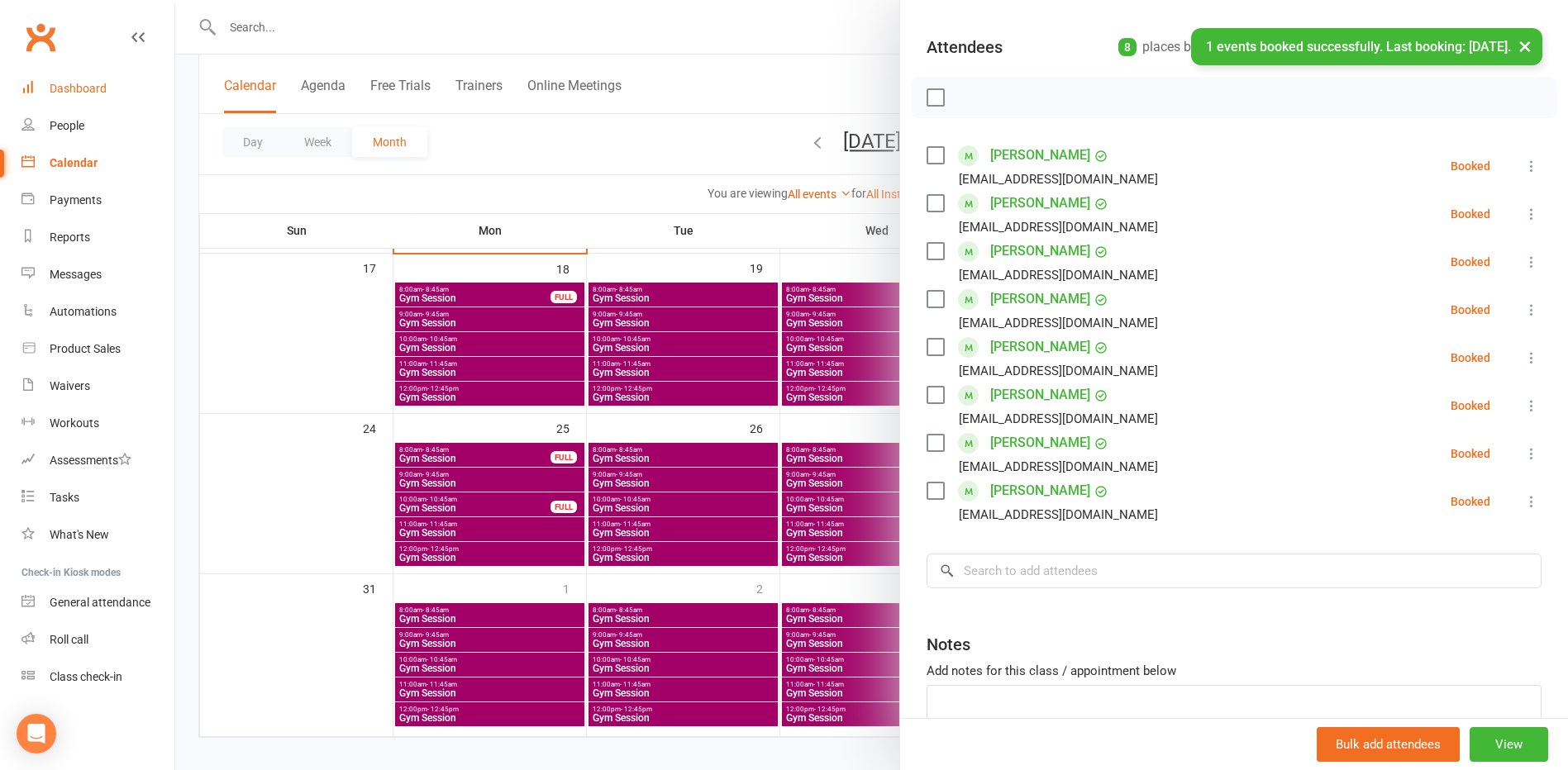
click at [79, 87] on div "Dashboard" at bounding box center [78, 89] width 57 height 13
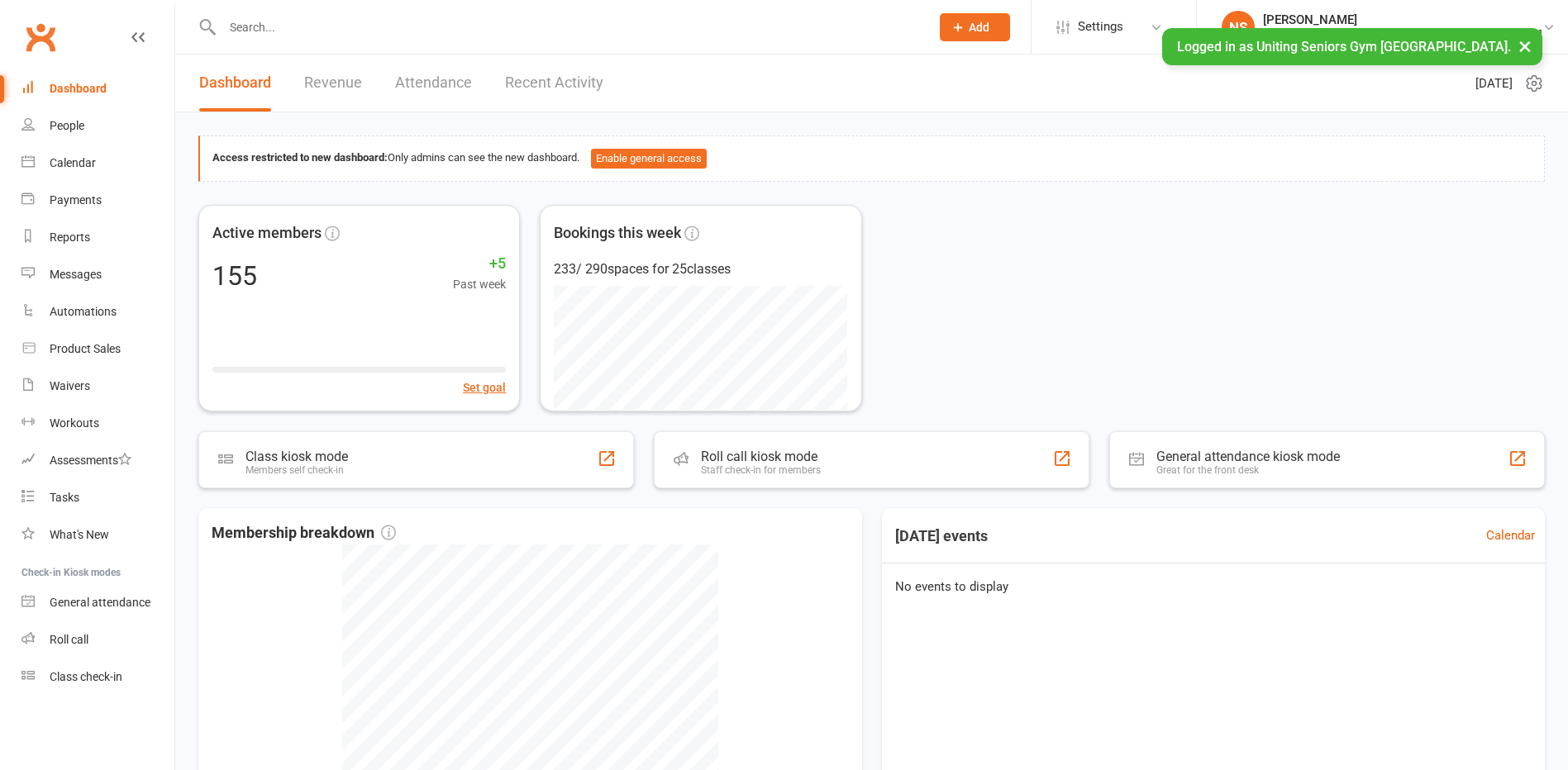
click at [261, 30] on input "text" at bounding box center [567, 27] width 700 height 24
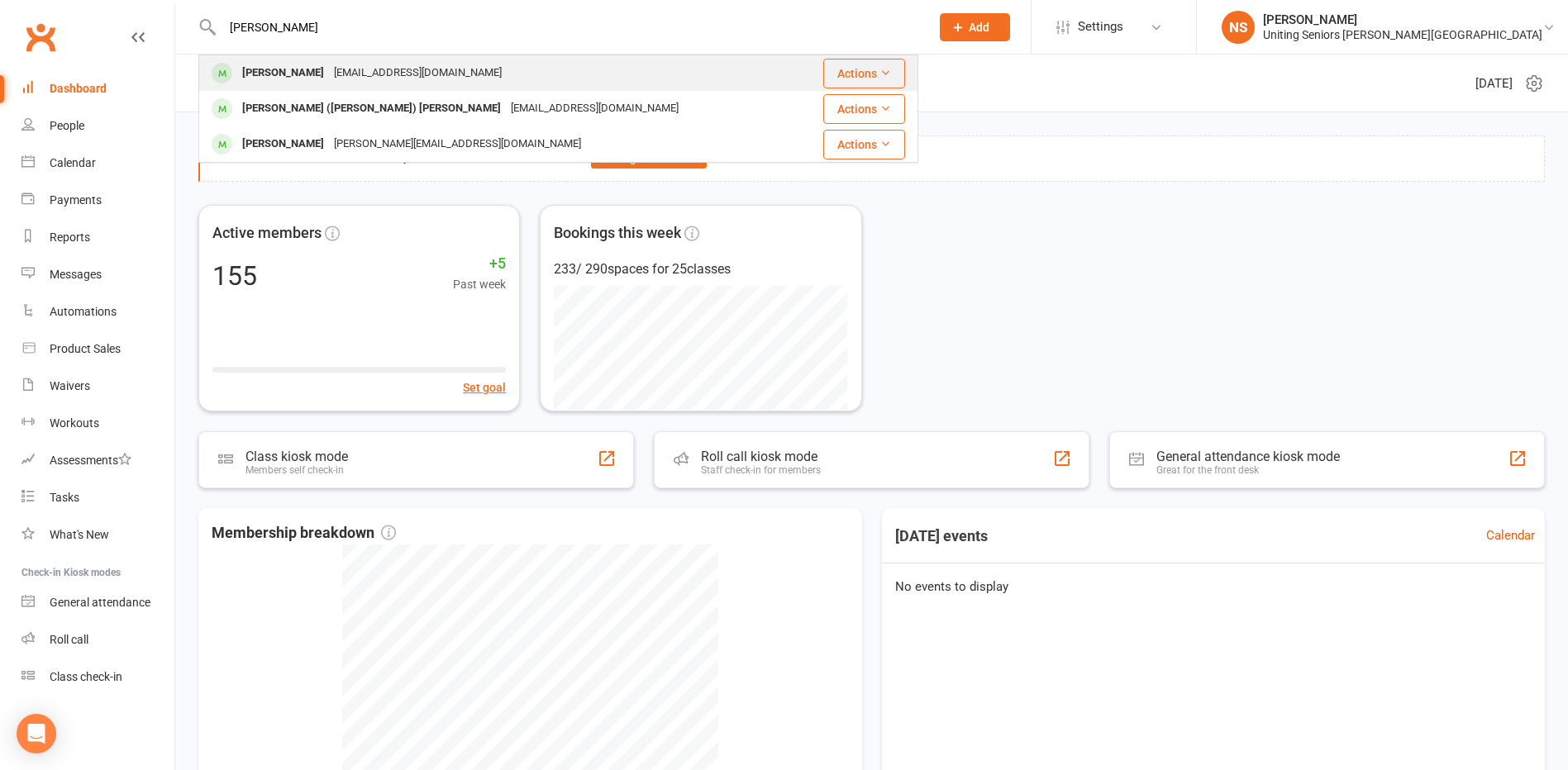
type input "patricia cumm"
click at [276, 81] on div "[PERSON_NAME]" at bounding box center [282, 73] width 92 height 24
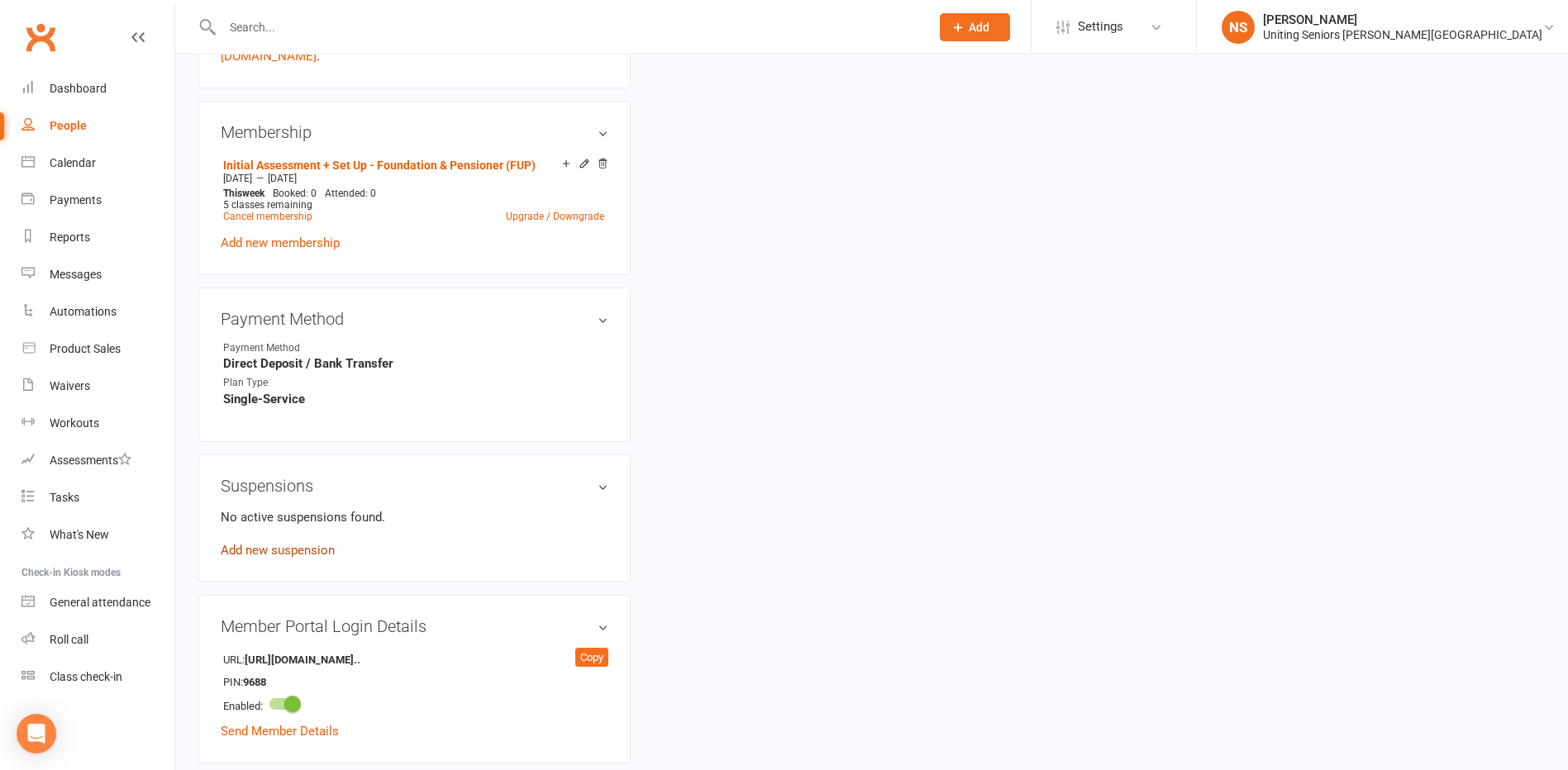
scroll to position [826, 0]
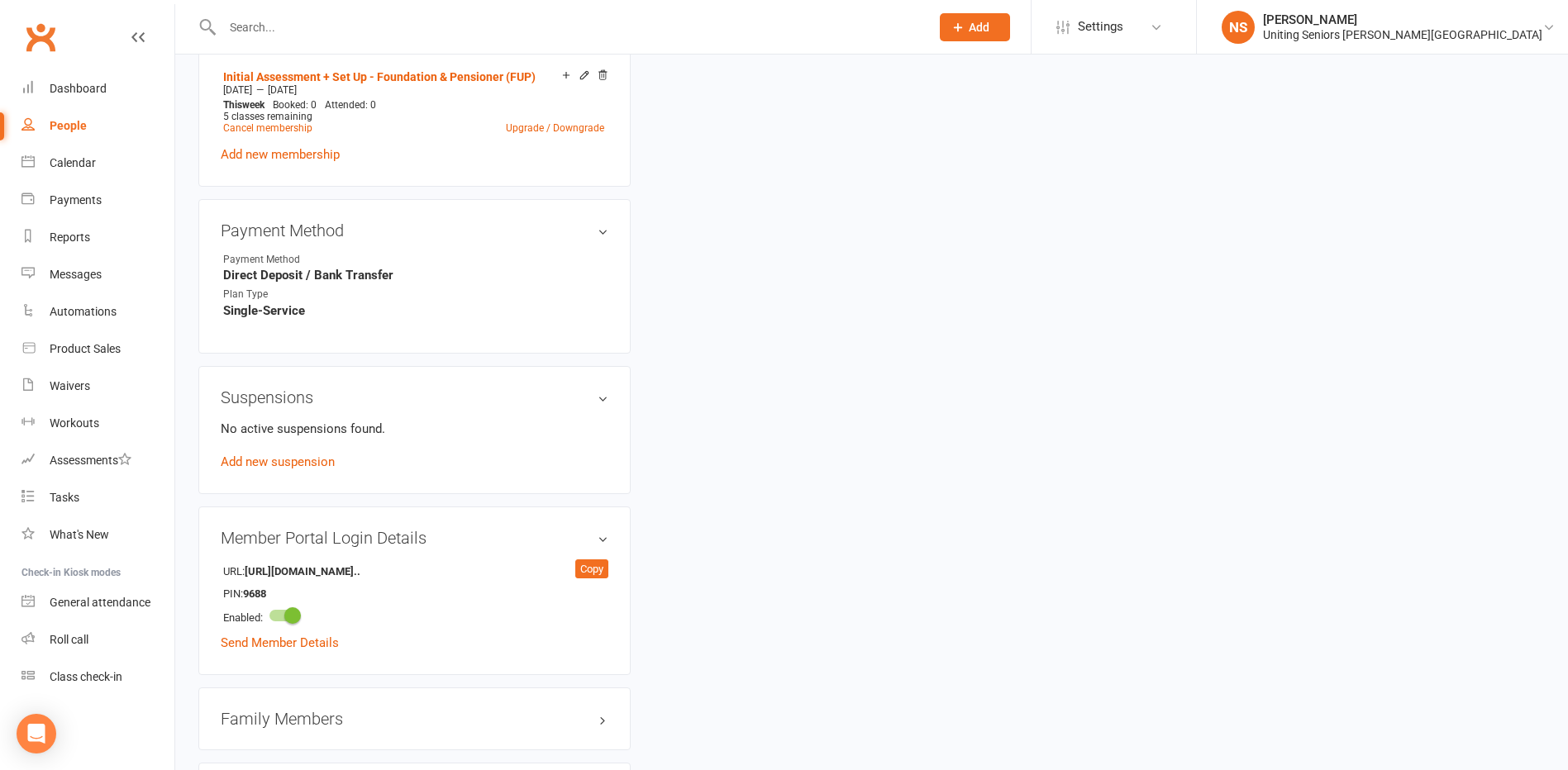
click at [326, 35] on input "text" at bounding box center [567, 27] width 700 height 24
type input "r"
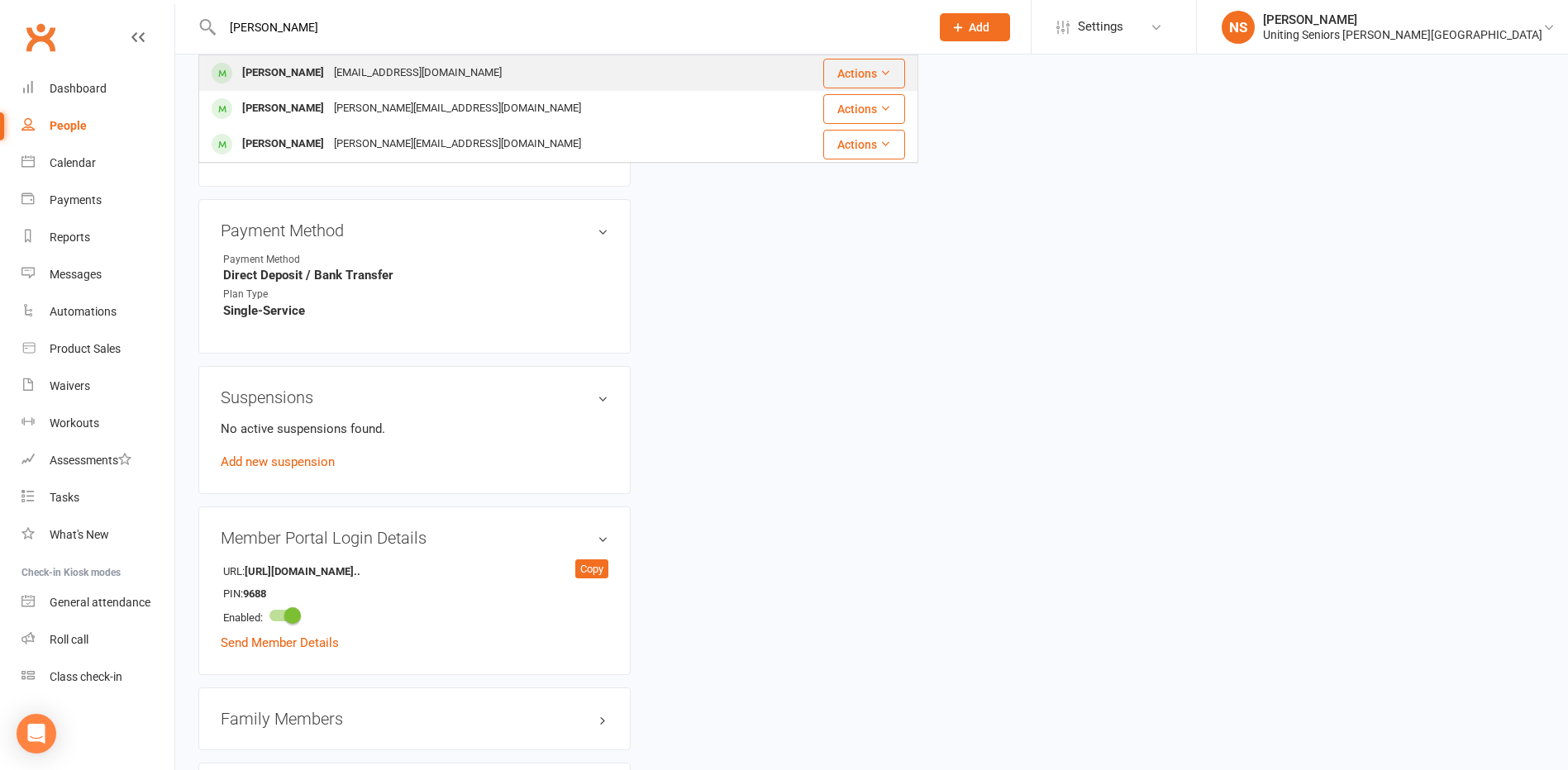
type input "therese"
click at [318, 70] on div "Therese Millard" at bounding box center [282, 73] width 92 height 24
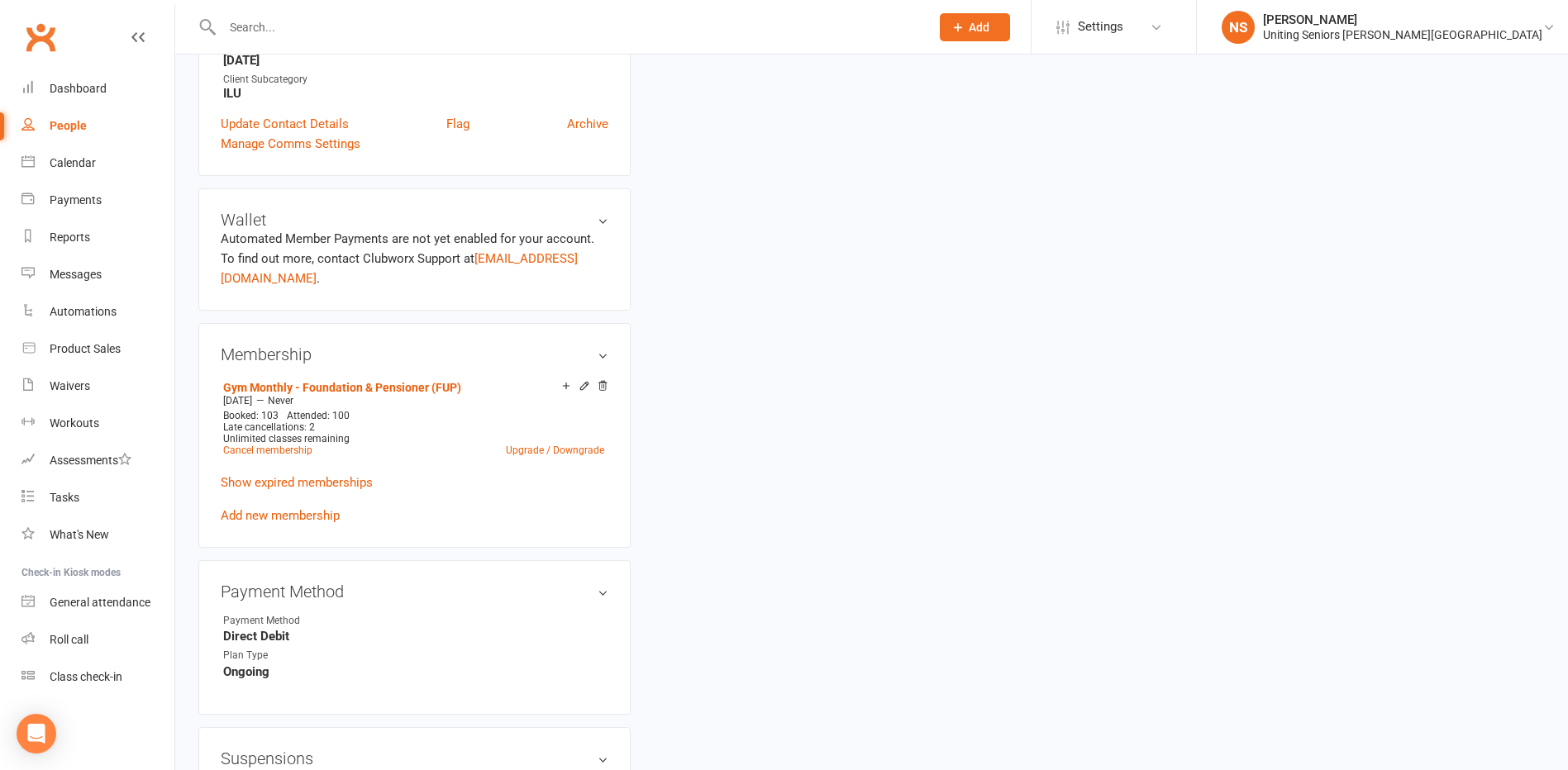
scroll to position [578, 0]
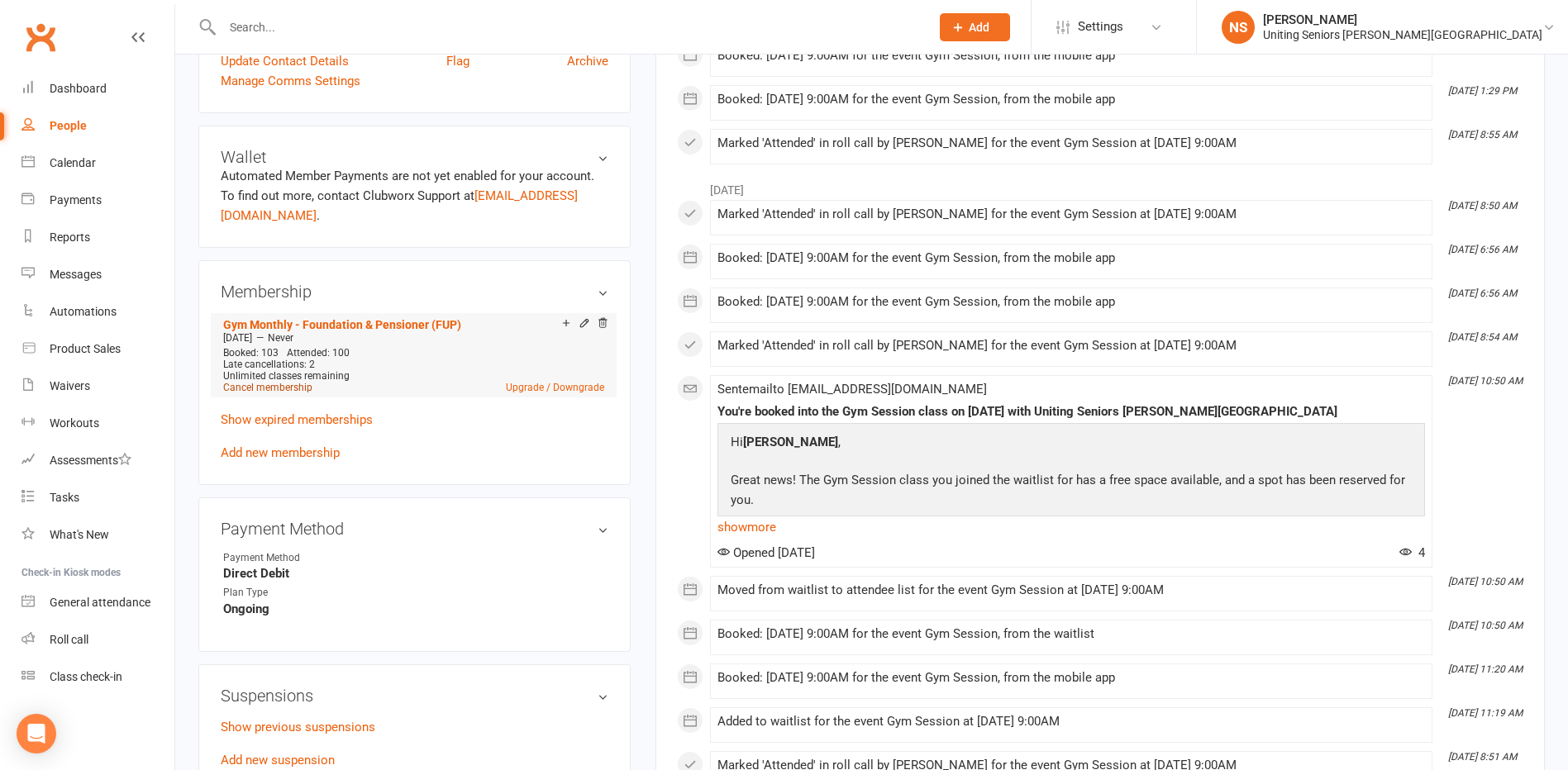
click at [268, 384] on link "Cancel membership" at bounding box center [267, 387] width 90 height 11
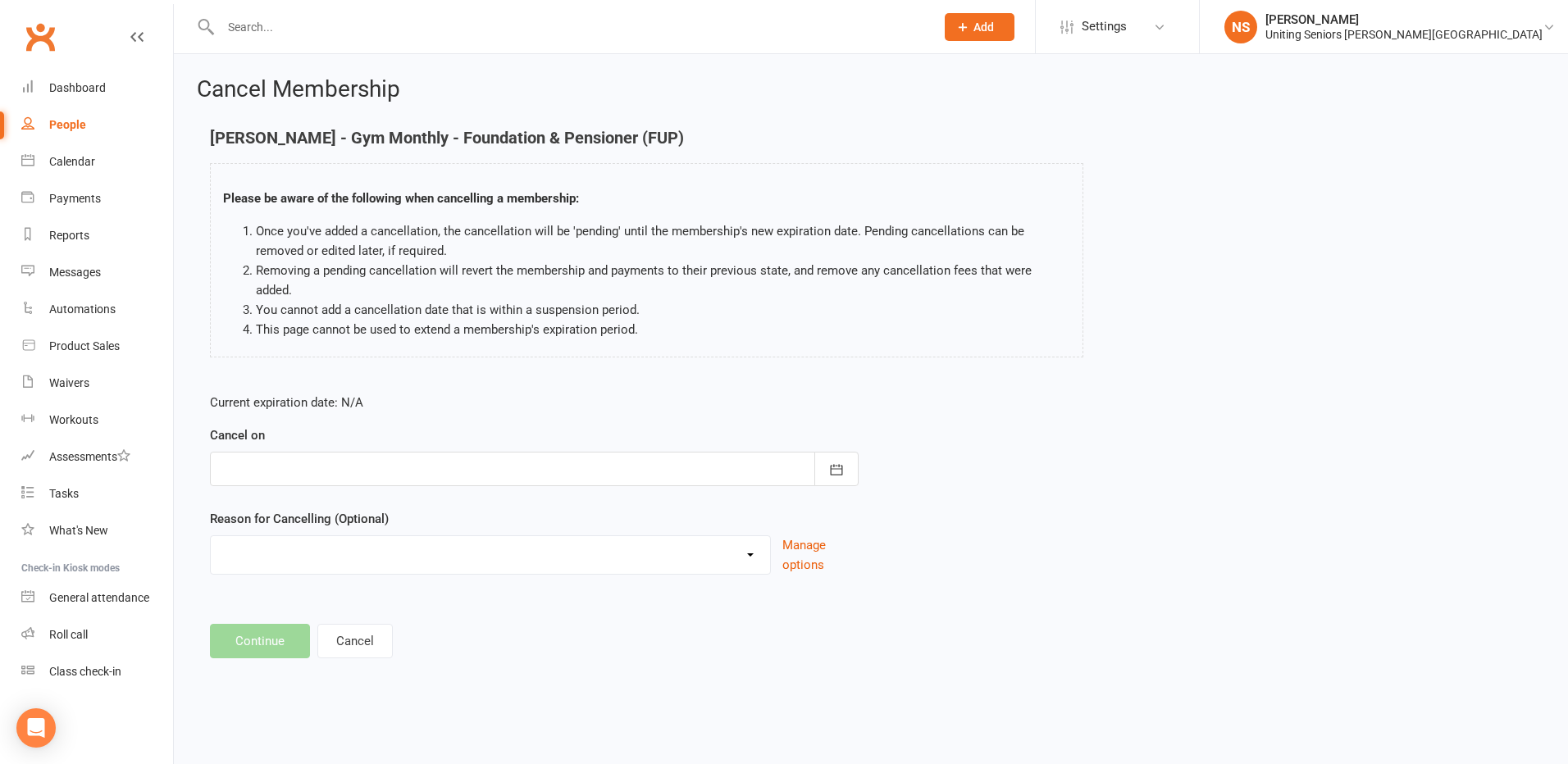
click at [250, 451] on div at bounding box center [534, 468] width 648 height 35
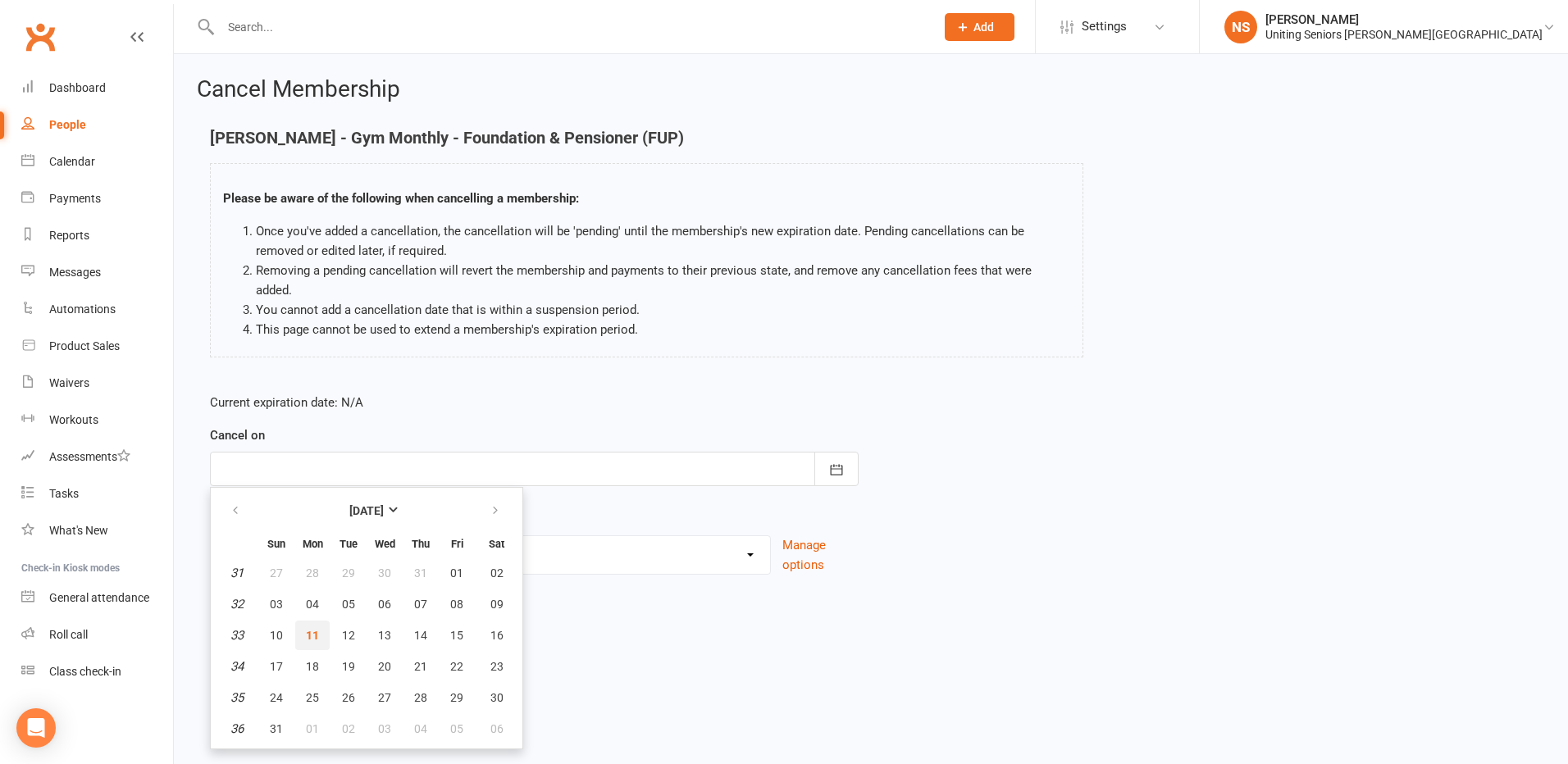
click at [308, 628] on span "11" at bounding box center [313, 635] width 13 height 13
type input "11 Aug 2025"
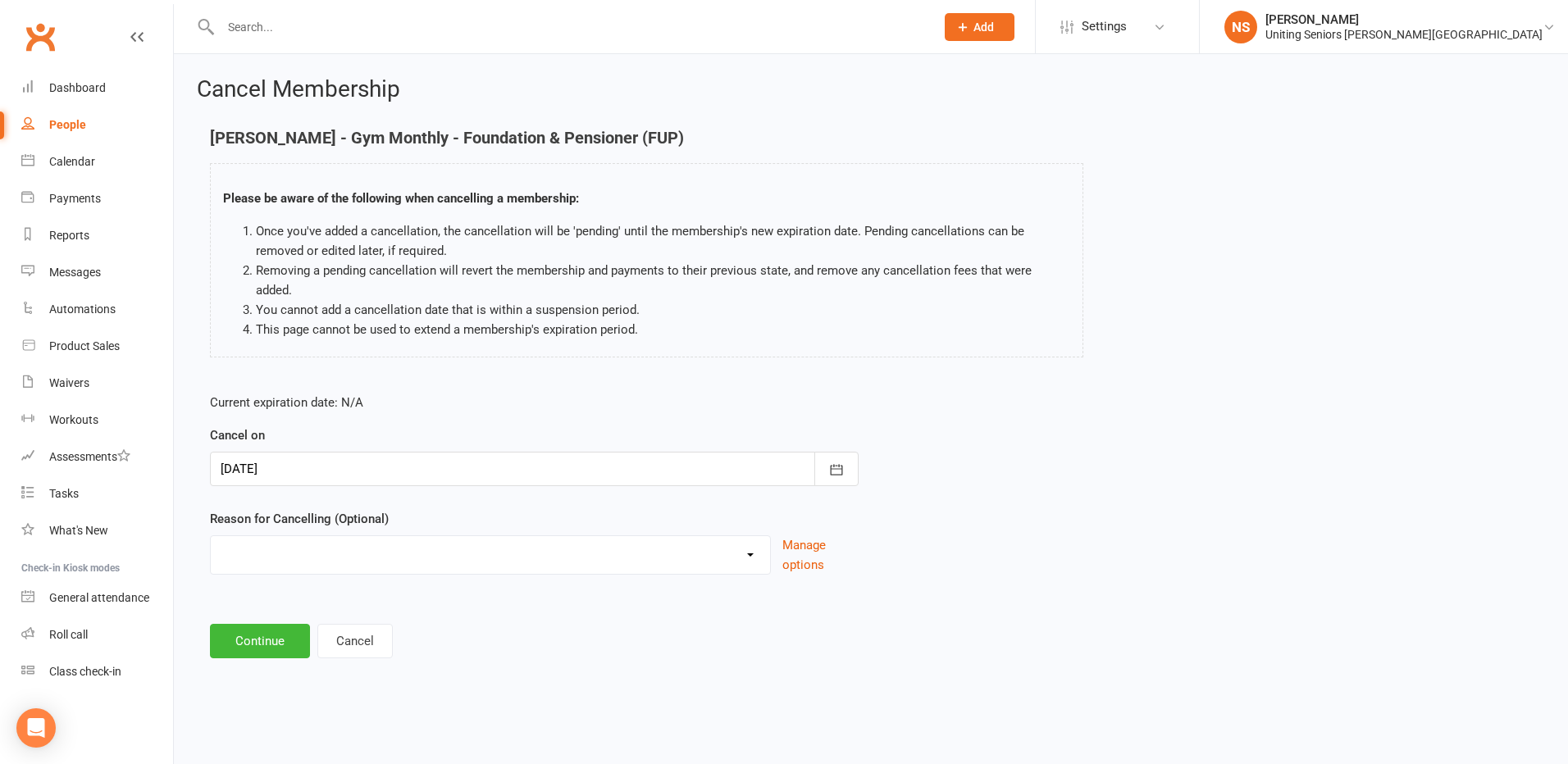
click at [258, 541] on select "Holiday Injury Other reason" at bounding box center [490, 551] width 559 height 33
select select "2"
click at [211, 536] on select "Holiday Injury Other reason" at bounding box center [490, 551] width 559 height 33
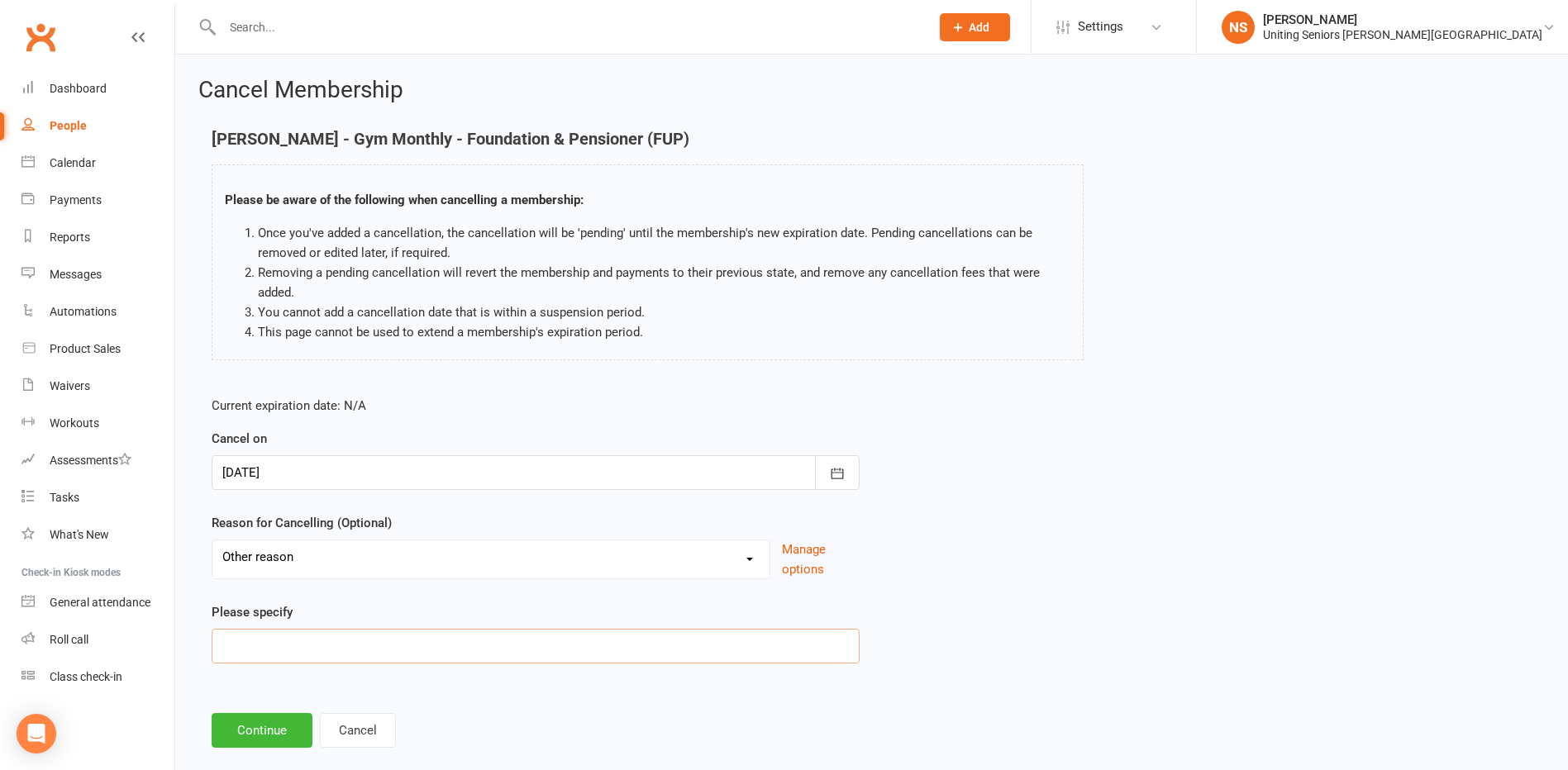
click at [235, 660] on input at bounding box center [535, 645] width 648 height 35
type input "Medical leave"
click at [246, 732] on button "Continue" at bounding box center [261, 729] width 101 height 35
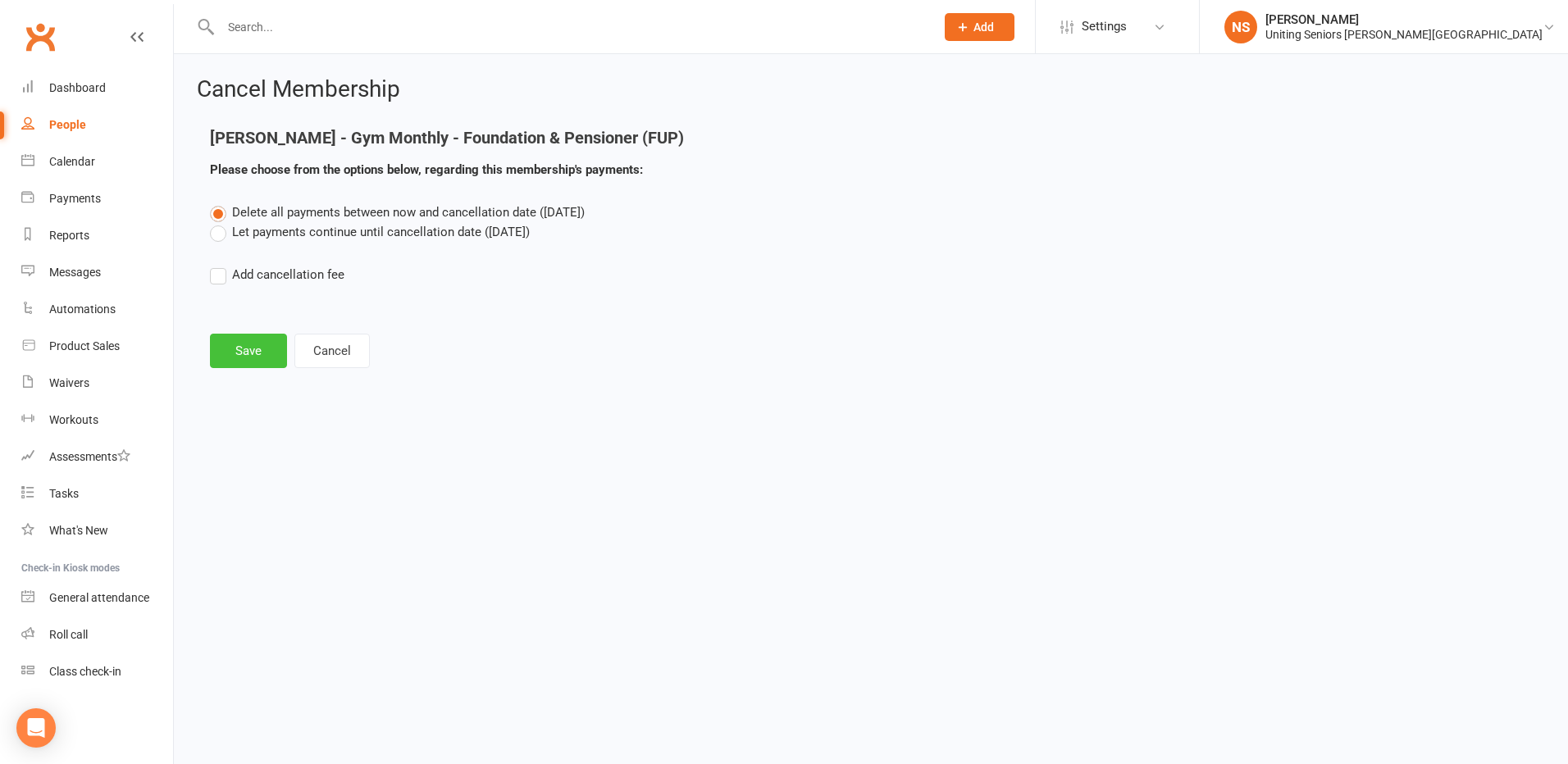
click at [257, 356] on button "Save" at bounding box center [248, 350] width 77 height 35
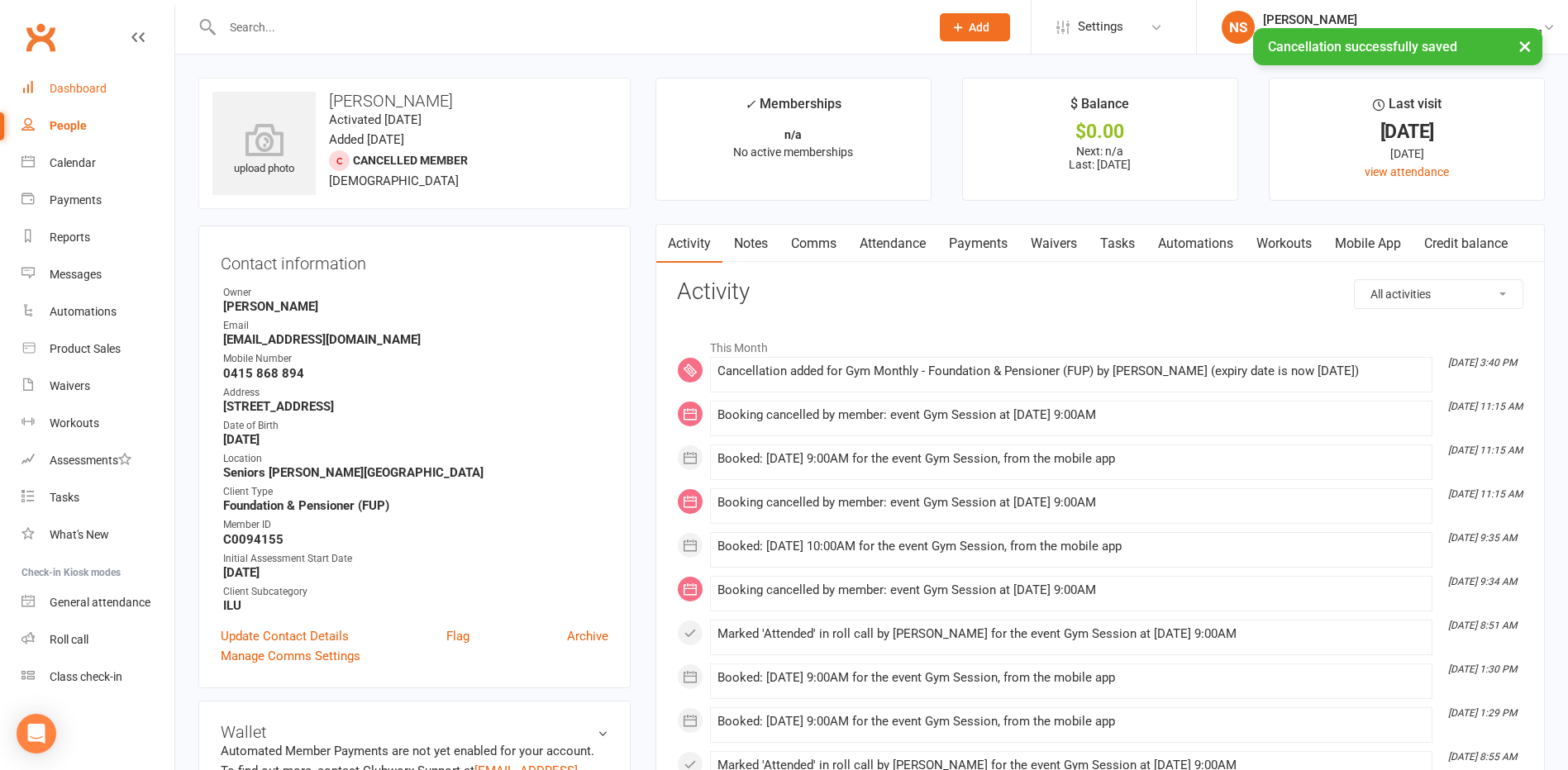
click at [76, 89] on div "Dashboard" at bounding box center [78, 89] width 57 height 13
